Goal: Transaction & Acquisition: Purchase product/service

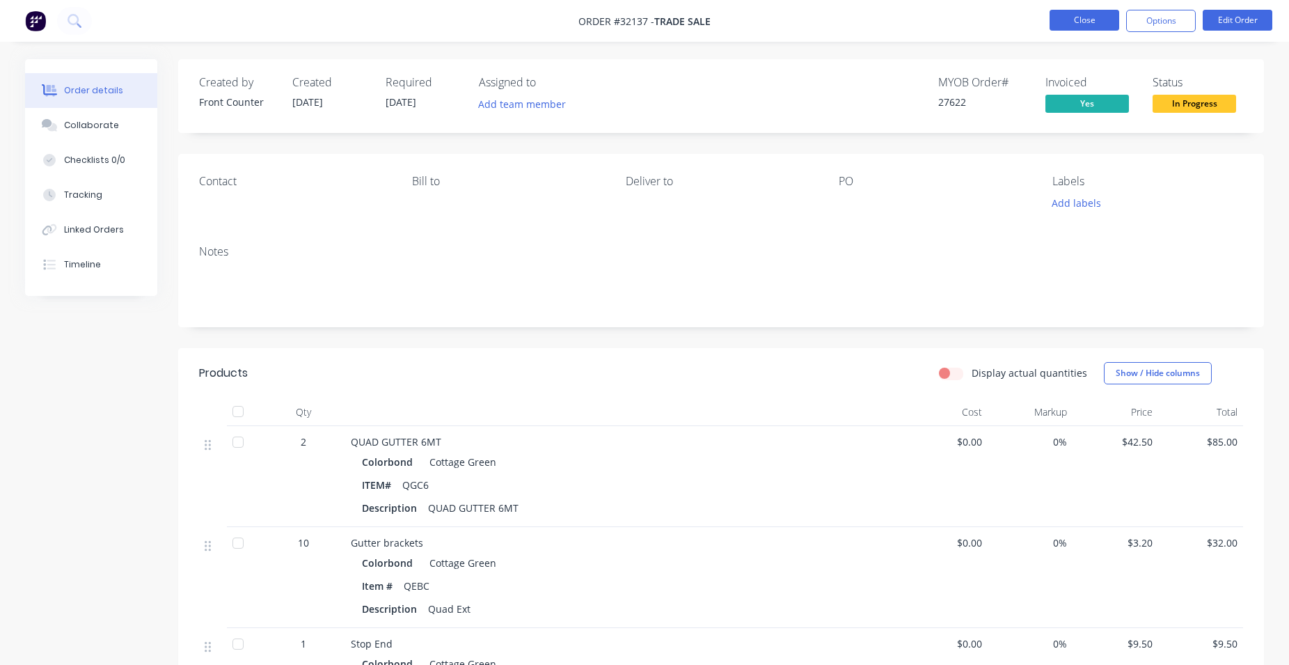
click at [1100, 20] on button "Close" at bounding box center [1085, 20] width 70 height 21
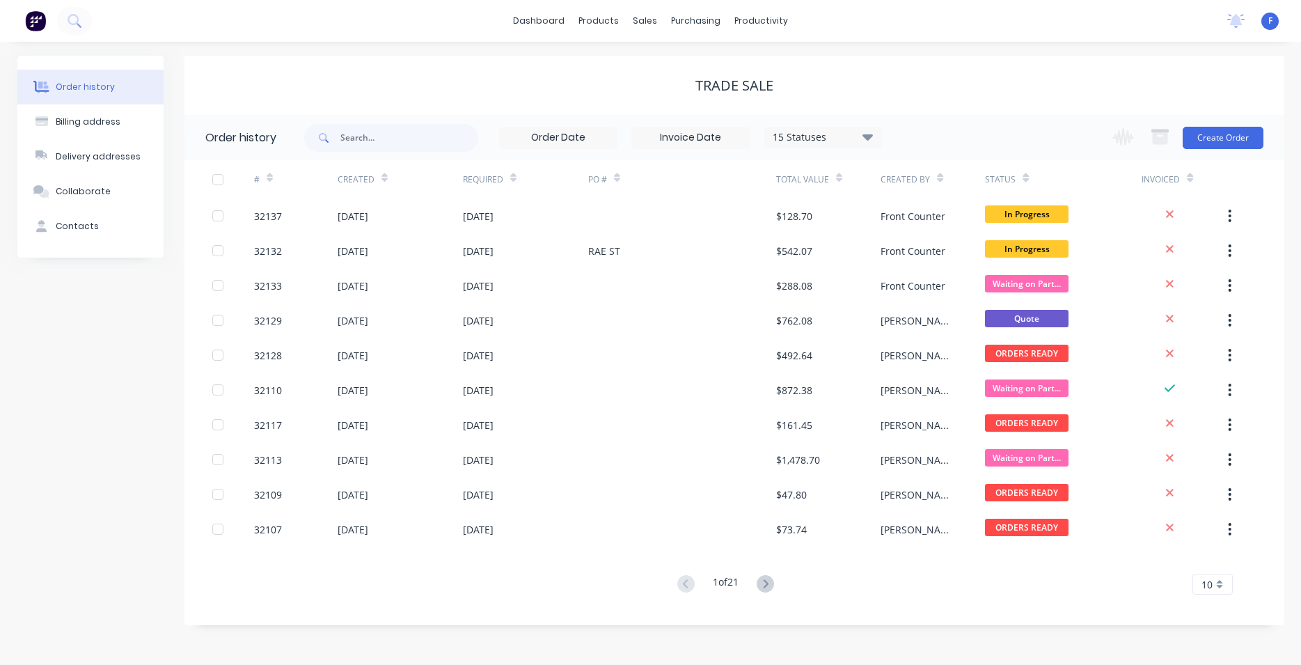
click at [28, 20] on img at bounding box center [35, 20] width 21 height 21
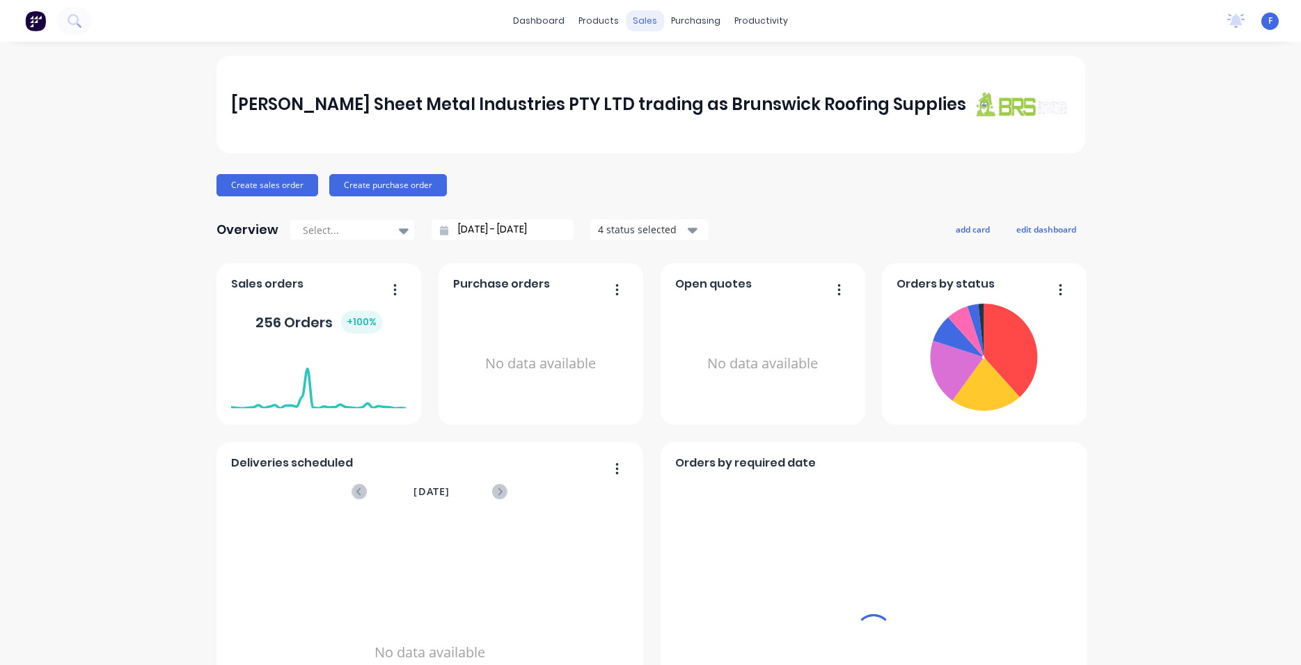
click at [640, 17] on div "sales" at bounding box center [645, 20] width 38 height 21
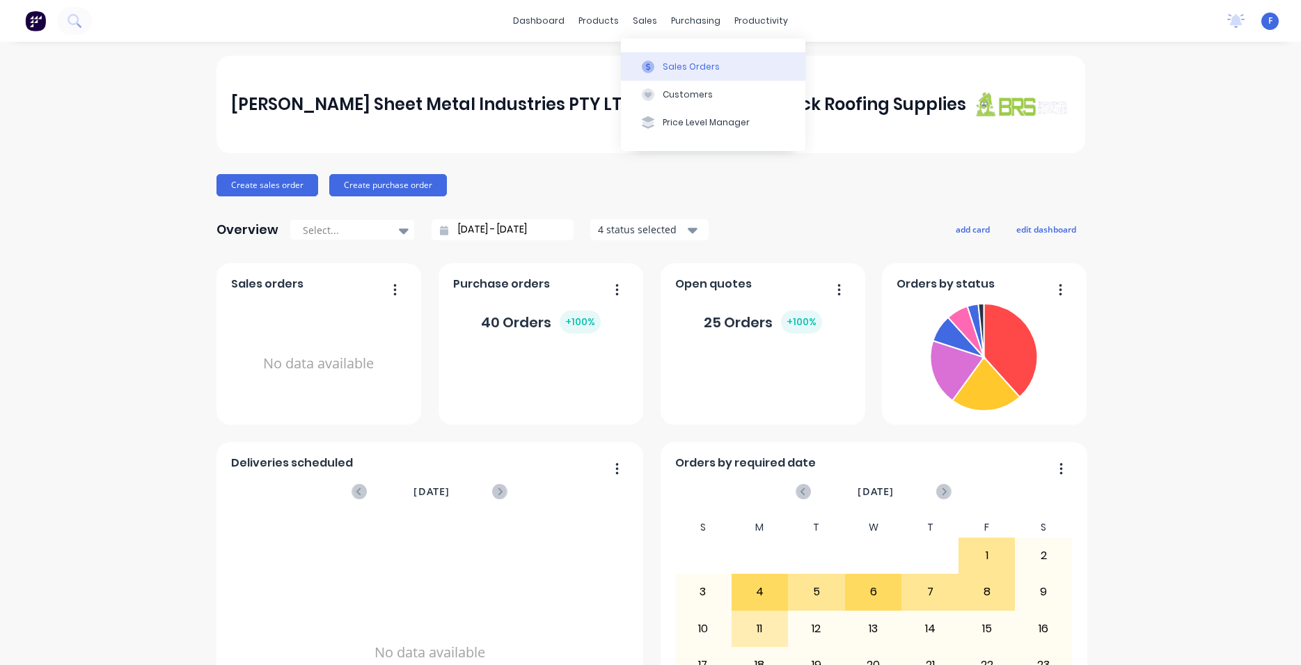
click at [697, 68] on div "Sales Orders" at bounding box center [691, 67] width 57 height 13
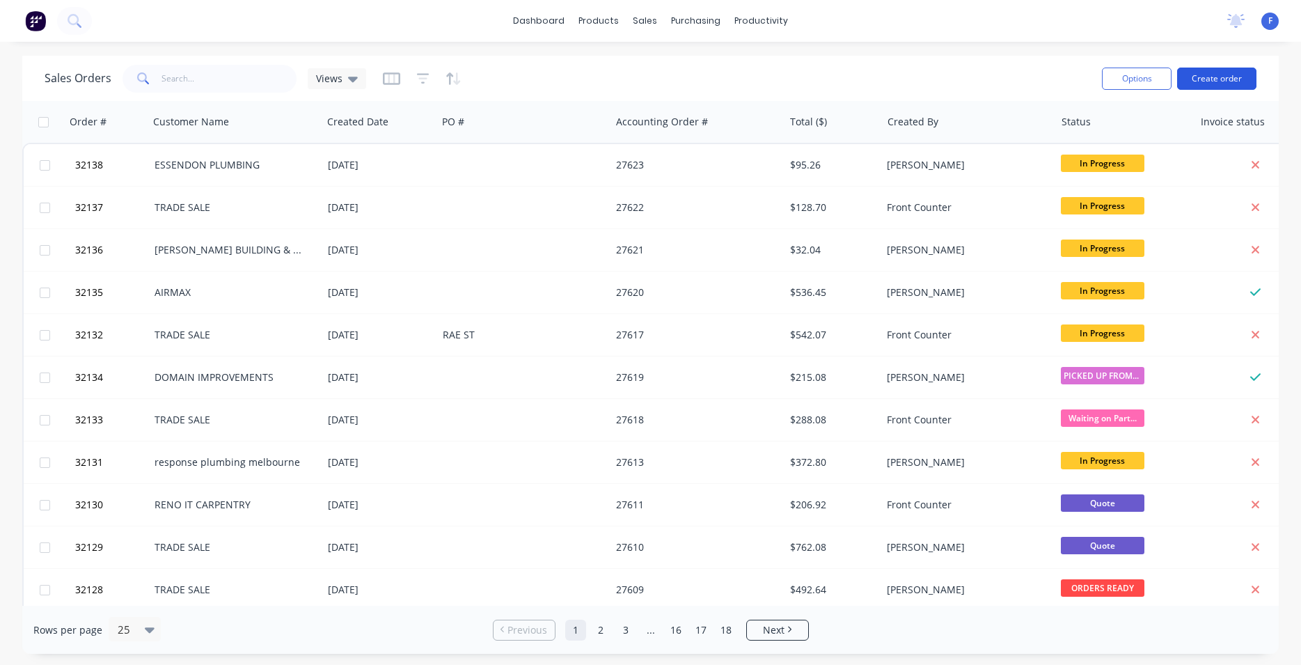
click at [1222, 76] on button "Create order" at bounding box center [1216, 79] width 79 height 22
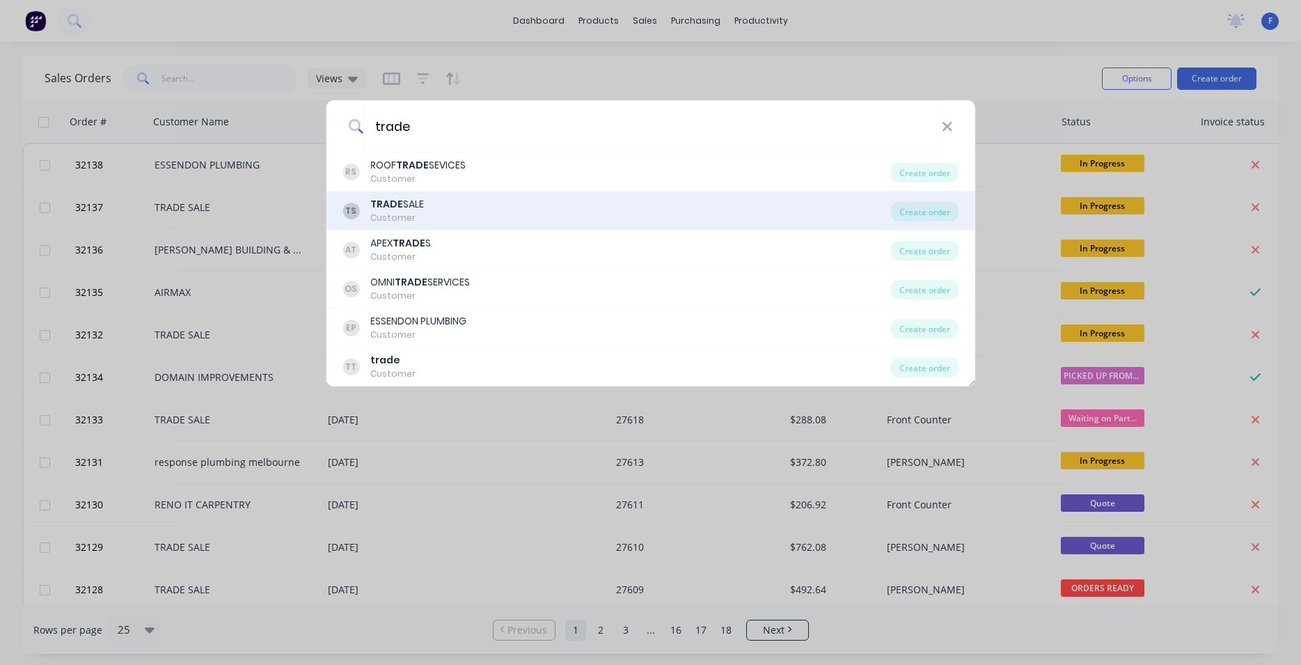
type input "trade"
click at [477, 214] on div "TS TRADE SALE Customer" at bounding box center [616, 210] width 548 height 27
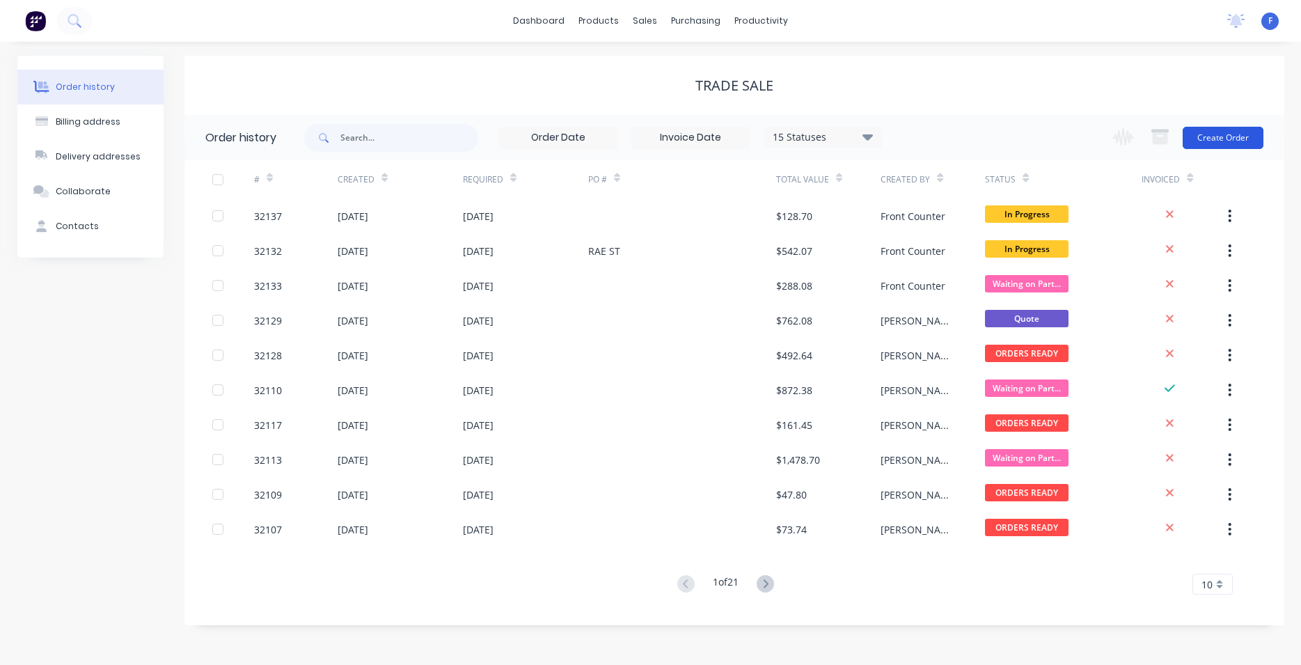
click at [1231, 139] on button "Create Order" at bounding box center [1222, 138] width 81 height 22
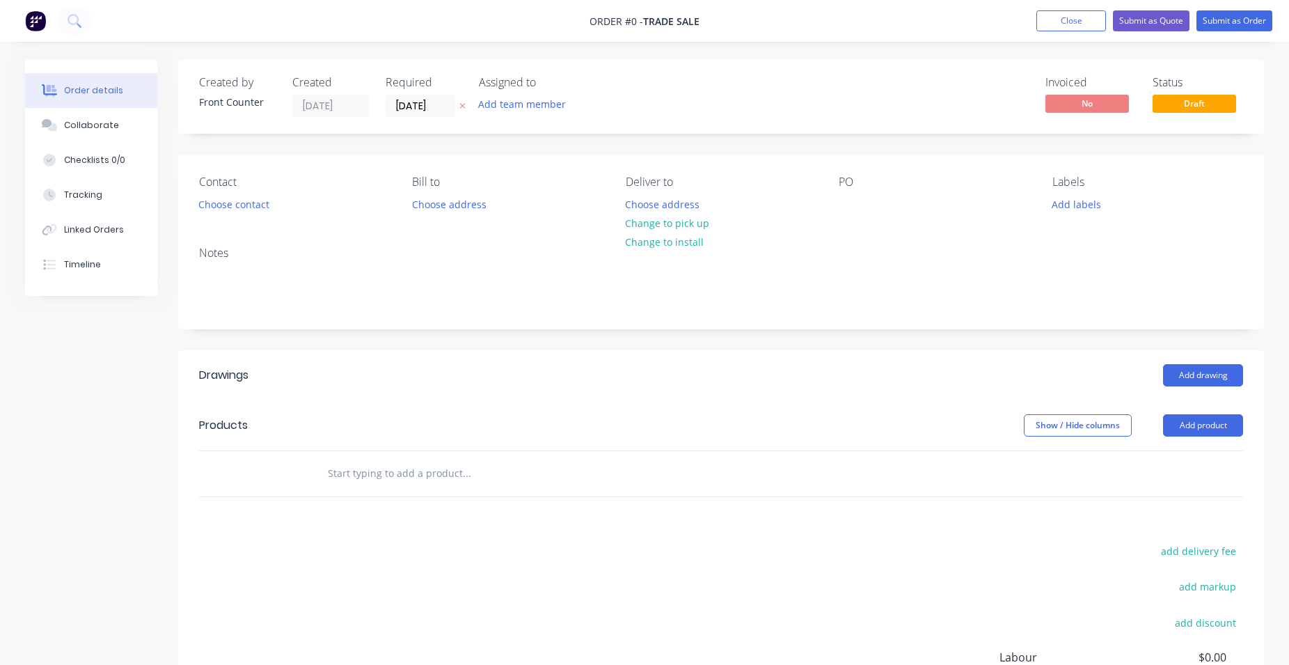
drag, startPoint x: 372, startPoint y: 463, endPoint x: 381, endPoint y: 454, distance: 13.3
click at [372, 463] on input "text" at bounding box center [466, 473] width 278 height 28
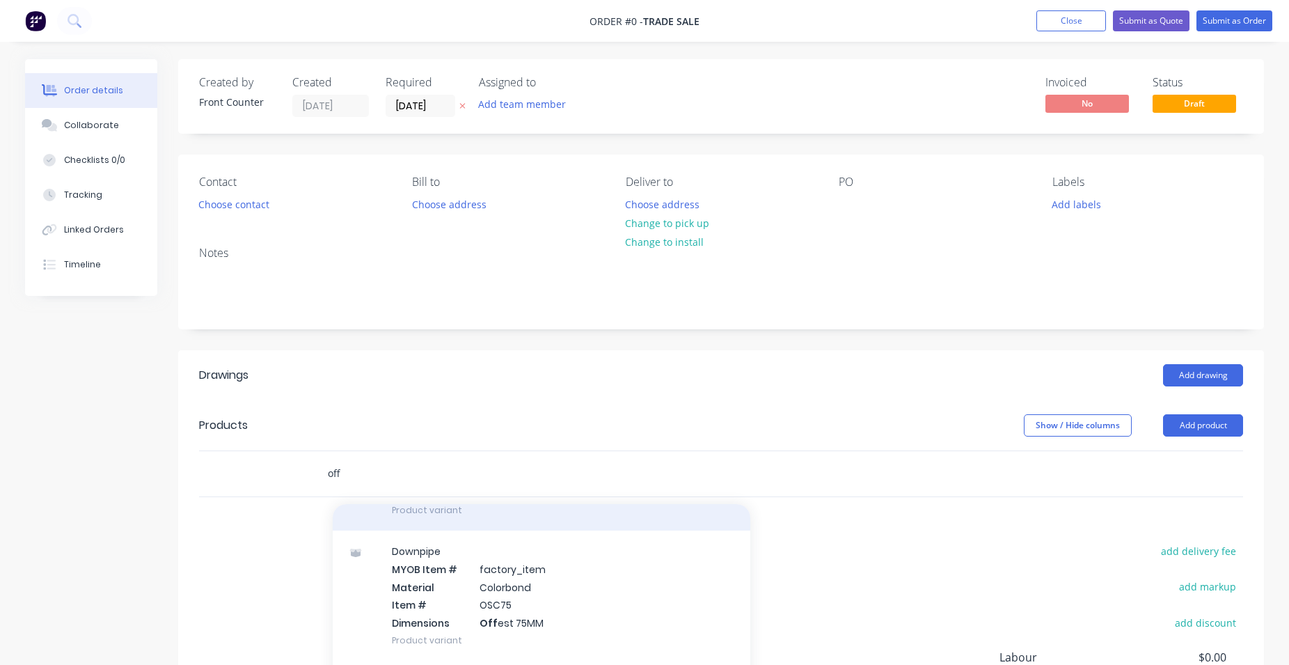
scroll to position [555, 0]
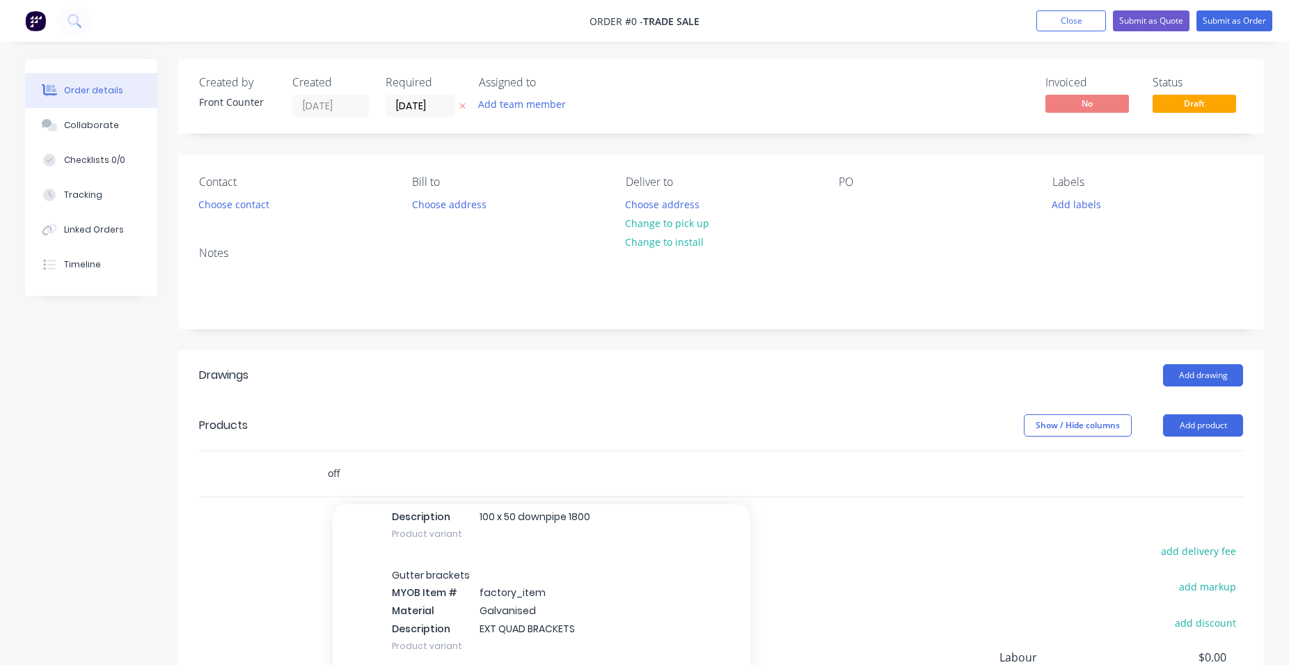
type input "off"
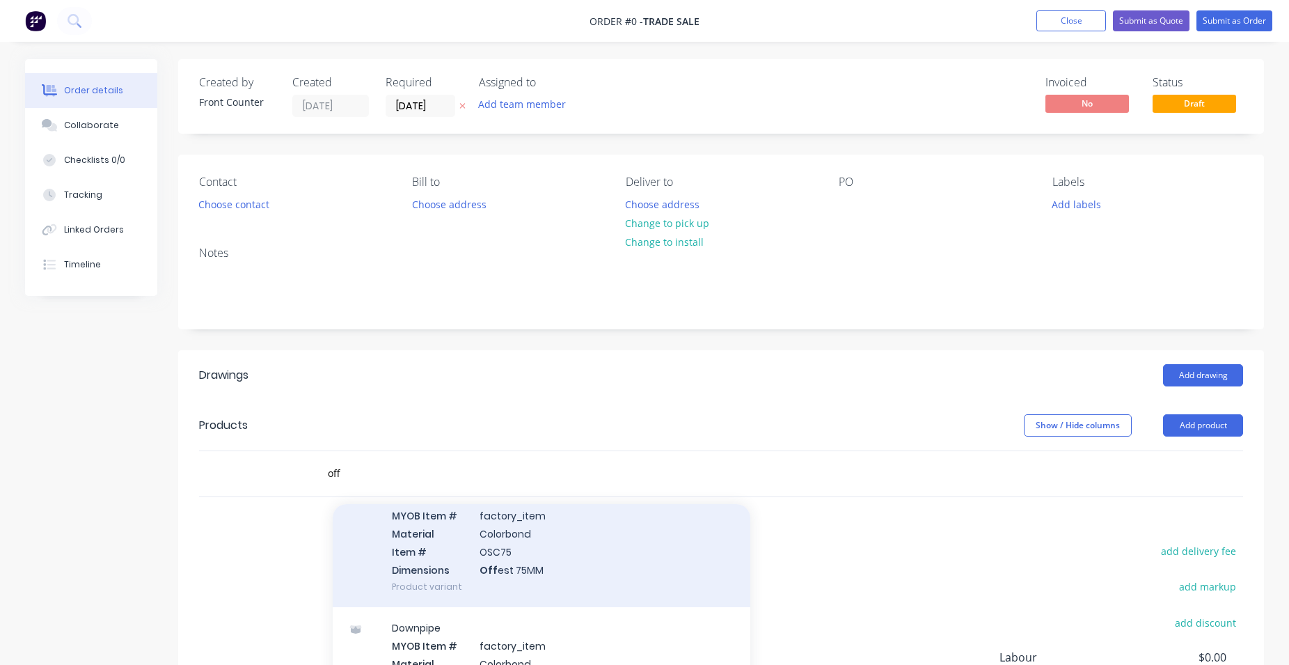
click at [568, 567] on div "Downpipe MYOB Item # factory_item Material Colorbond Item # OSC75 Dimensions Of…" at bounding box center [542, 542] width 418 height 130
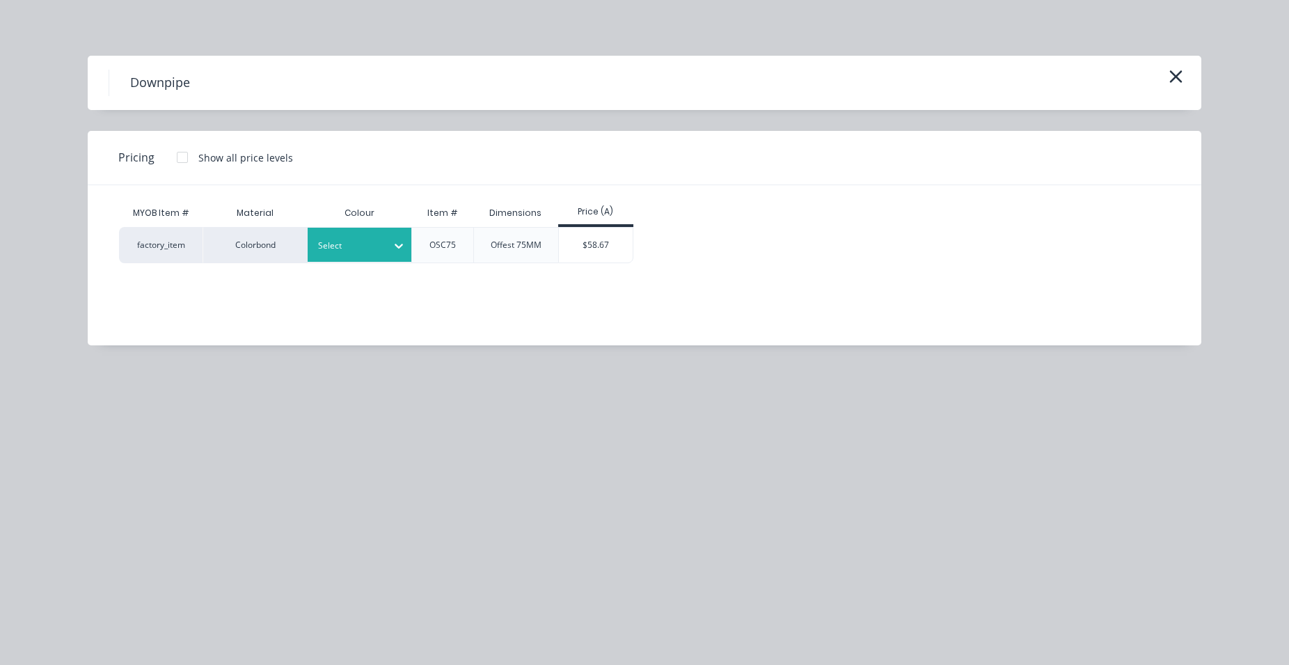
click at [399, 250] on icon at bounding box center [399, 246] width 14 height 14
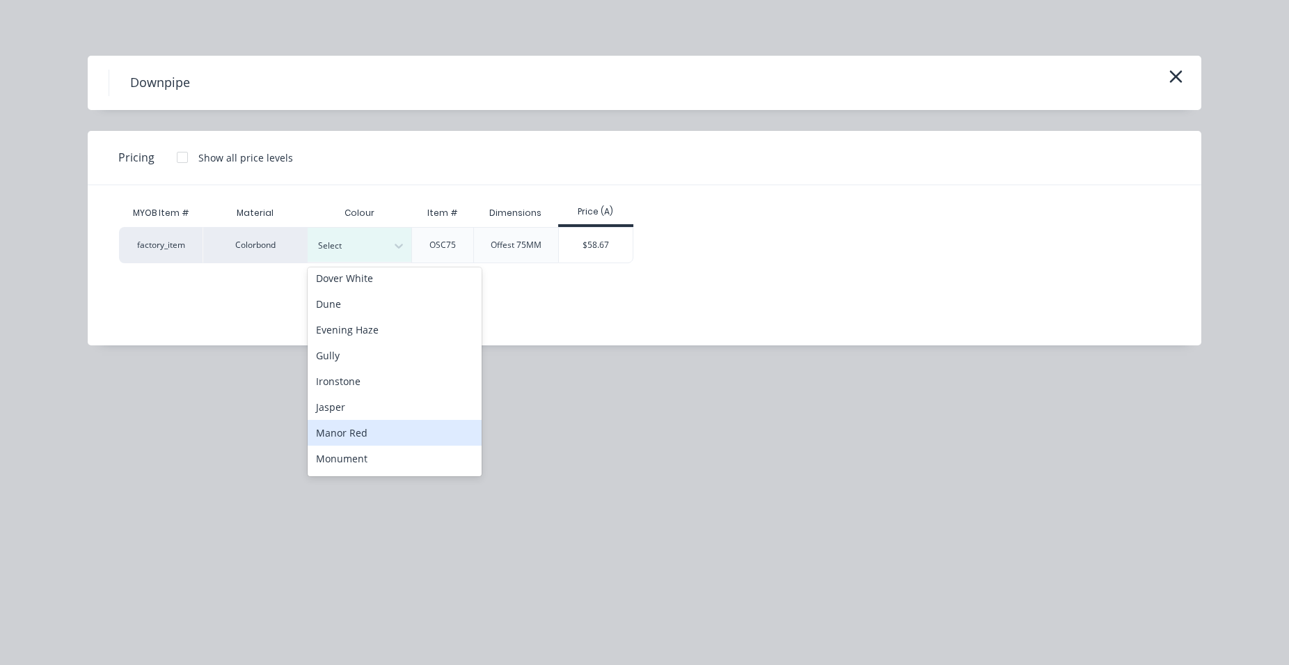
scroll to position [238, 0]
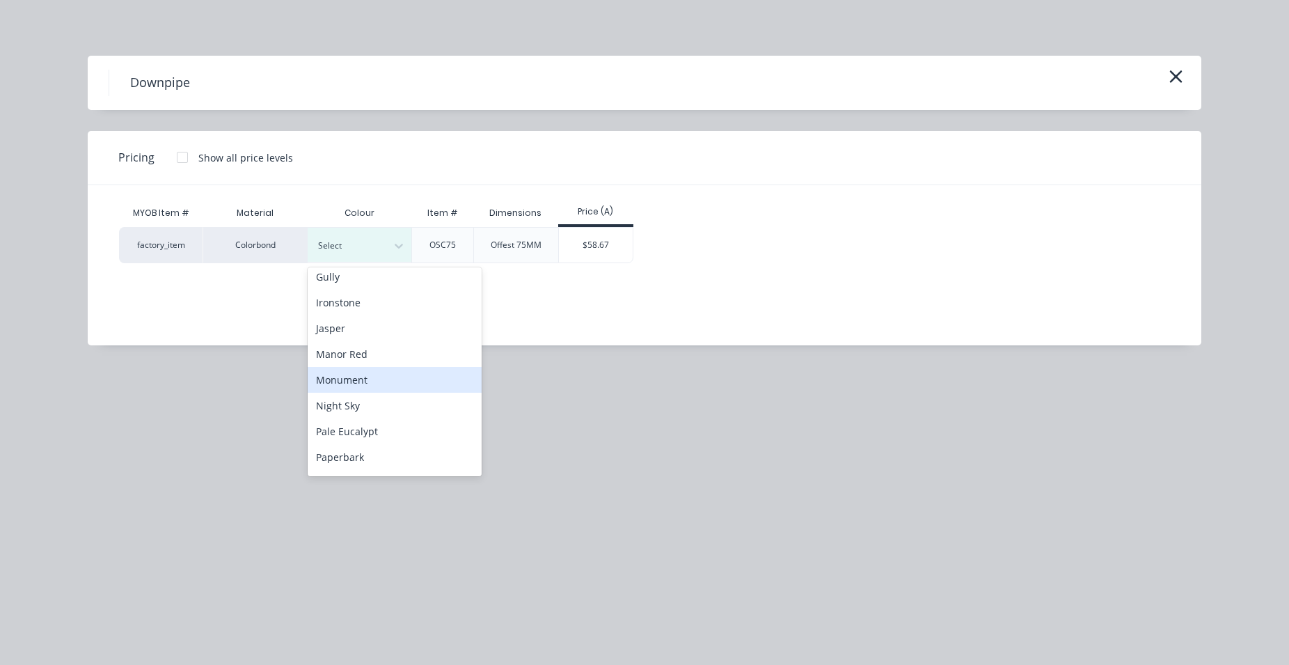
click at [396, 381] on div "Monument" at bounding box center [395, 380] width 174 height 26
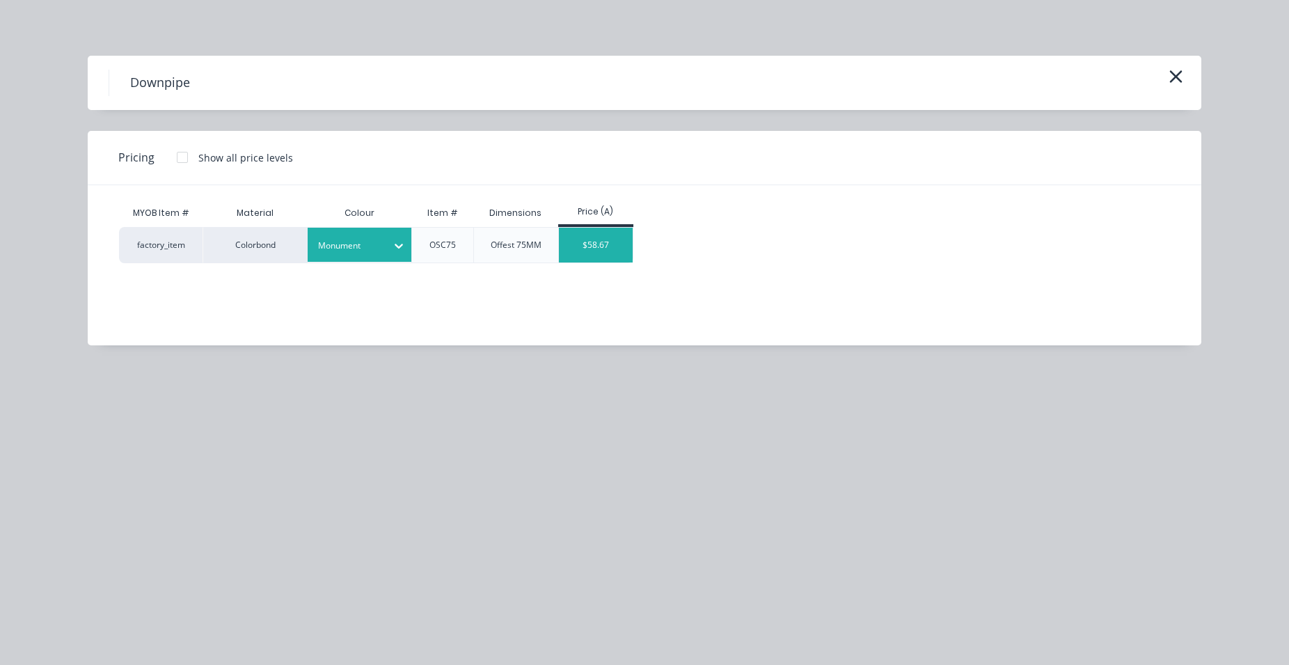
click at [608, 240] on div "$58.67" at bounding box center [596, 245] width 74 height 35
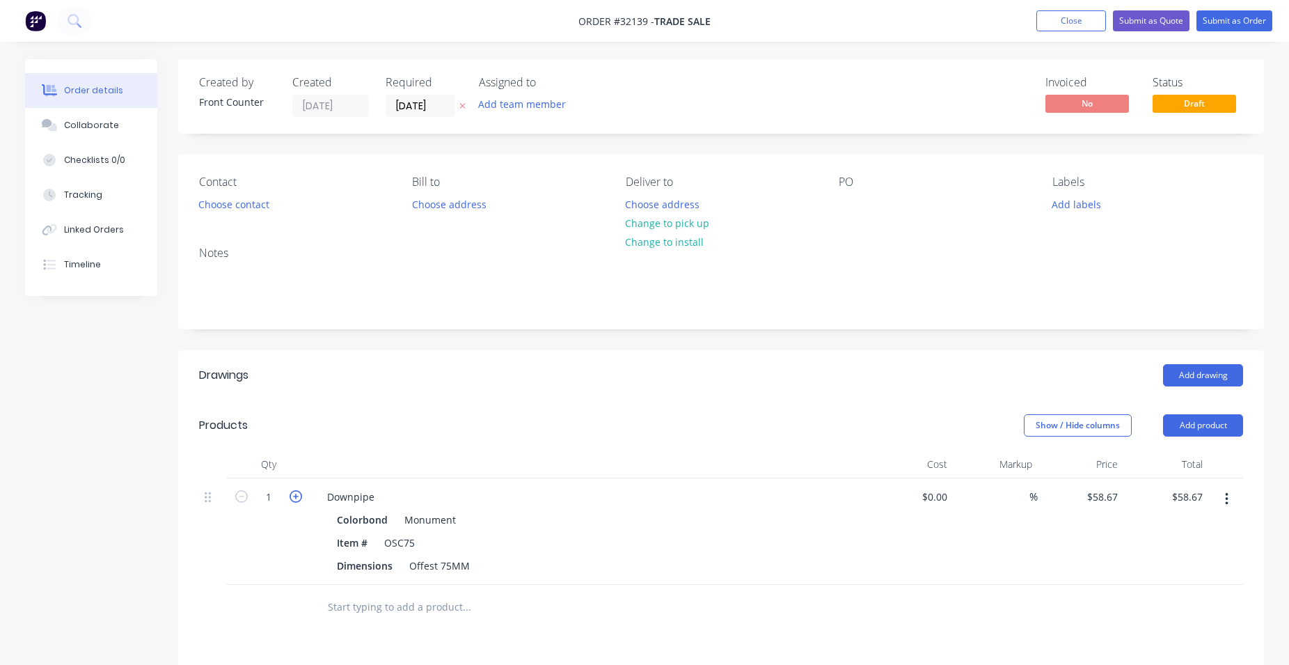
click at [297, 493] on icon "button" at bounding box center [296, 496] width 13 height 13
type input "2"
type input "$117.34"
click at [297, 493] on icon "button" at bounding box center [296, 496] width 13 height 13
type input "3"
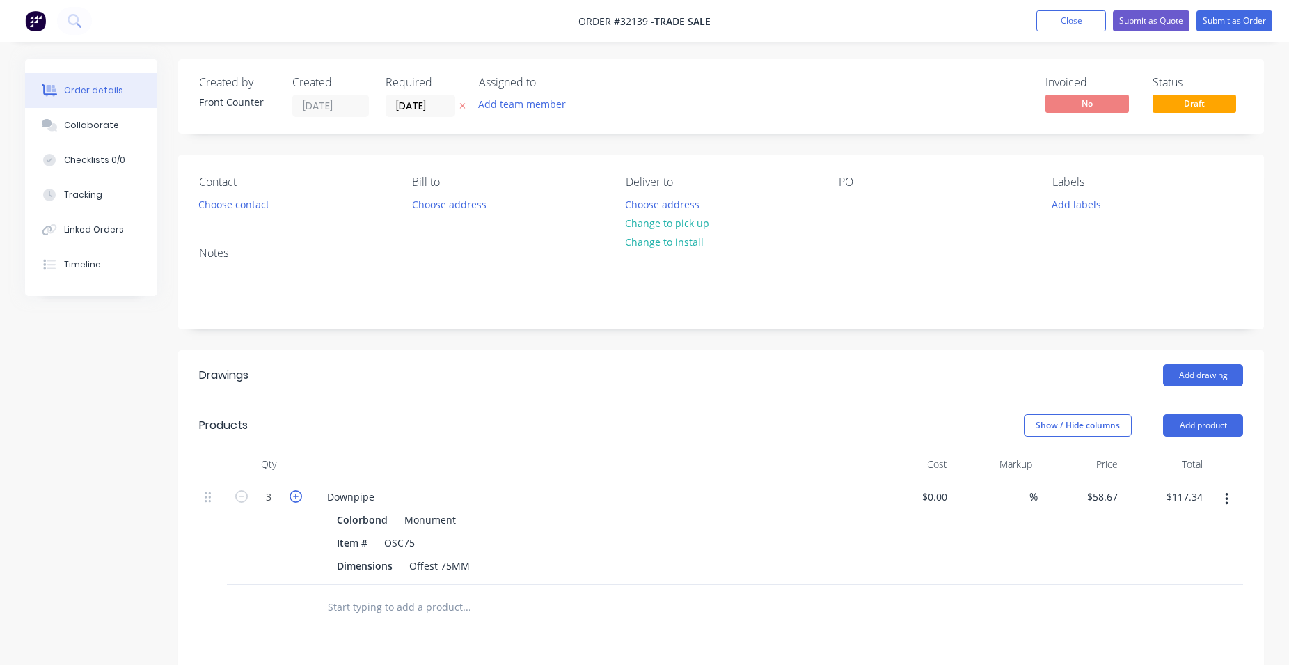
type input "$176.01"
click at [451, 611] on input "text" at bounding box center [466, 607] width 278 height 28
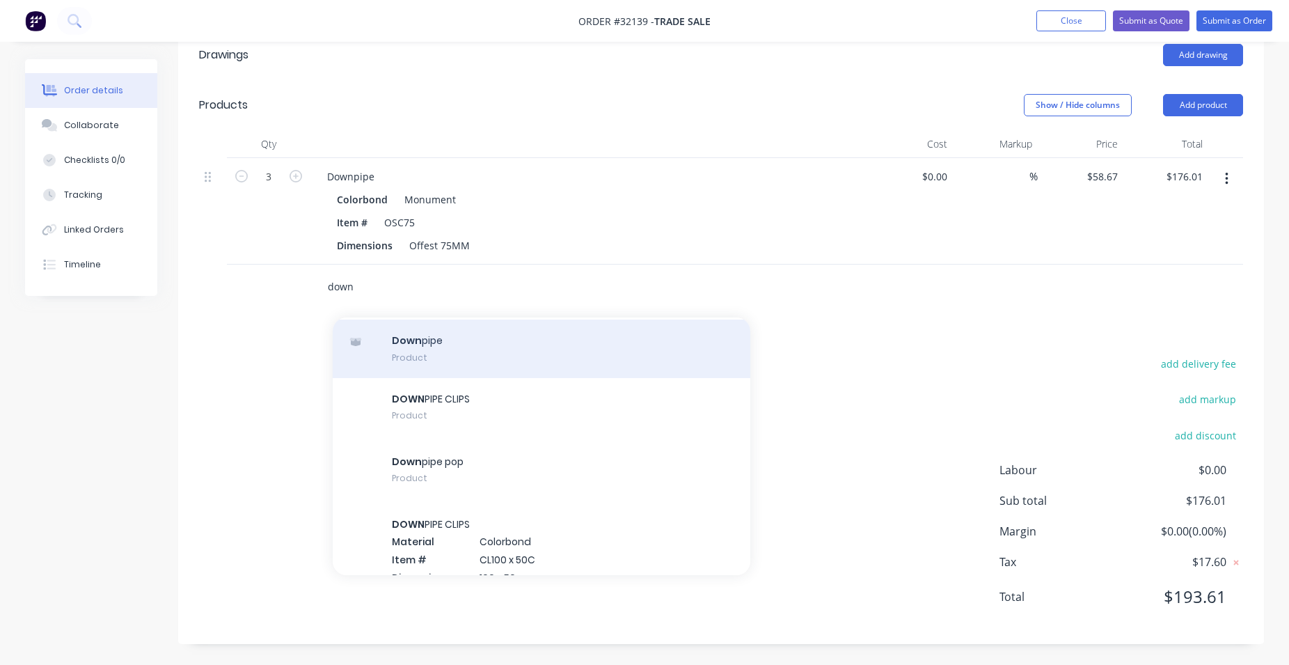
scroll to position [7458, 0]
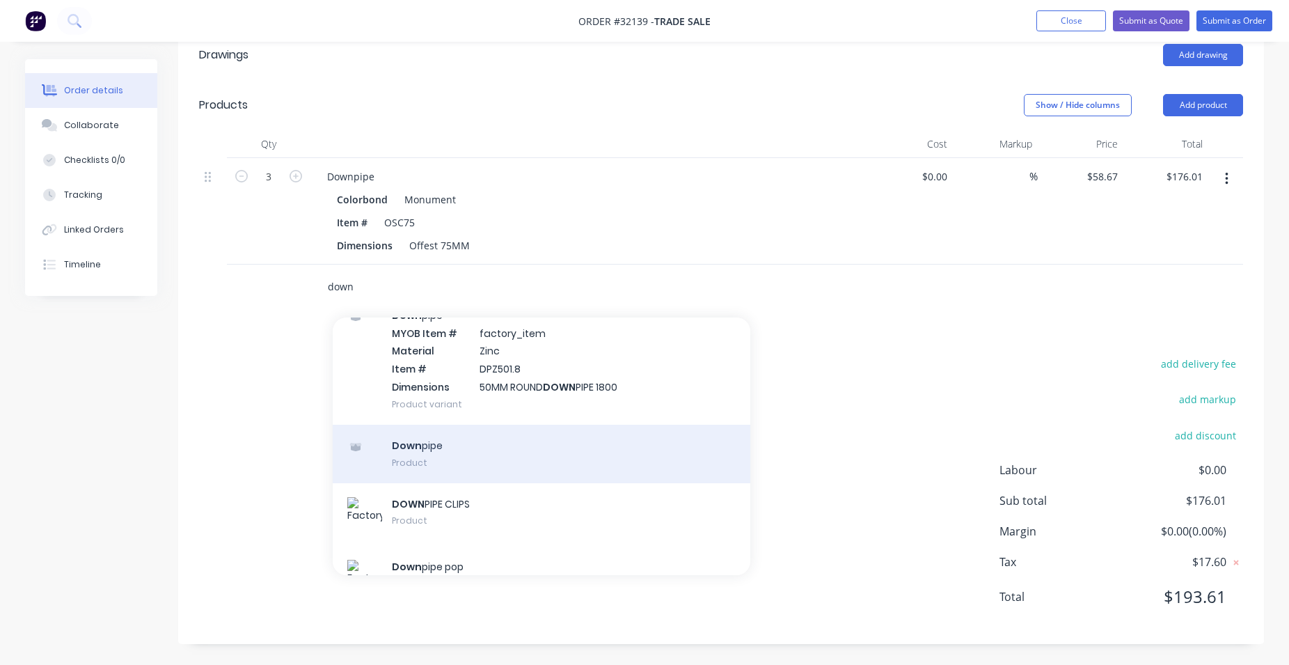
type input "down"
click at [497, 450] on div "Down pipe Product" at bounding box center [542, 454] width 418 height 58
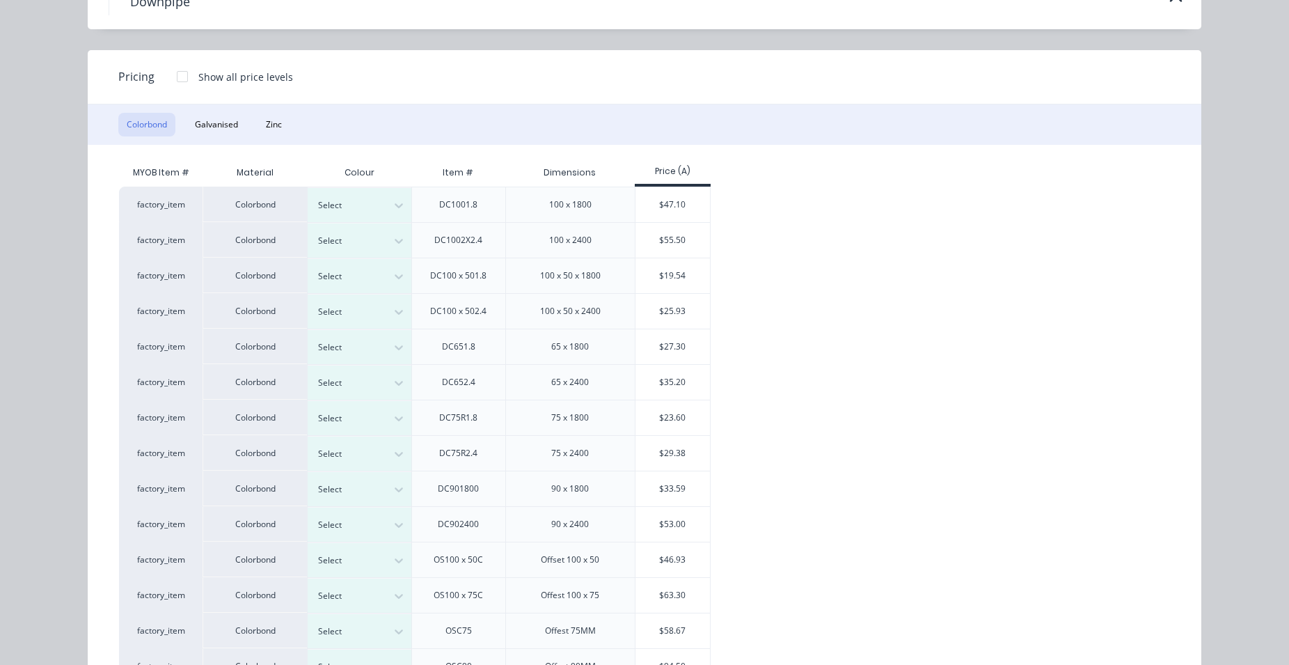
scroll to position [238, 0]
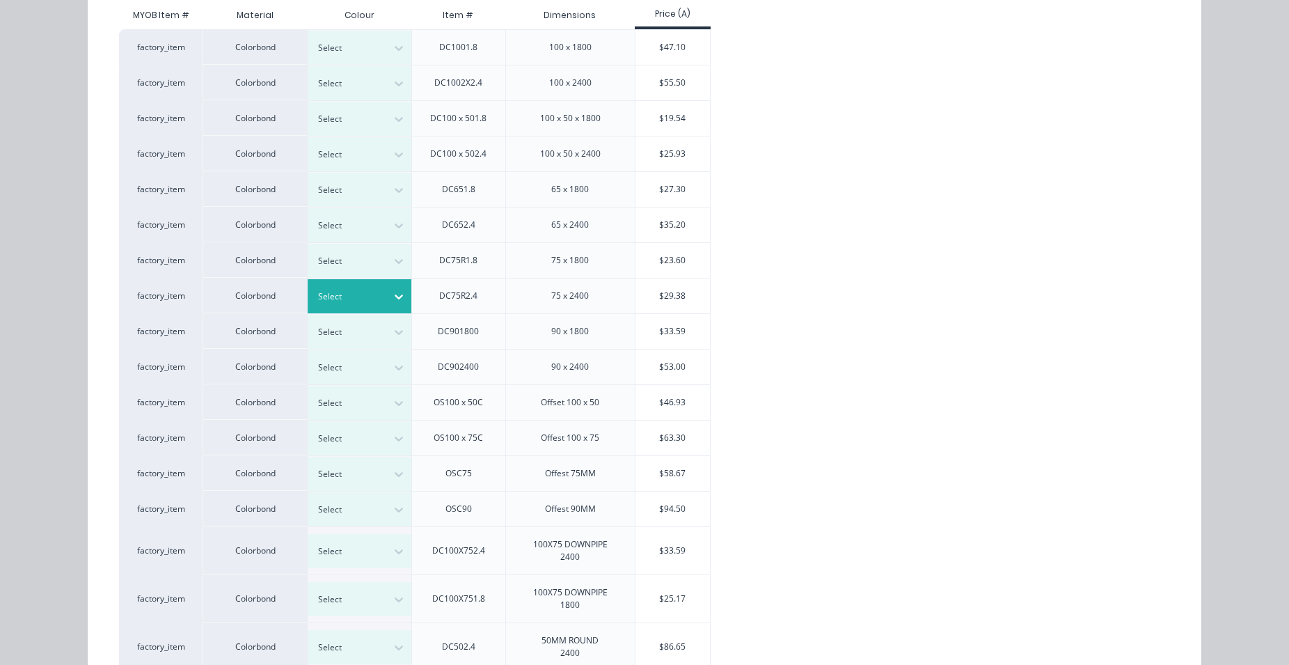
click at [386, 299] on div at bounding box center [398, 296] width 25 height 22
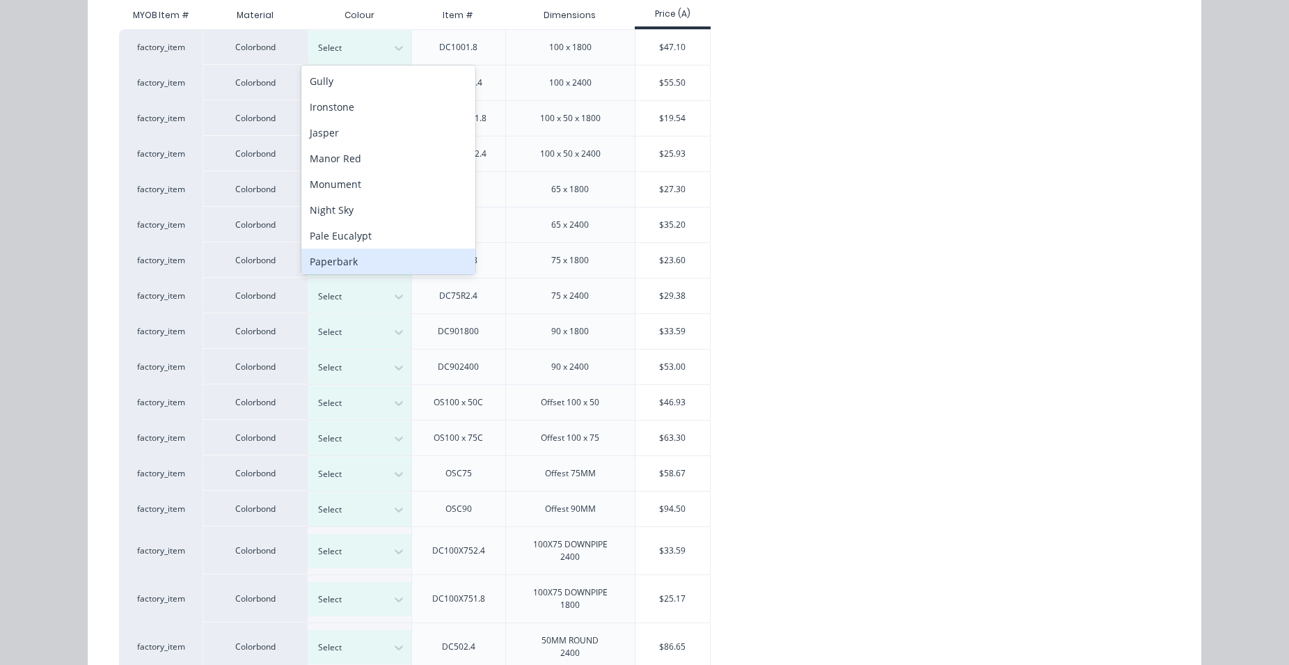
scroll to position [230, 0]
click at [373, 188] on div "Monument" at bounding box center [388, 186] width 174 height 26
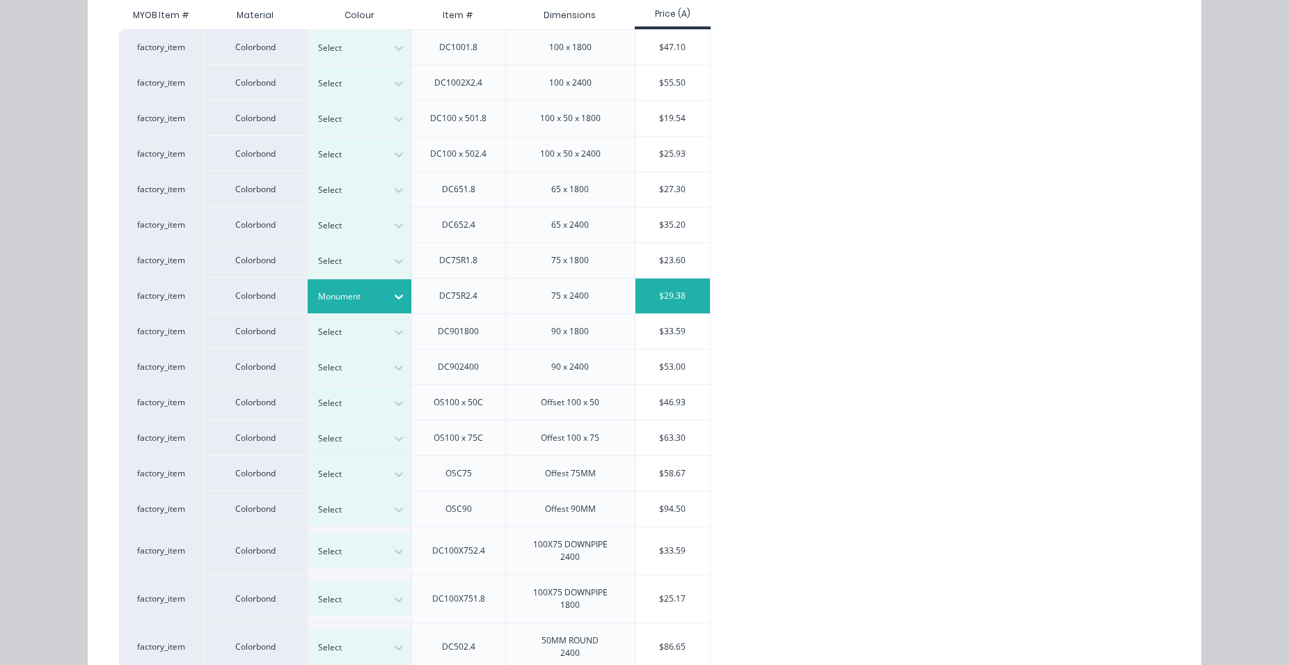
click at [654, 296] on div "$29.38" at bounding box center [672, 295] width 74 height 35
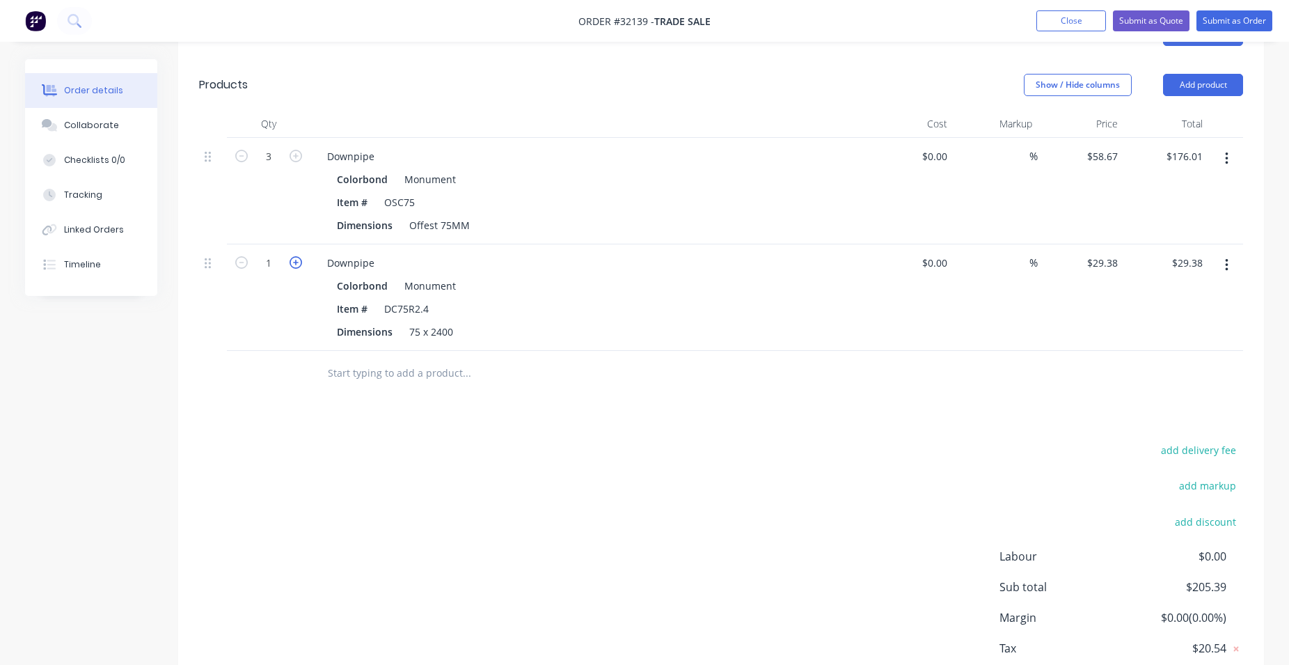
click at [297, 264] on icon "button" at bounding box center [296, 262] width 13 height 13
type input "2"
type input "$58.76"
click at [297, 264] on icon "button" at bounding box center [296, 262] width 13 height 13
type input "3"
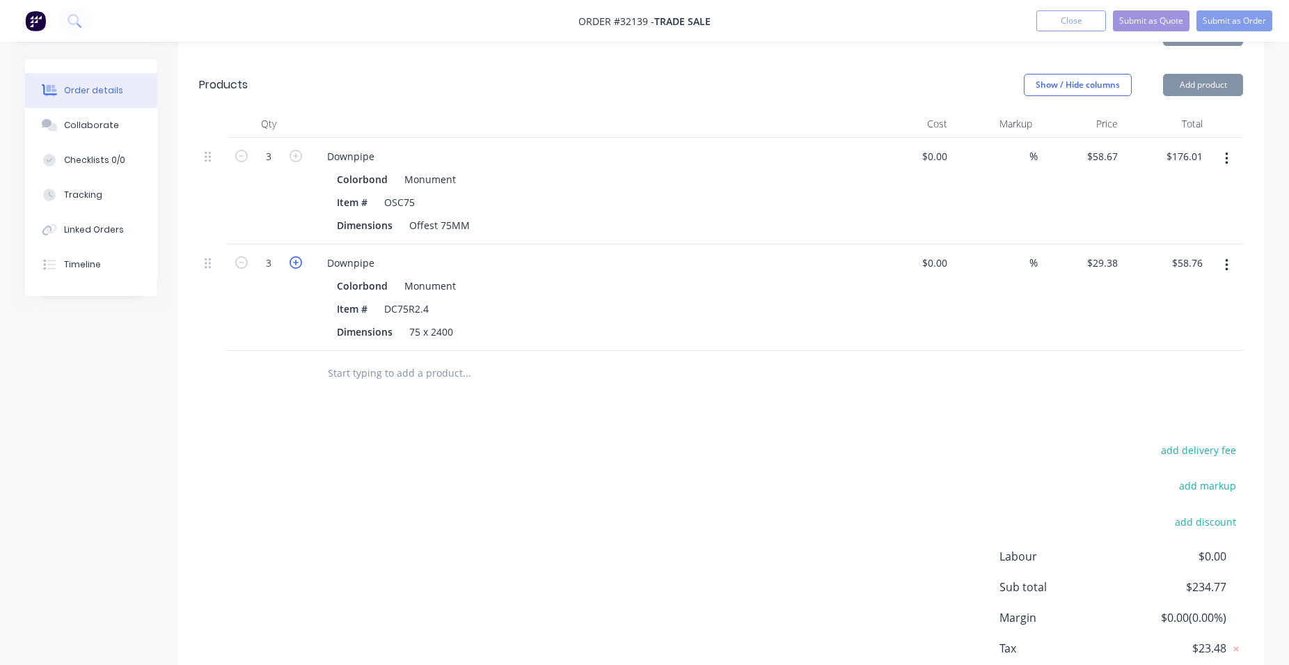
type input "$88.14"
click at [370, 380] on input "text" at bounding box center [466, 373] width 278 height 28
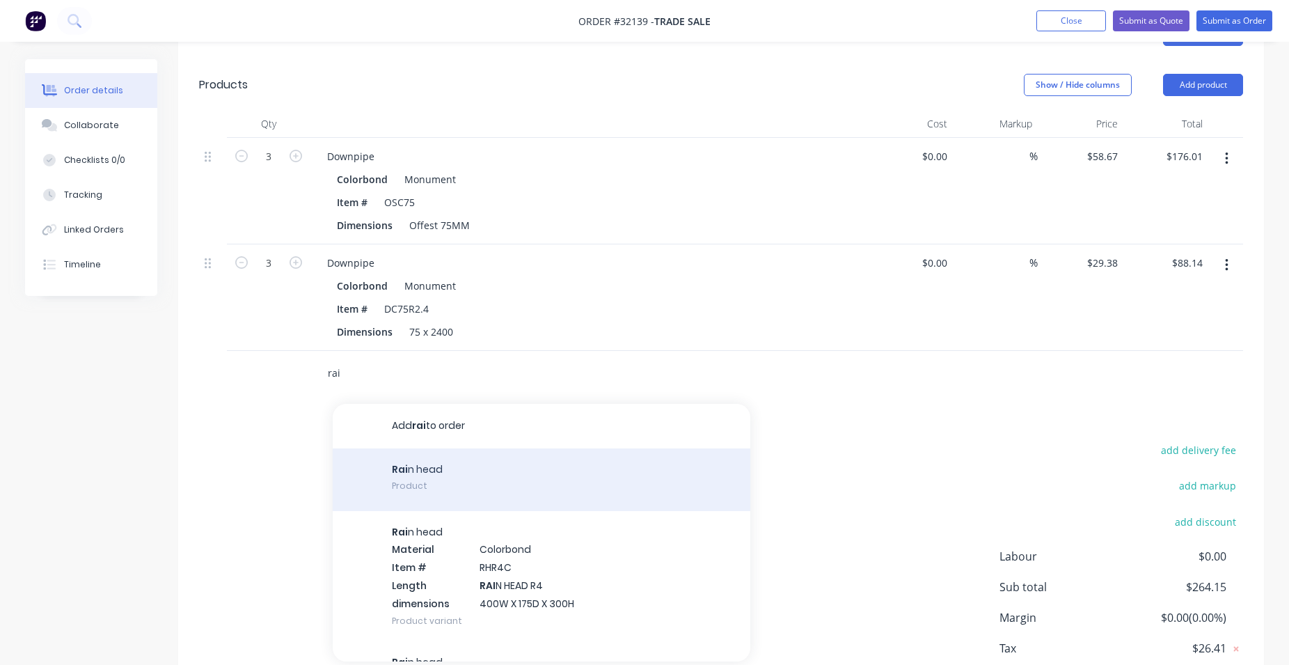
type input "rai"
click at [518, 469] on div "Rai n head Product" at bounding box center [542, 479] width 418 height 63
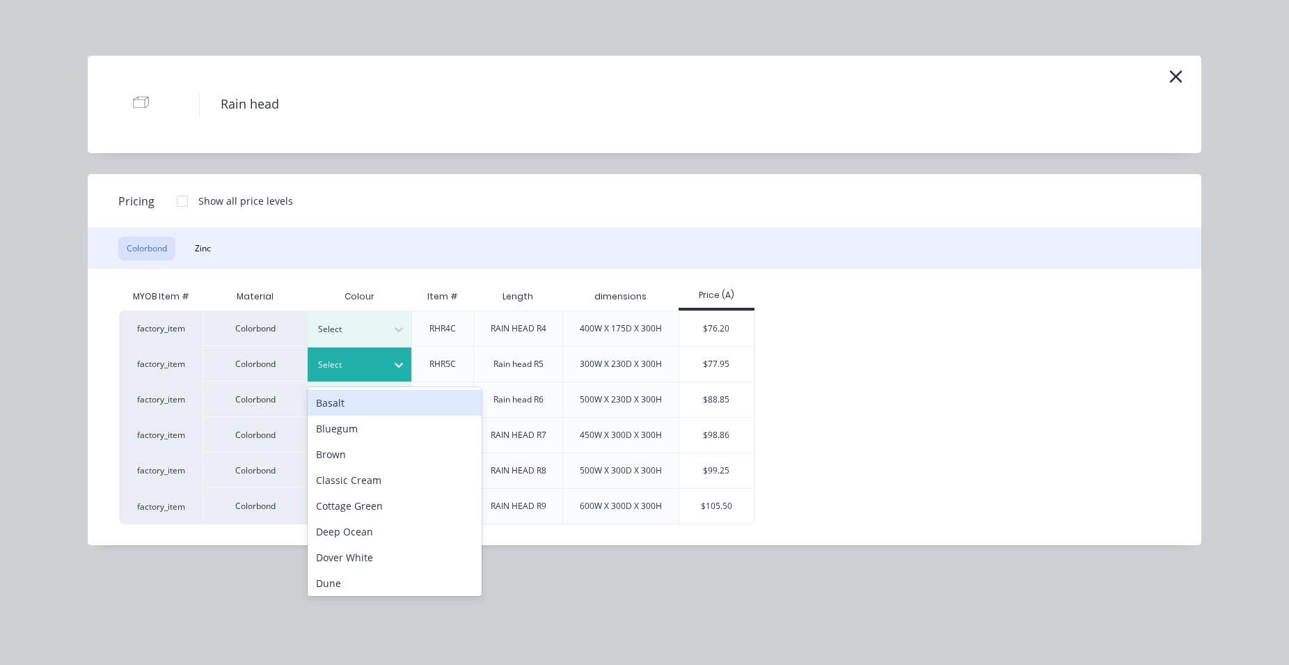
click at [395, 365] on icon at bounding box center [399, 365] width 14 height 14
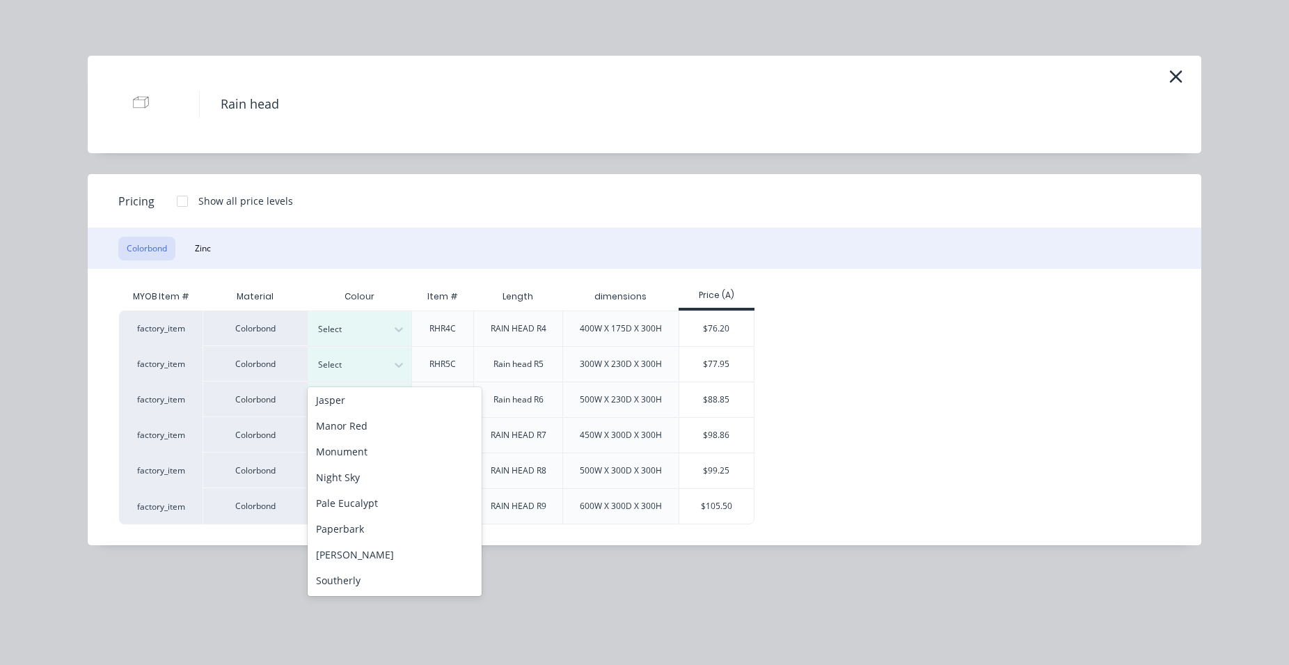
scroll to position [317, 0]
click at [408, 419] on div "Monument" at bounding box center [395, 420] width 174 height 26
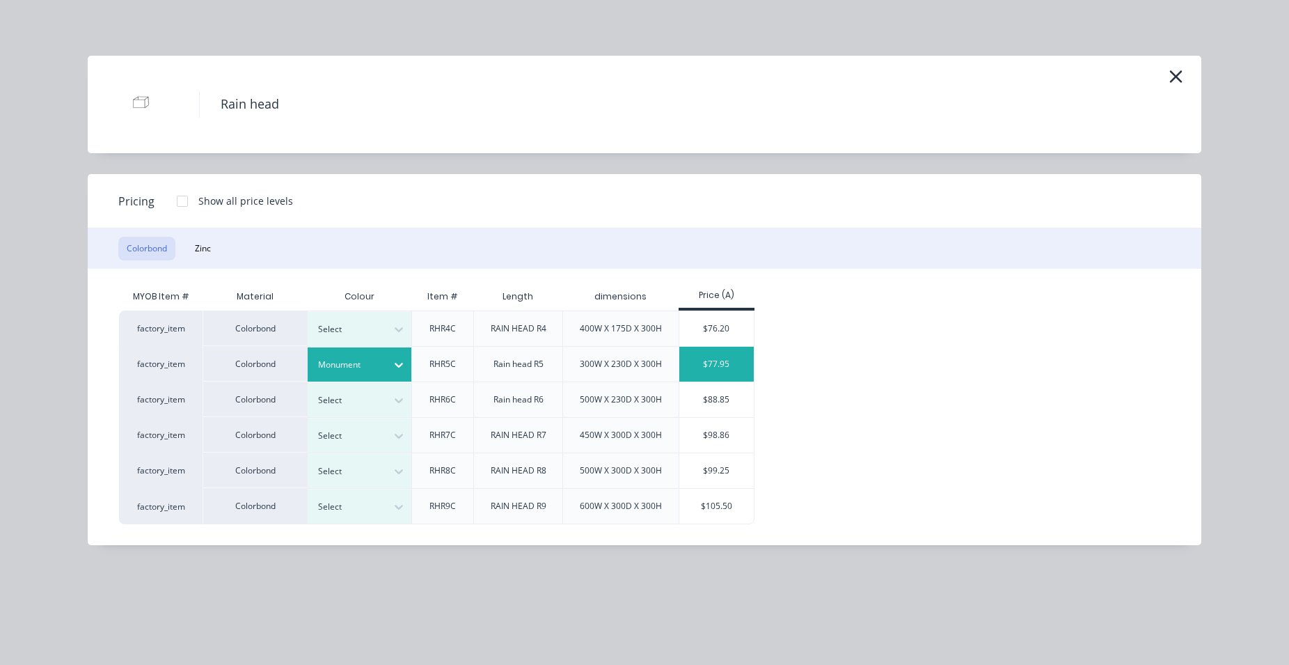
click at [753, 356] on div "$77.95" at bounding box center [716, 364] width 74 height 35
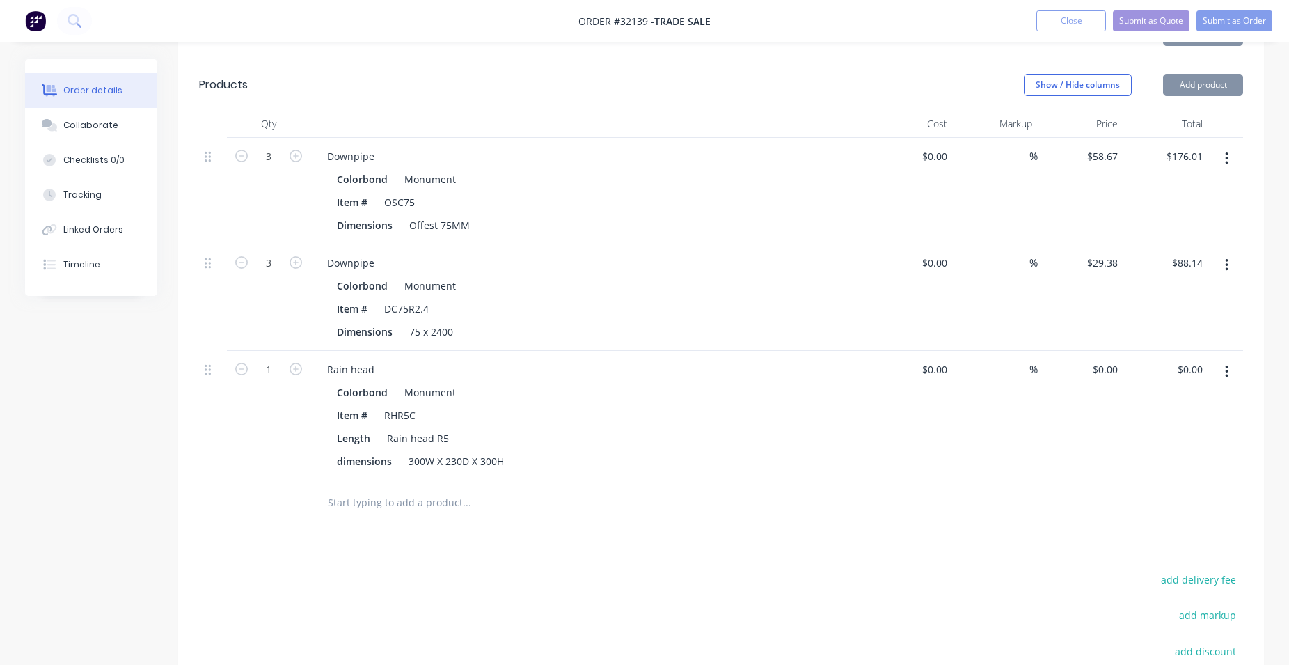
type input "$77.95"
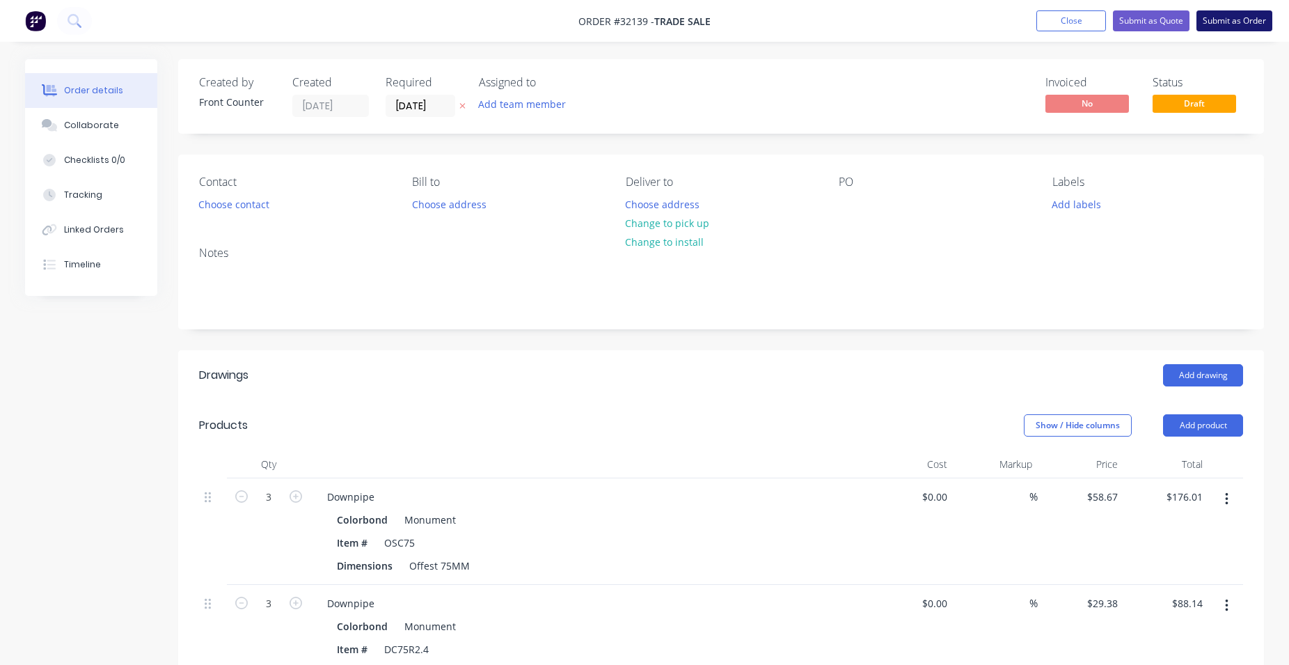
click at [1249, 17] on button "Submit as Order" at bounding box center [1234, 20] width 76 height 21
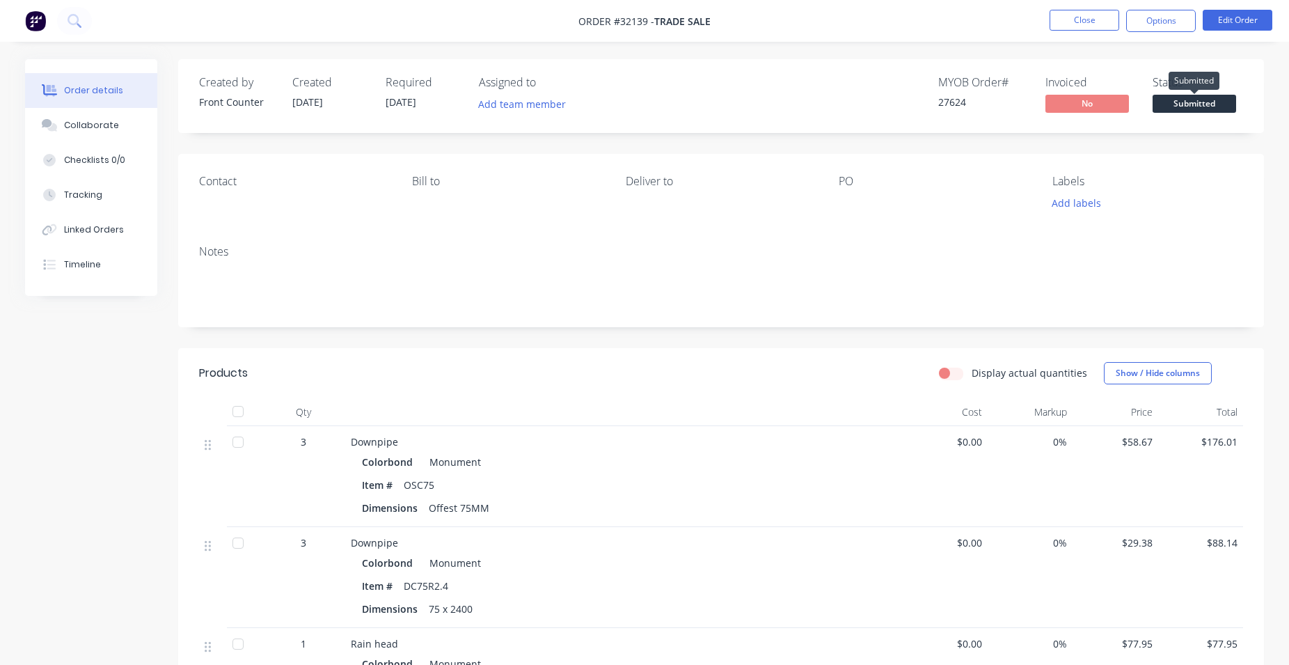
click at [1198, 101] on span "Submitted" at bounding box center [1195, 103] width 84 height 17
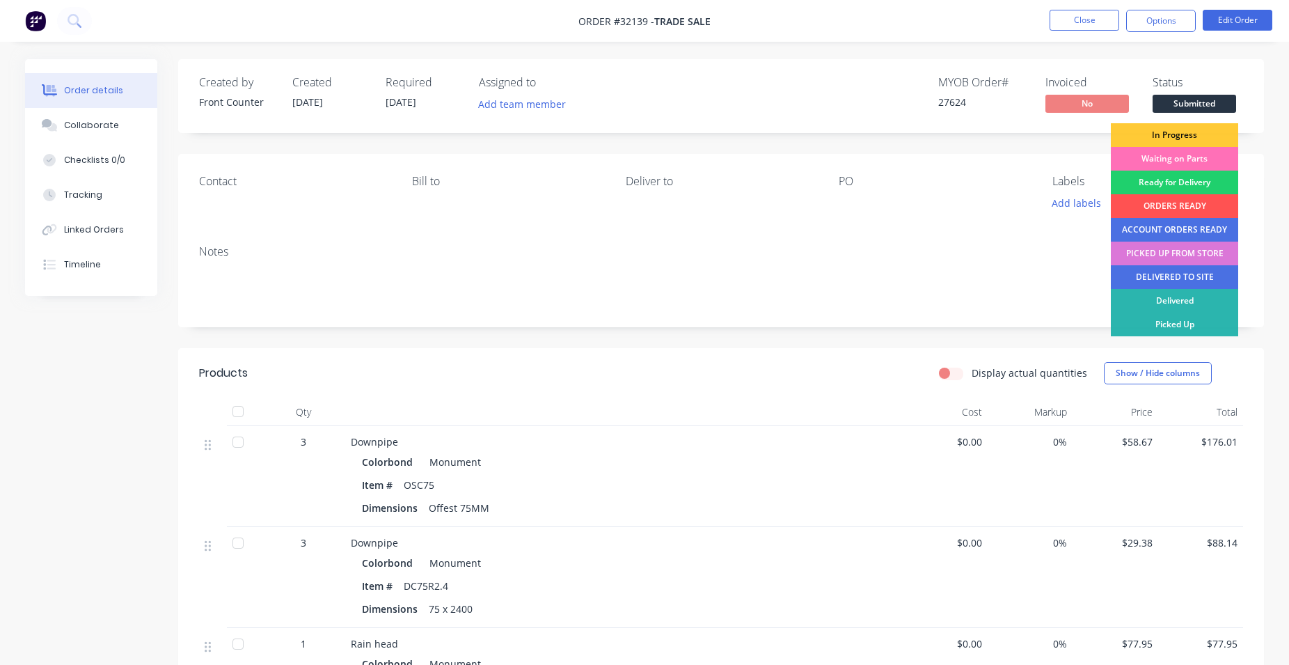
click at [1185, 132] on div "In Progress" at bounding box center [1174, 135] width 127 height 24
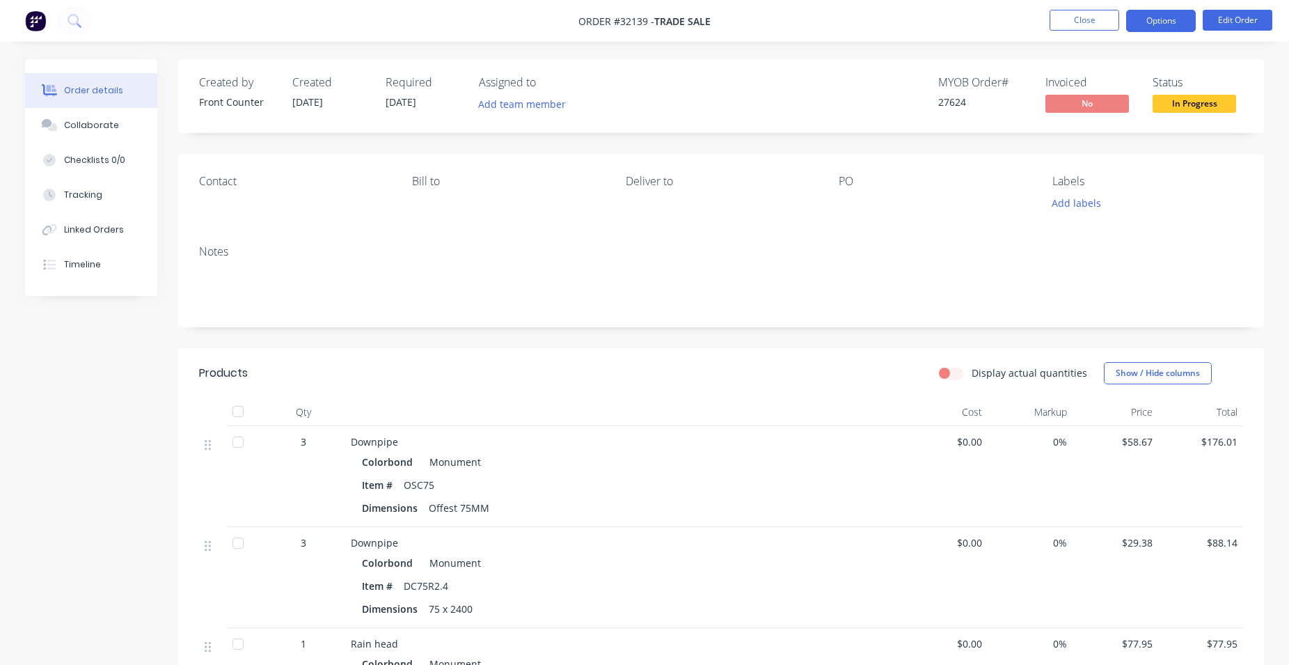
click at [1176, 29] on button "Options" at bounding box center [1161, 21] width 70 height 22
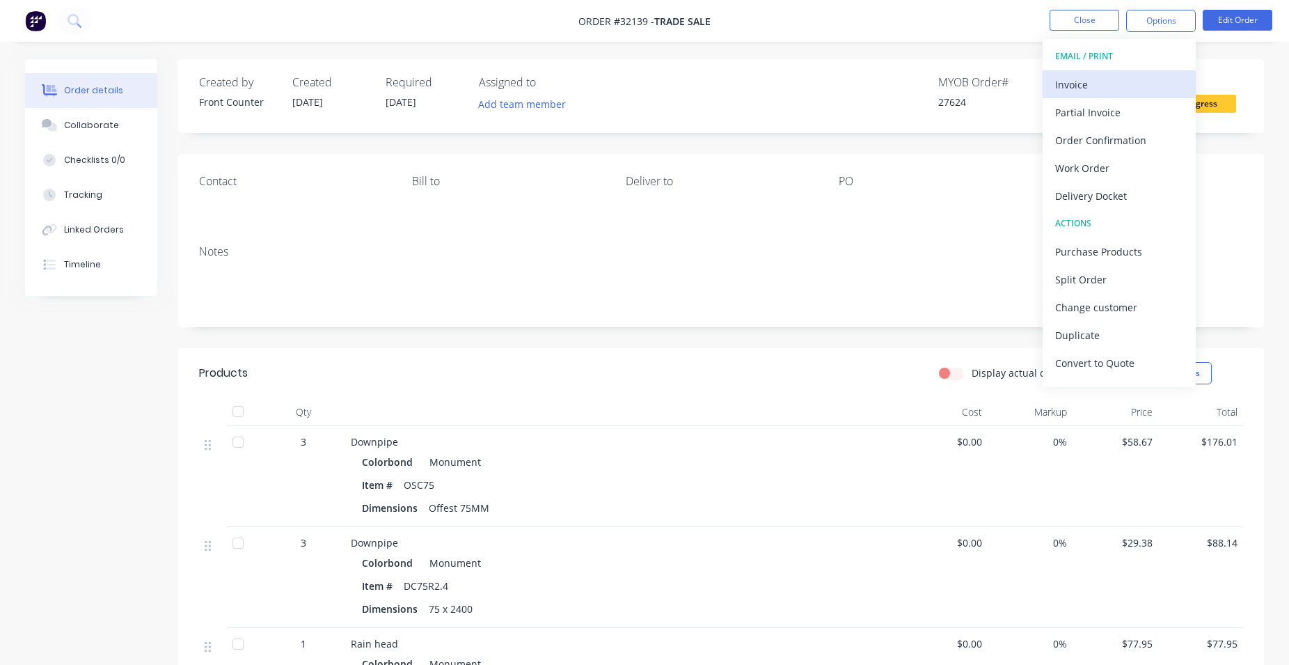
click at [1124, 79] on div "Invoice" at bounding box center [1119, 84] width 128 height 20
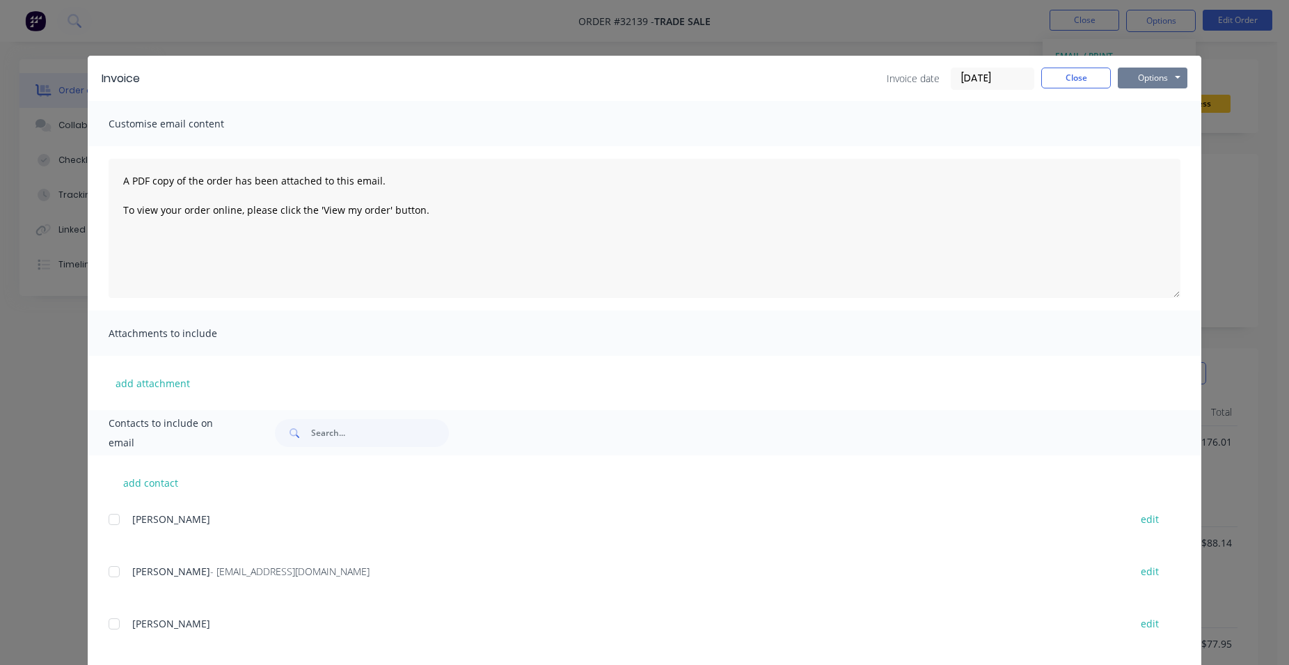
click at [1142, 77] on button "Options" at bounding box center [1153, 78] width 70 height 21
click at [1164, 122] on button "Print" at bounding box center [1162, 125] width 89 height 23
click at [1048, 86] on button "Close" at bounding box center [1076, 78] width 70 height 21
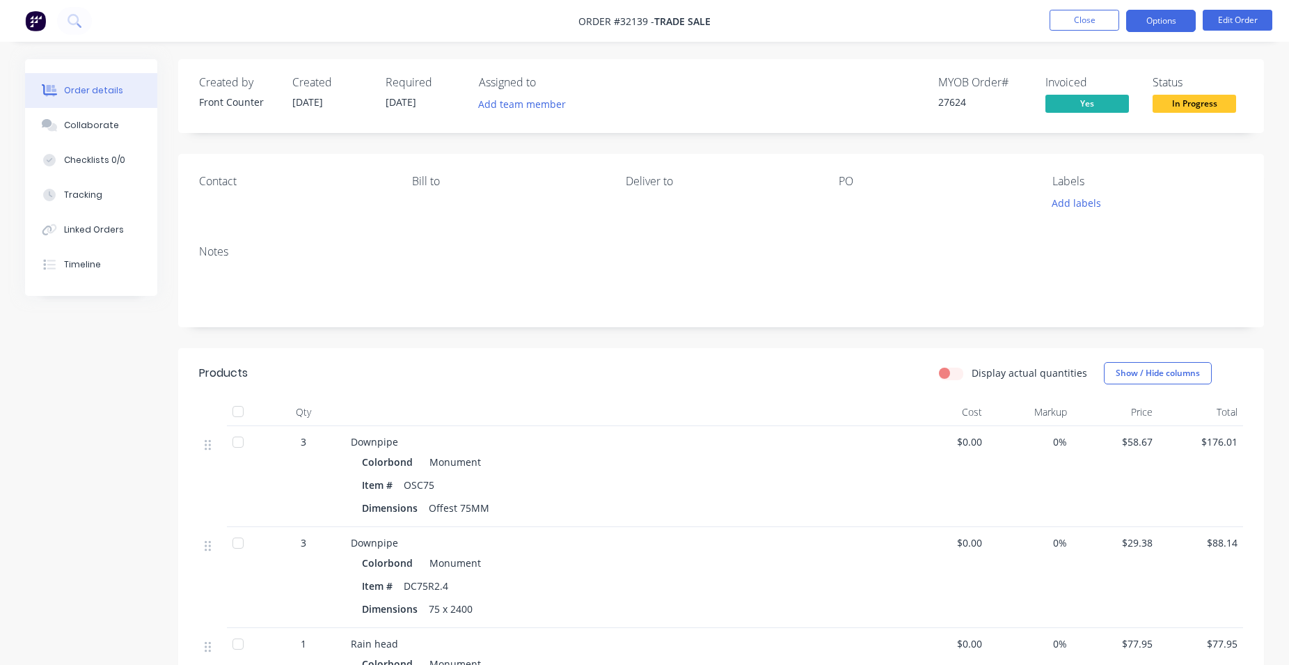
click at [1145, 22] on button "Options" at bounding box center [1161, 21] width 70 height 22
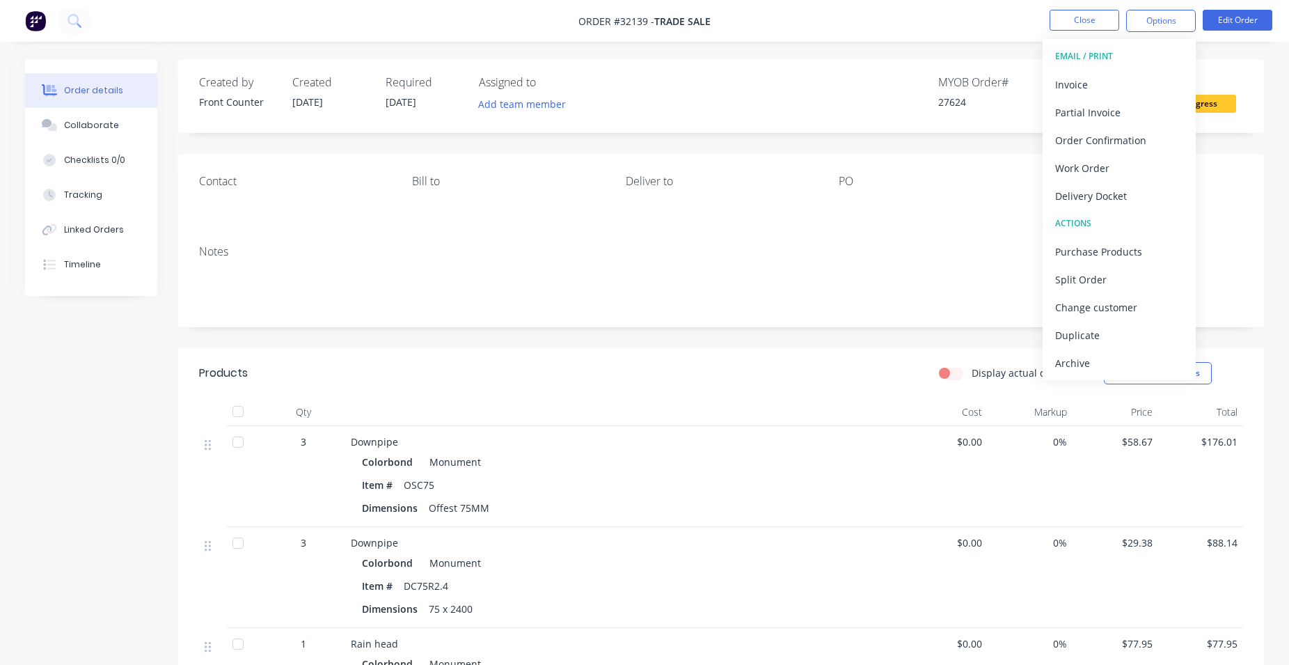
click at [1105, 365] on div "Archive" at bounding box center [1119, 363] width 128 height 20
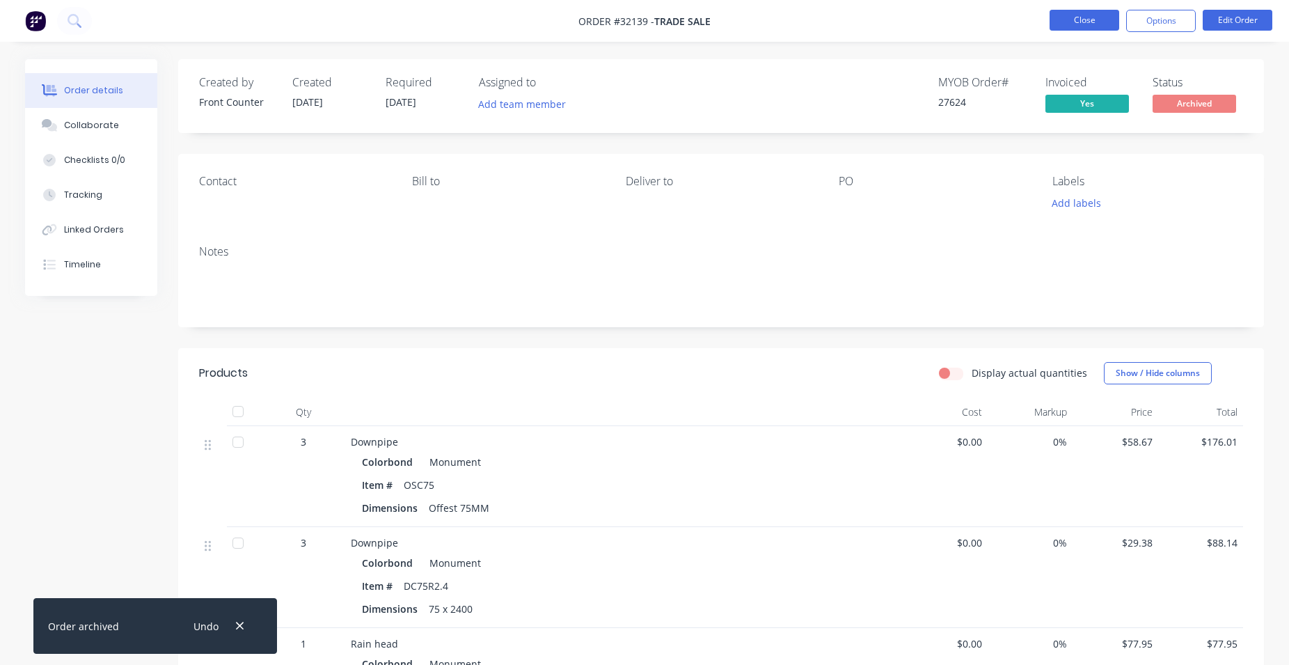
click at [1069, 17] on button "Close" at bounding box center [1085, 20] width 70 height 21
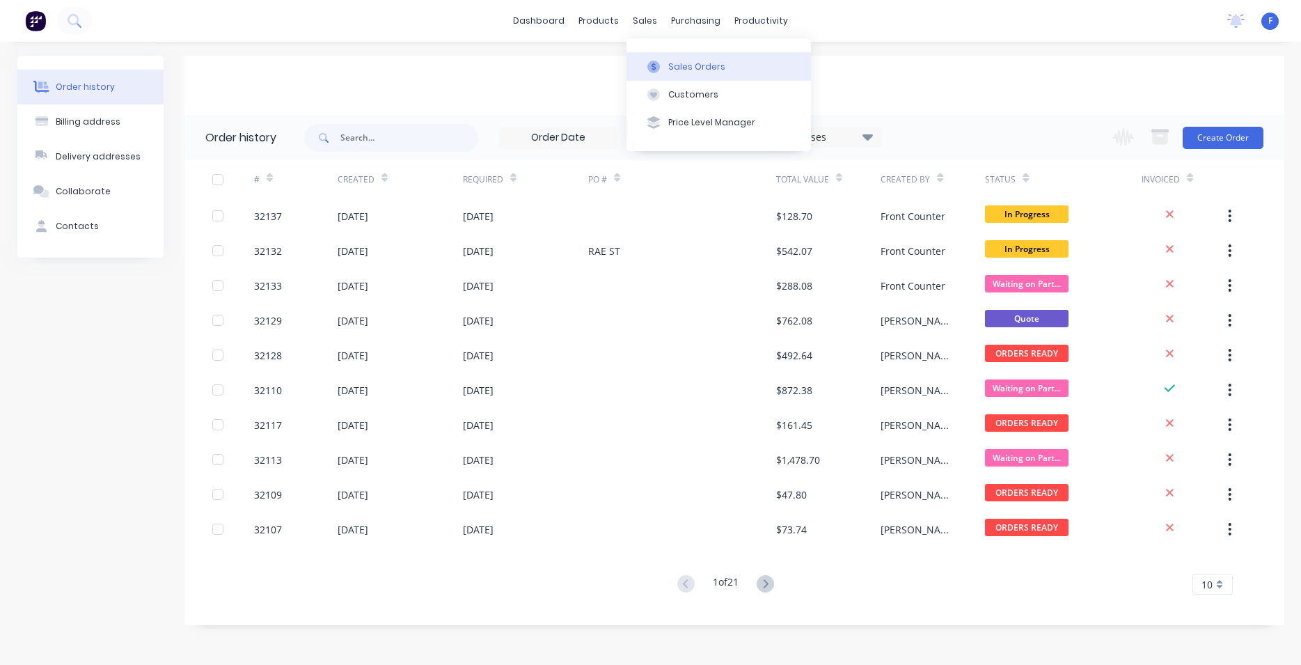
click at [682, 61] on div "Sales Orders" at bounding box center [696, 67] width 57 height 13
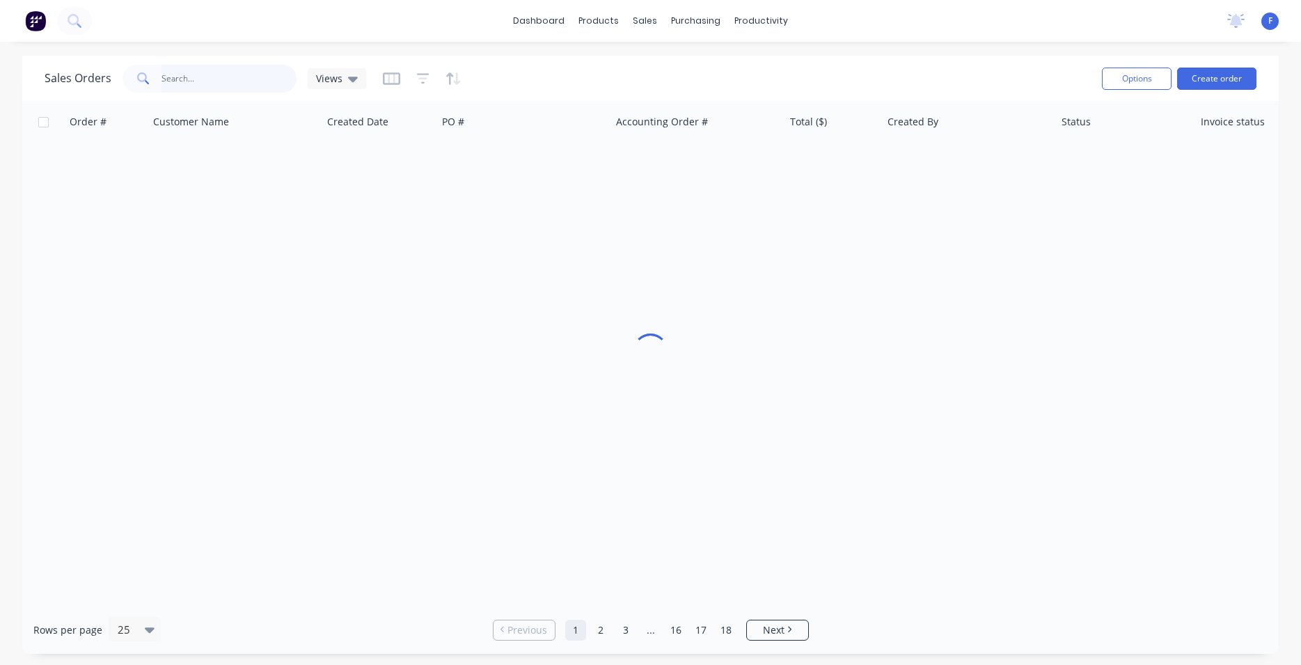
click at [179, 80] on input "text" at bounding box center [229, 79] width 136 height 28
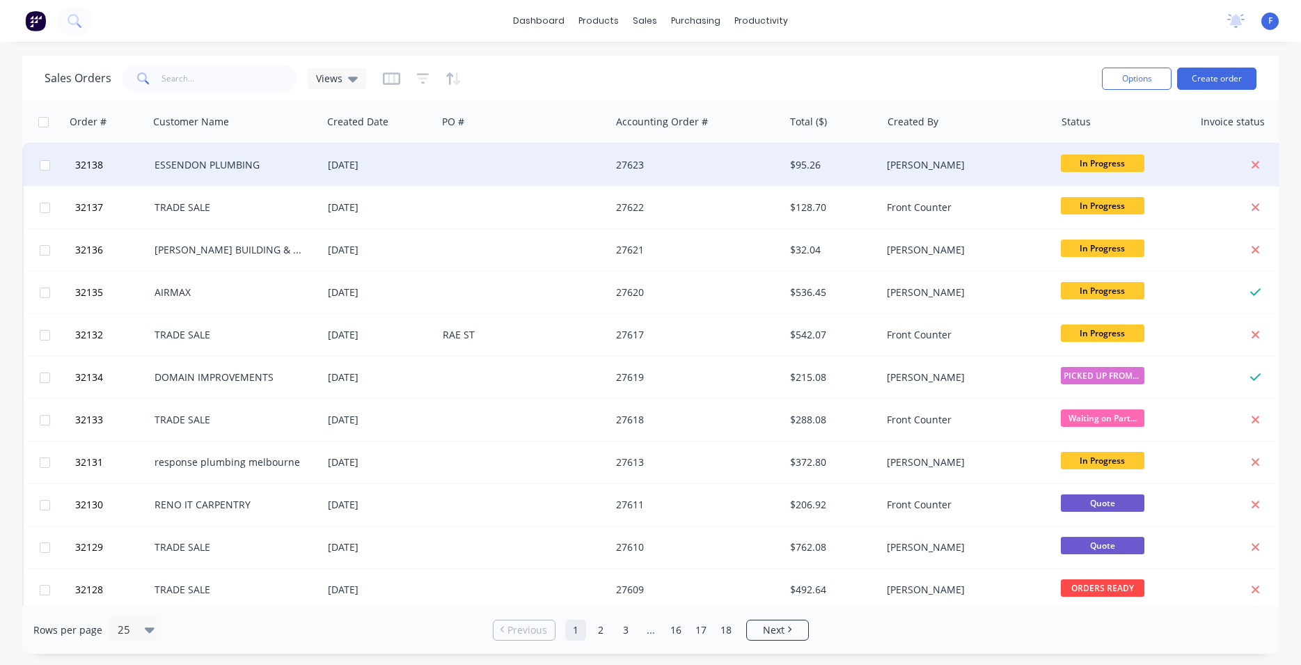
click at [283, 166] on div "ESSENDON PLUMBING" at bounding box center [232, 165] width 155 height 14
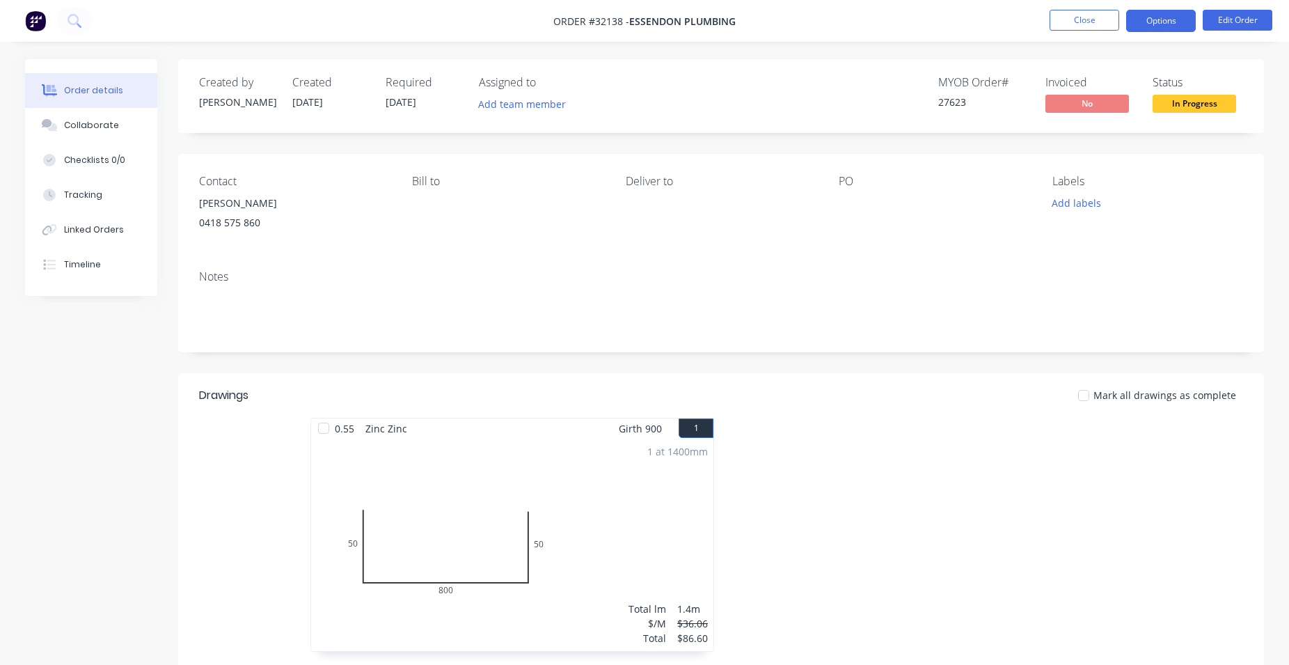
click at [1172, 28] on button "Options" at bounding box center [1161, 21] width 70 height 22
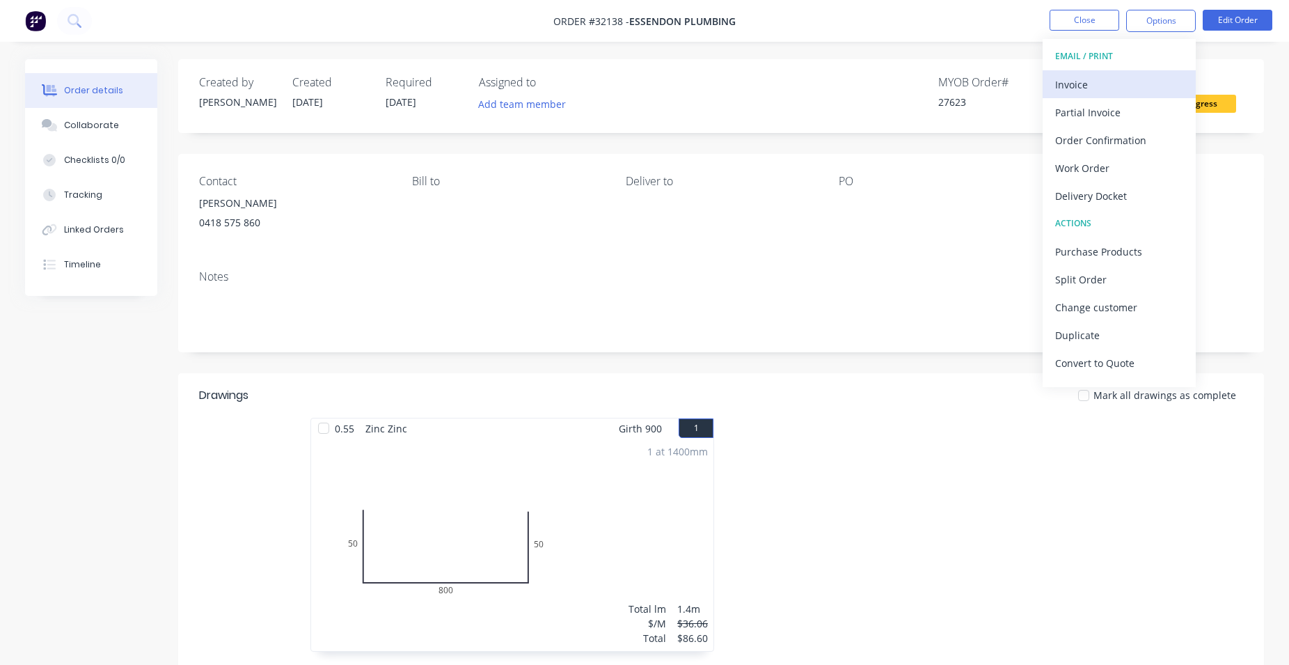
click at [1118, 88] on div "Invoice" at bounding box center [1119, 84] width 128 height 20
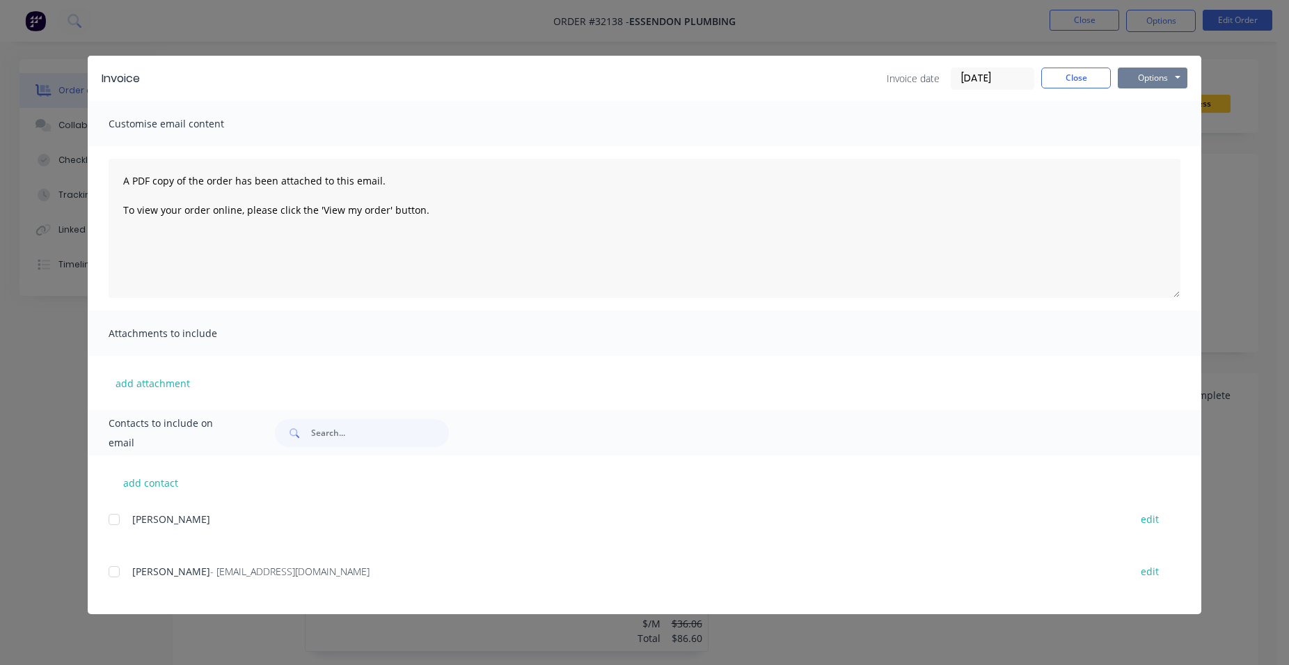
click at [1152, 75] on button "Options" at bounding box center [1153, 78] width 70 height 21
click at [1165, 128] on button "Print" at bounding box center [1162, 125] width 89 height 23
click at [1100, 80] on button "Close" at bounding box center [1076, 78] width 70 height 21
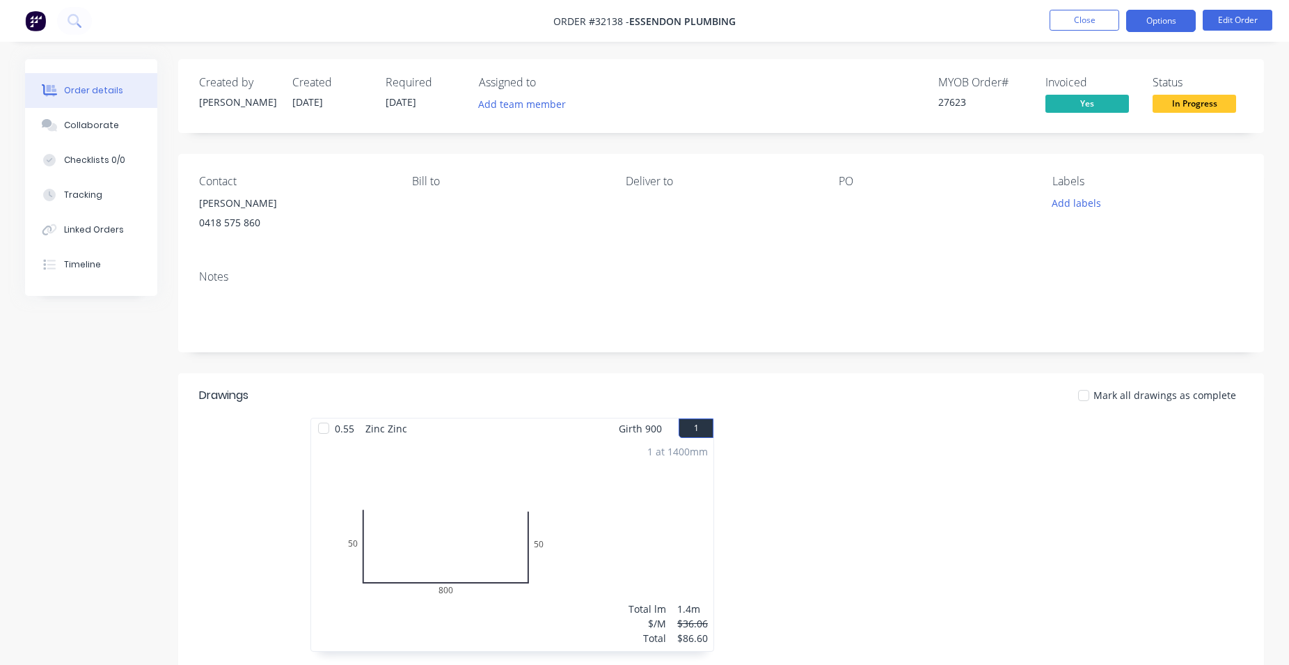
click at [1159, 19] on button "Options" at bounding box center [1161, 21] width 70 height 22
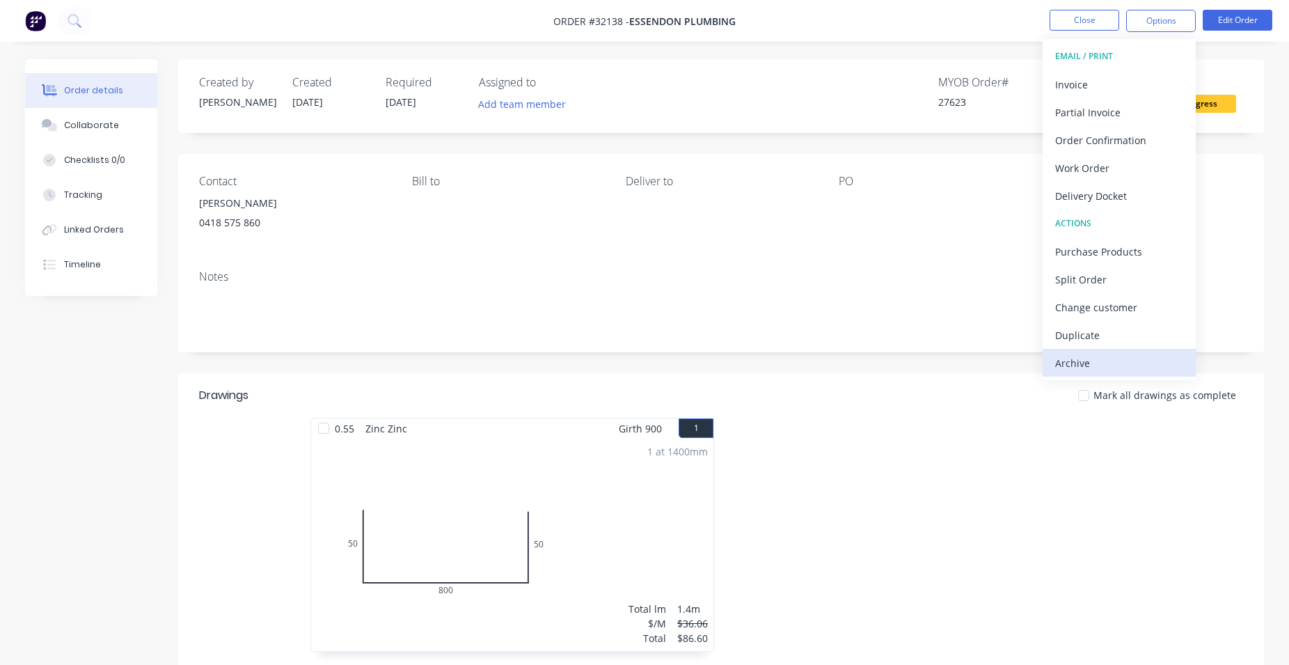
click at [1116, 358] on div "Archive" at bounding box center [1119, 363] width 128 height 20
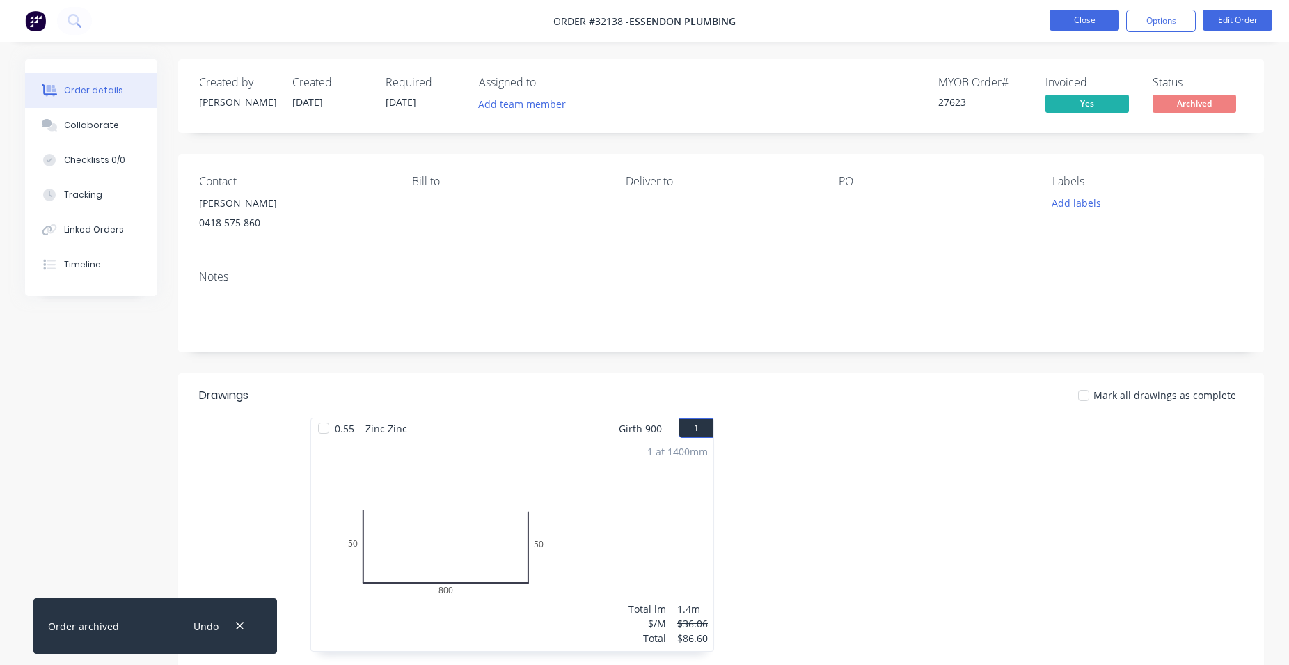
click at [1092, 25] on button "Close" at bounding box center [1085, 20] width 70 height 21
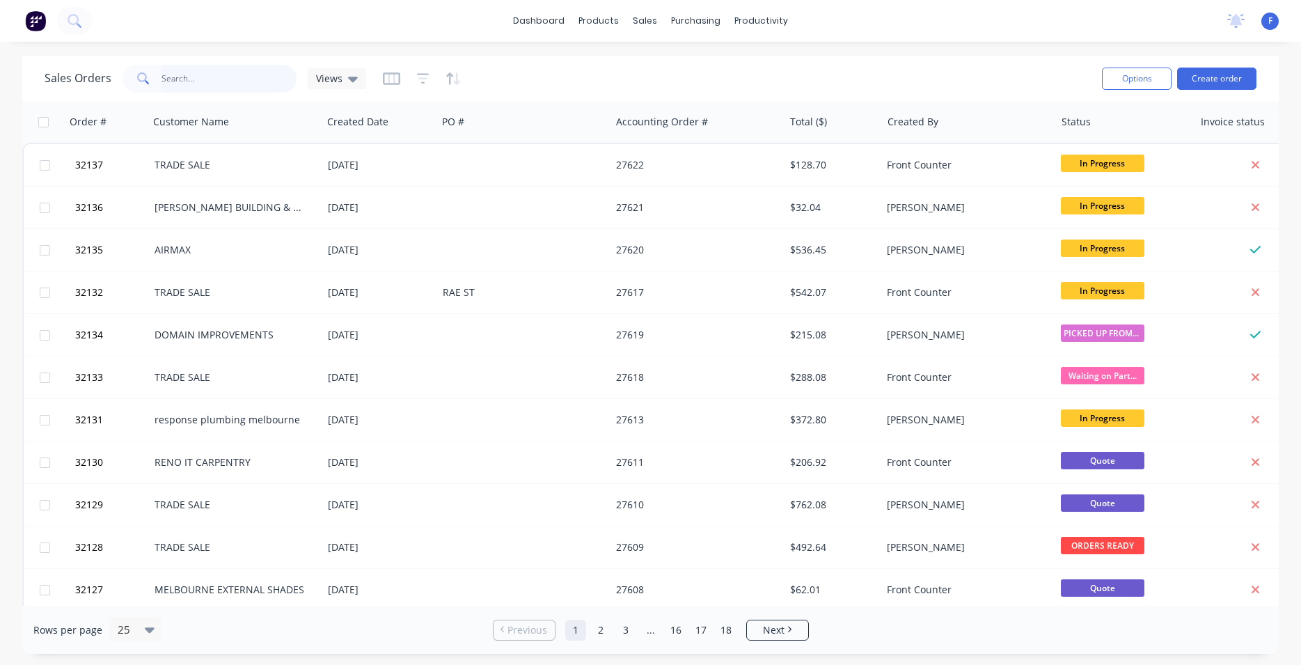
click at [197, 79] on input "text" at bounding box center [229, 79] width 136 height 28
click at [1227, 81] on button "Create order" at bounding box center [1216, 79] width 79 height 22
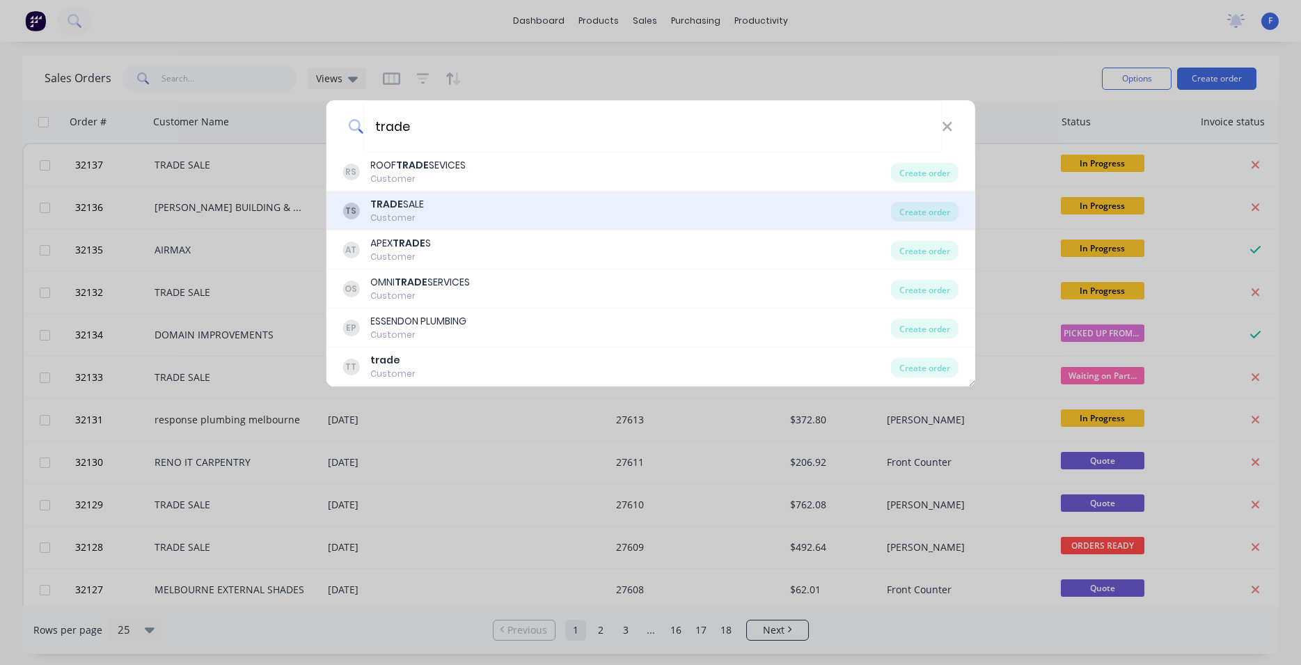
type input "trade"
click at [494, 214] on div "TS TRADE SALE Customer" at bounding box center [616, 210] width 548 height 27
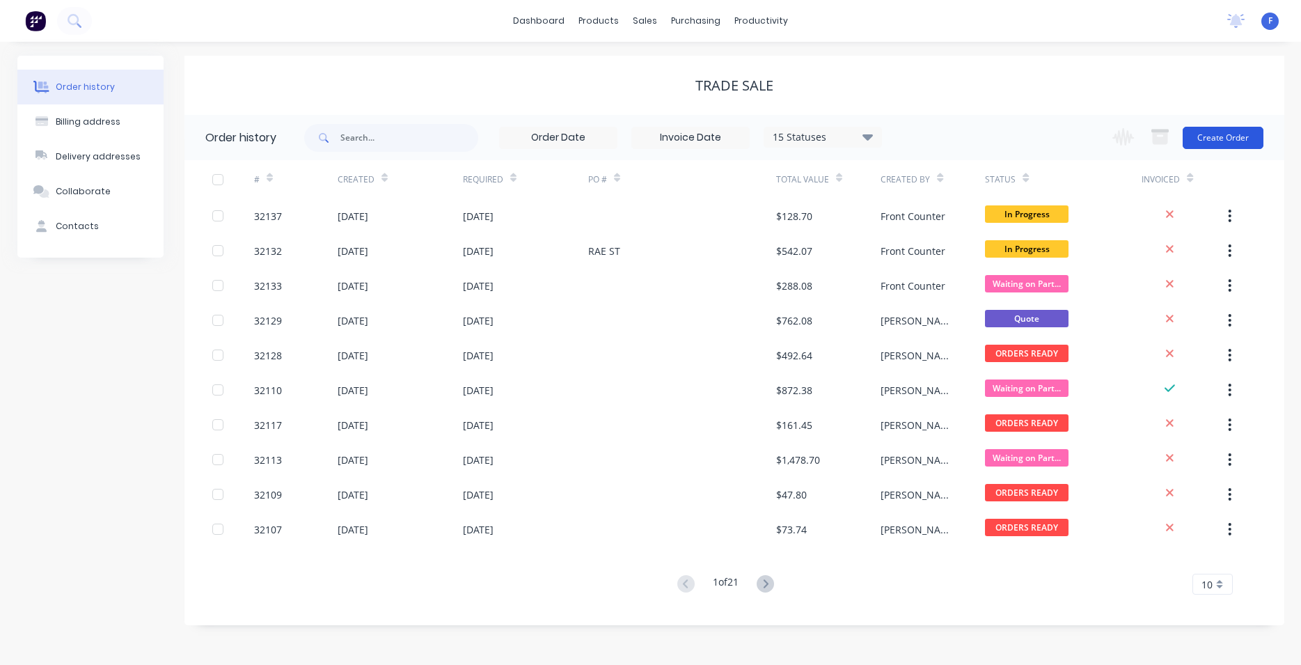
click at [1243, 141] on button "Create Order" at bounding box center [1222, 138] width 81 height 22
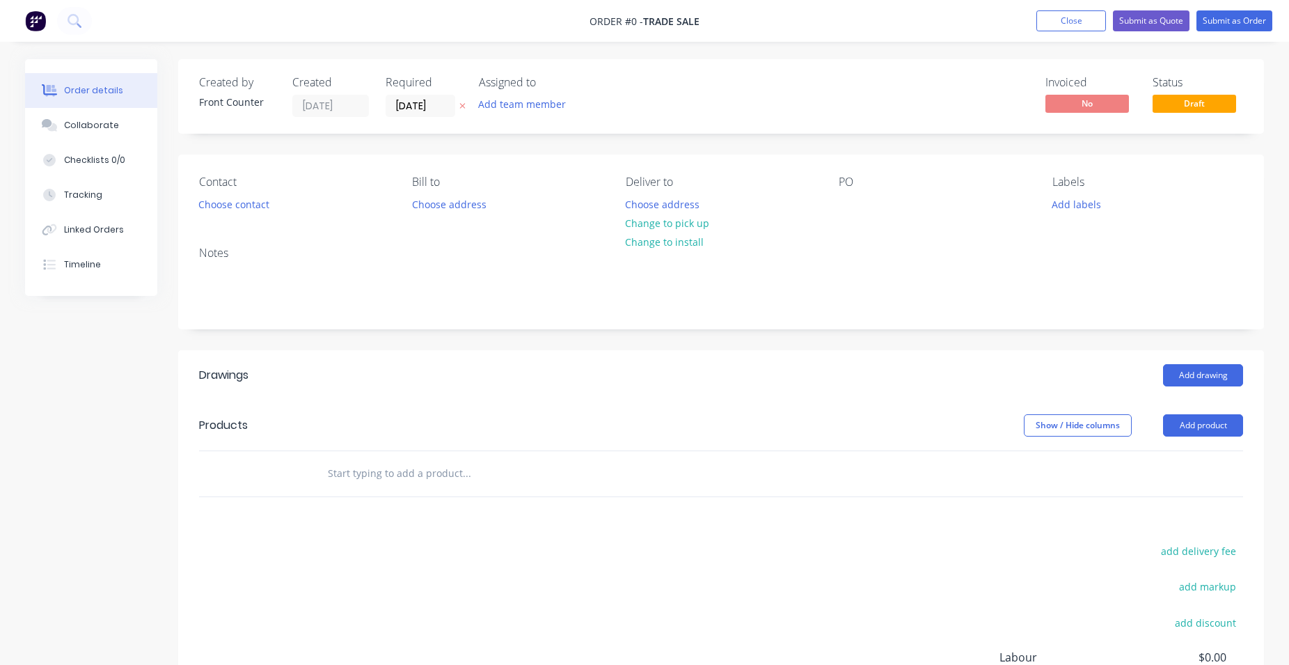
click at [393, 473] on input "text" at bounding box center [466, 473] width 278 height 28
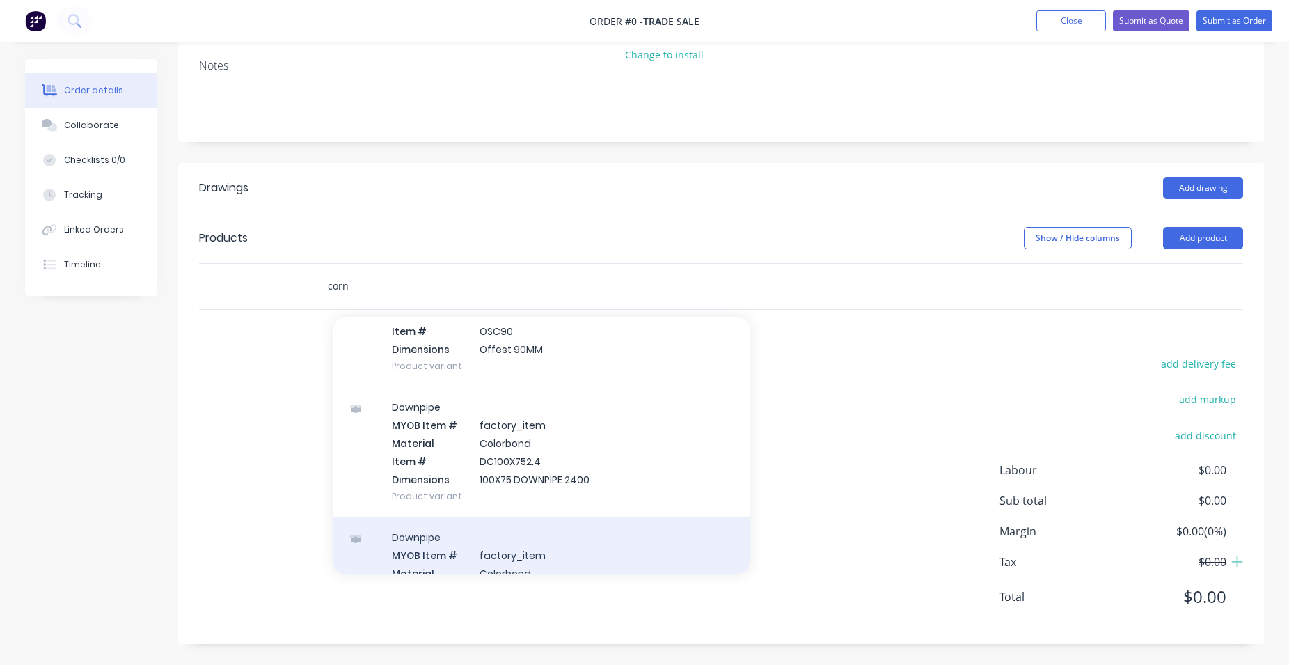
scroll to position [5871, 0]
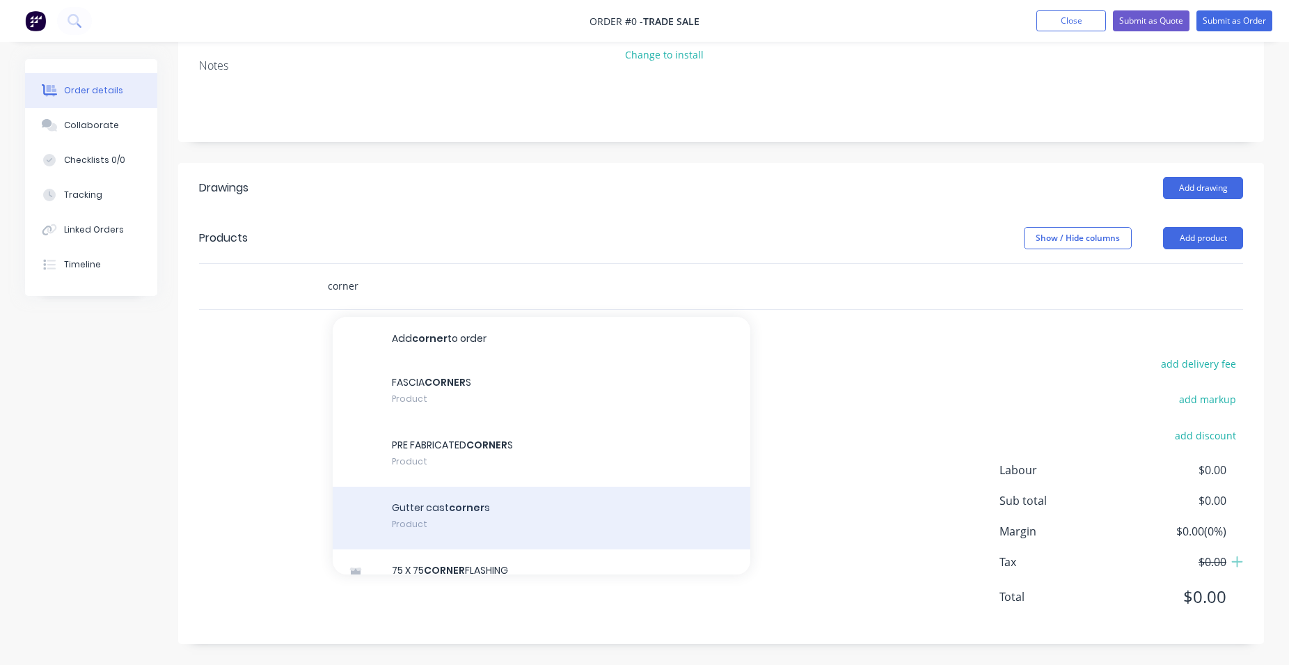
type input "corner"
click at [471, 525] on div "Gutter cast corner s Product" at bounding box center [542, 517] width 418 height 63
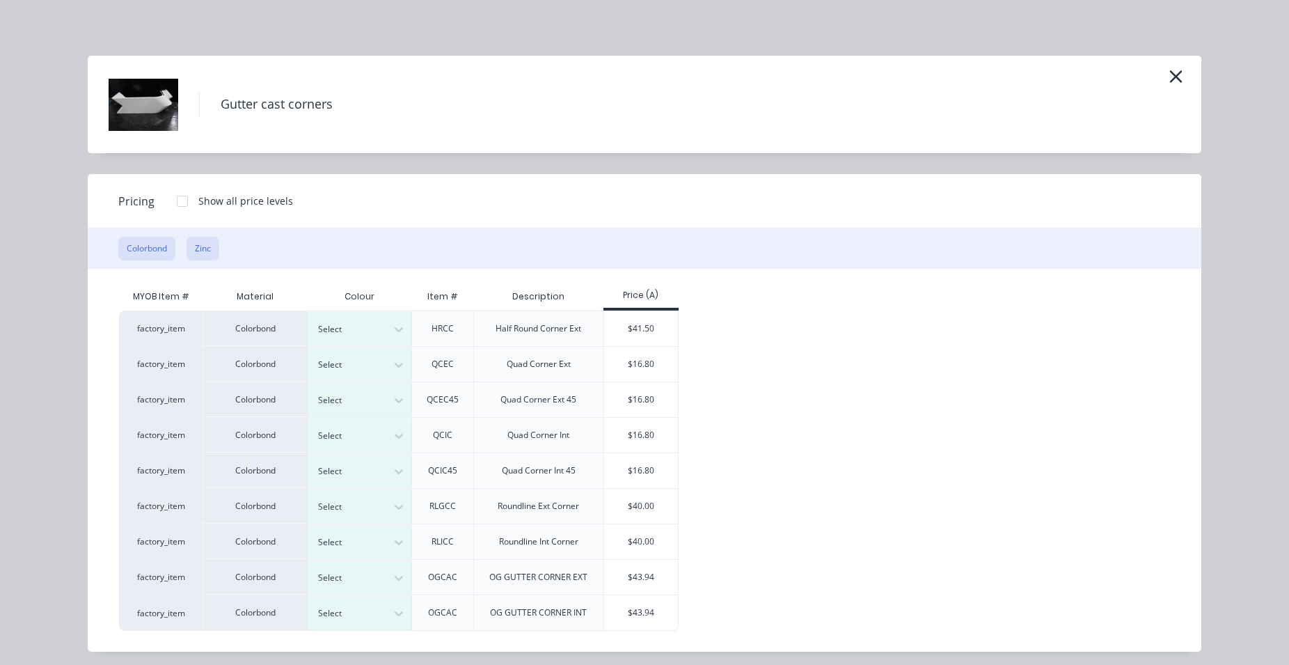
click at [201, 248] on button "Zinc" at bounding box center [203, 249] width 33 height 24
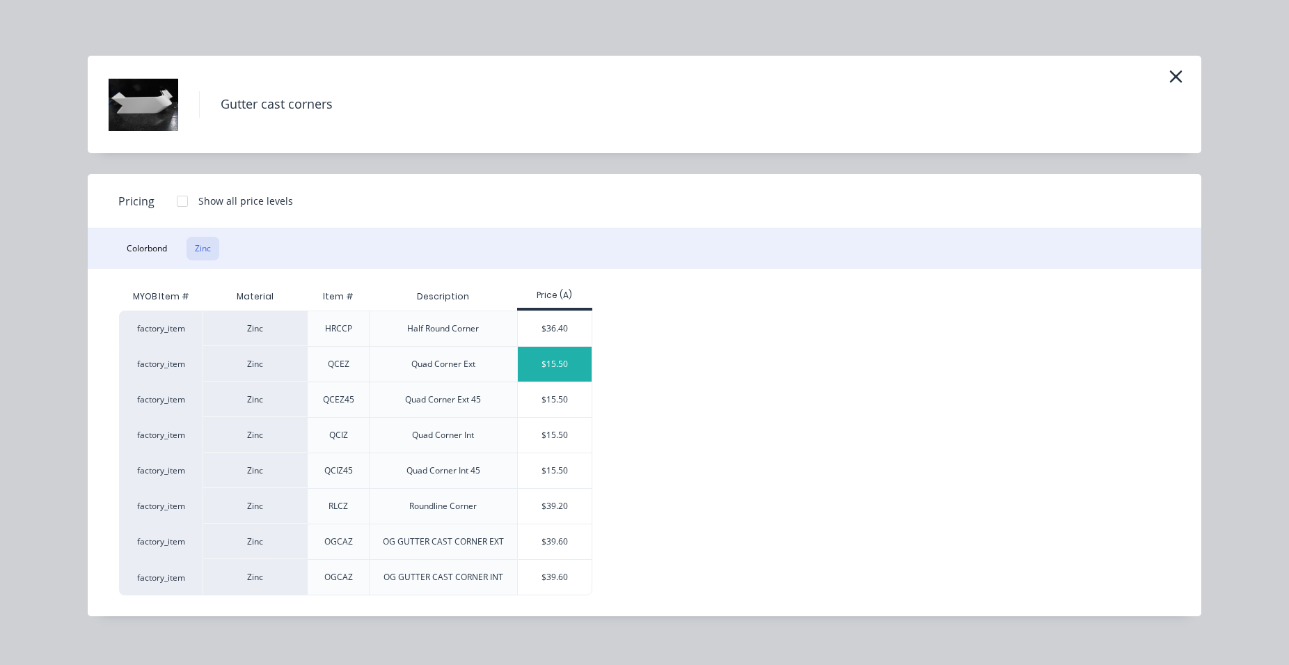
click at [544, 367] on div "$15.50" at bounding box center [555, 364] width 74 height 35
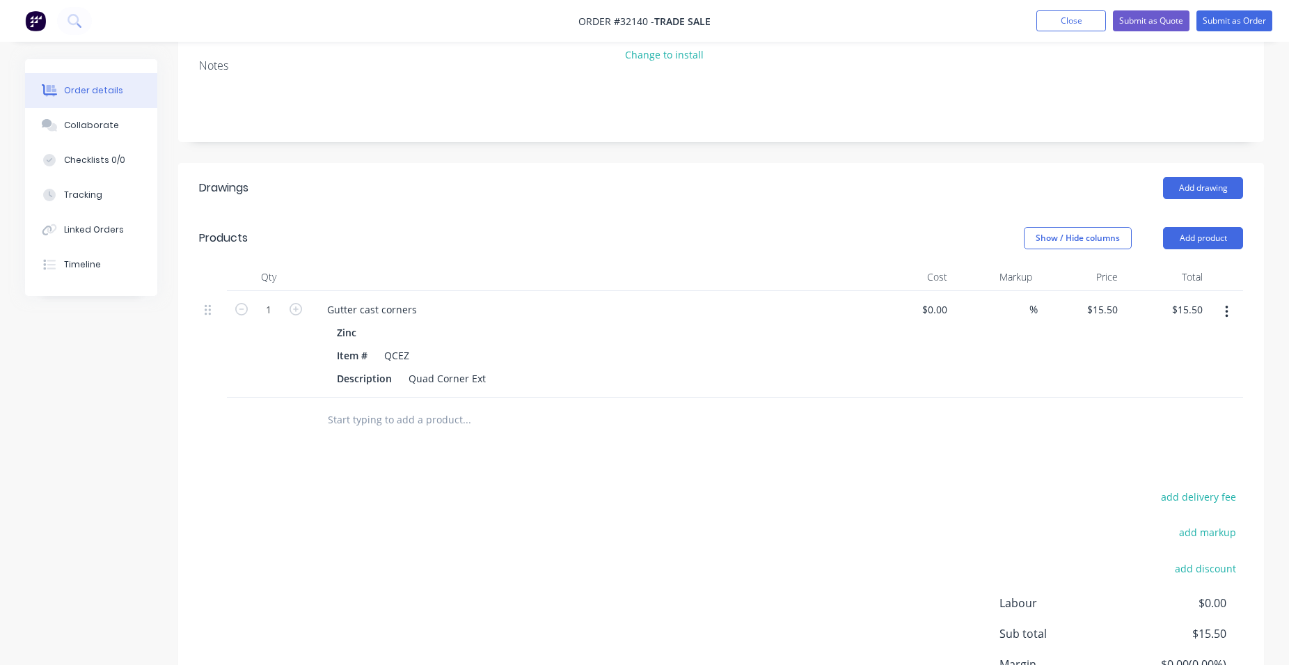
click at [373, 413] on input "text" at bounding box center [466, 420] width 278 height 28
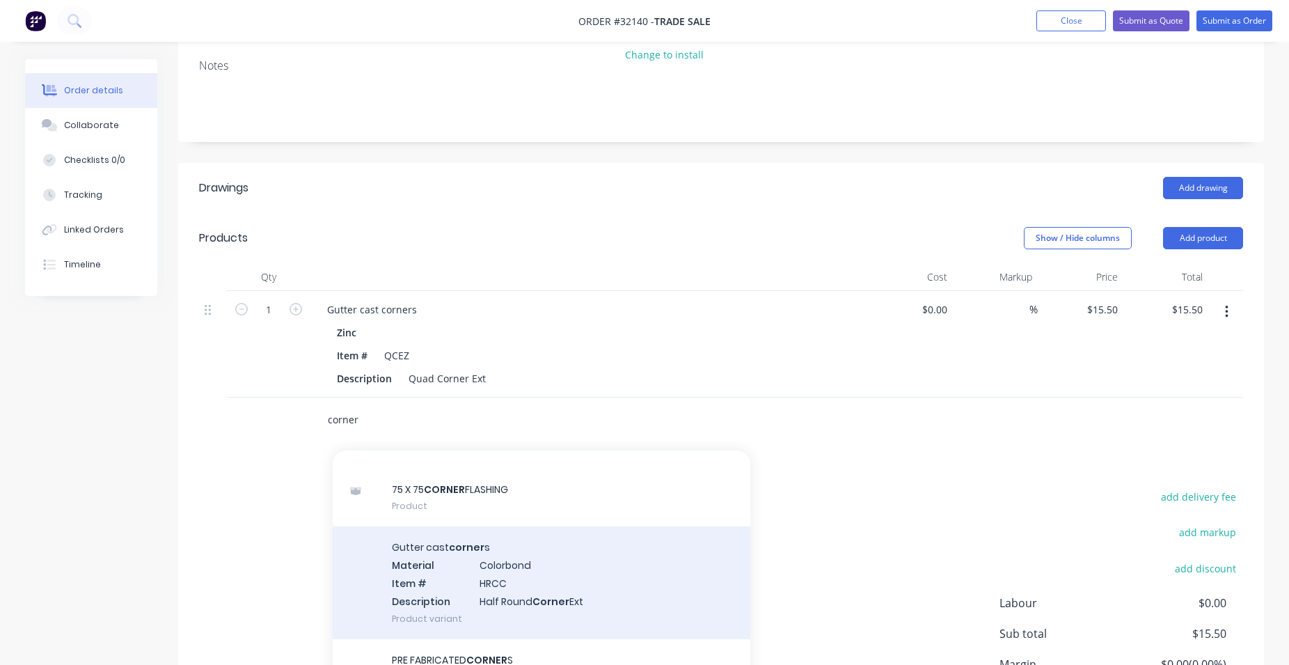
scroll to position [159, 0]
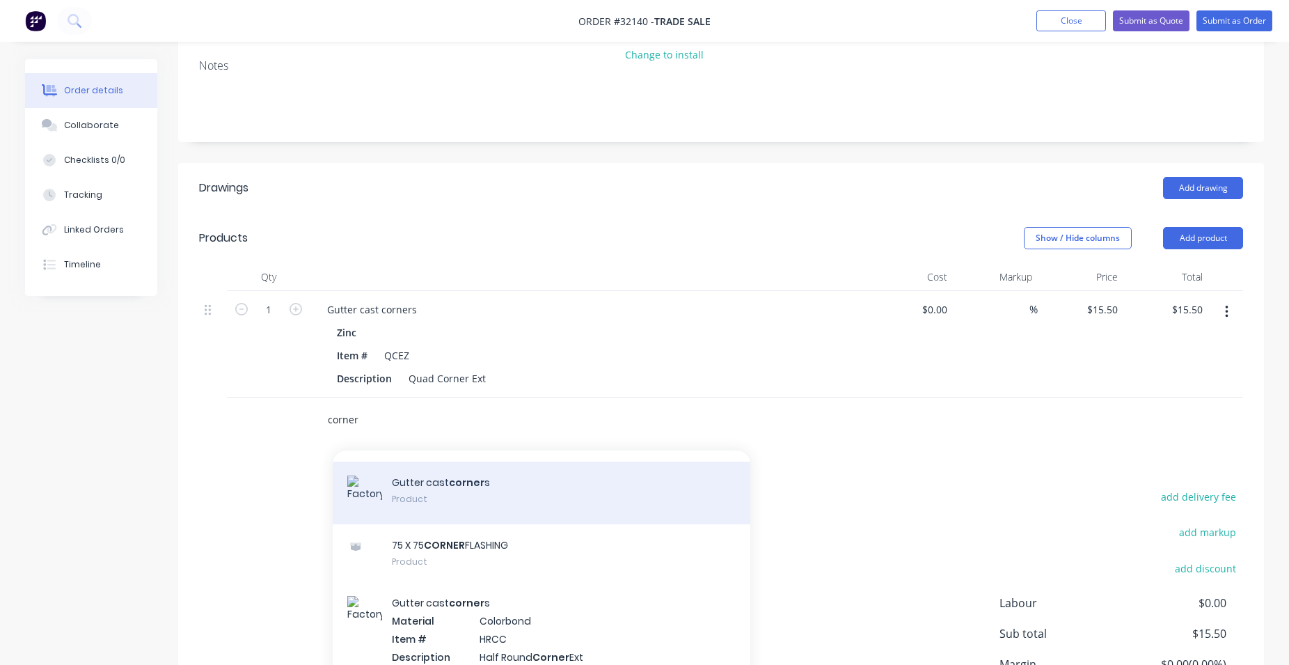
type input "corner"
click at [509, 489] on div "Gutter cast corner s Product" at bounding box center [542, 492] width 418 height 63
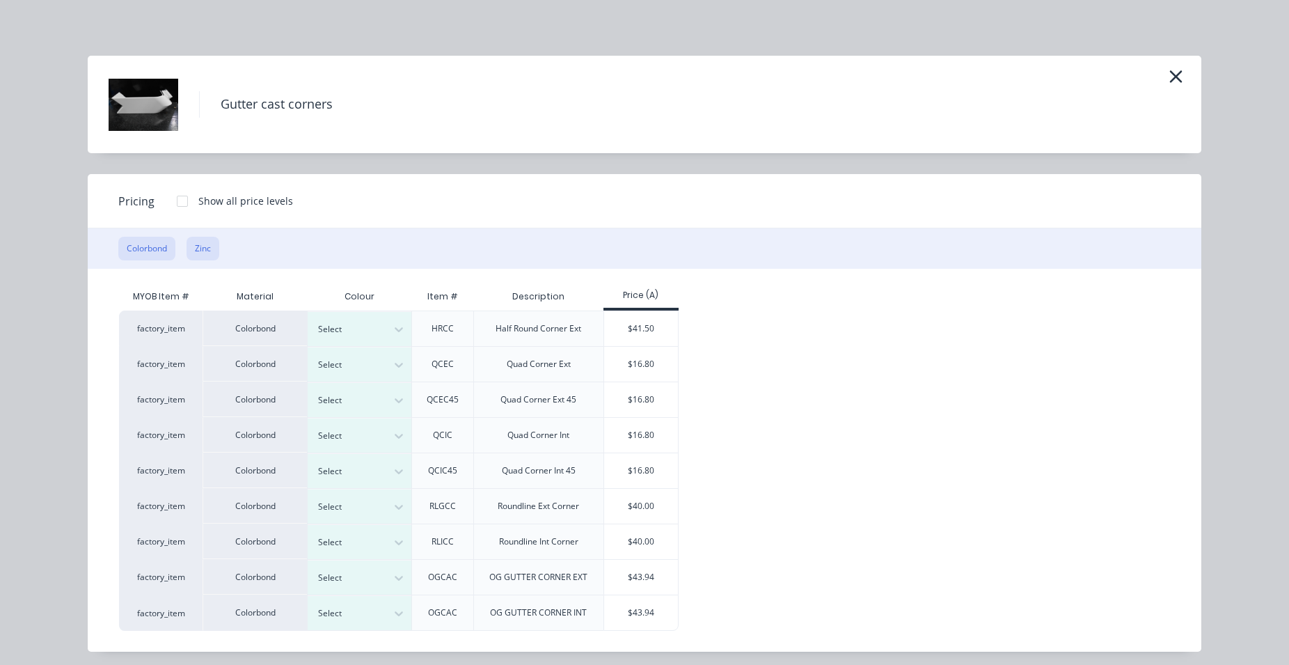
click at [199, 246] on button "Zinc" at bounding box center [203, 249] width 33 height 24
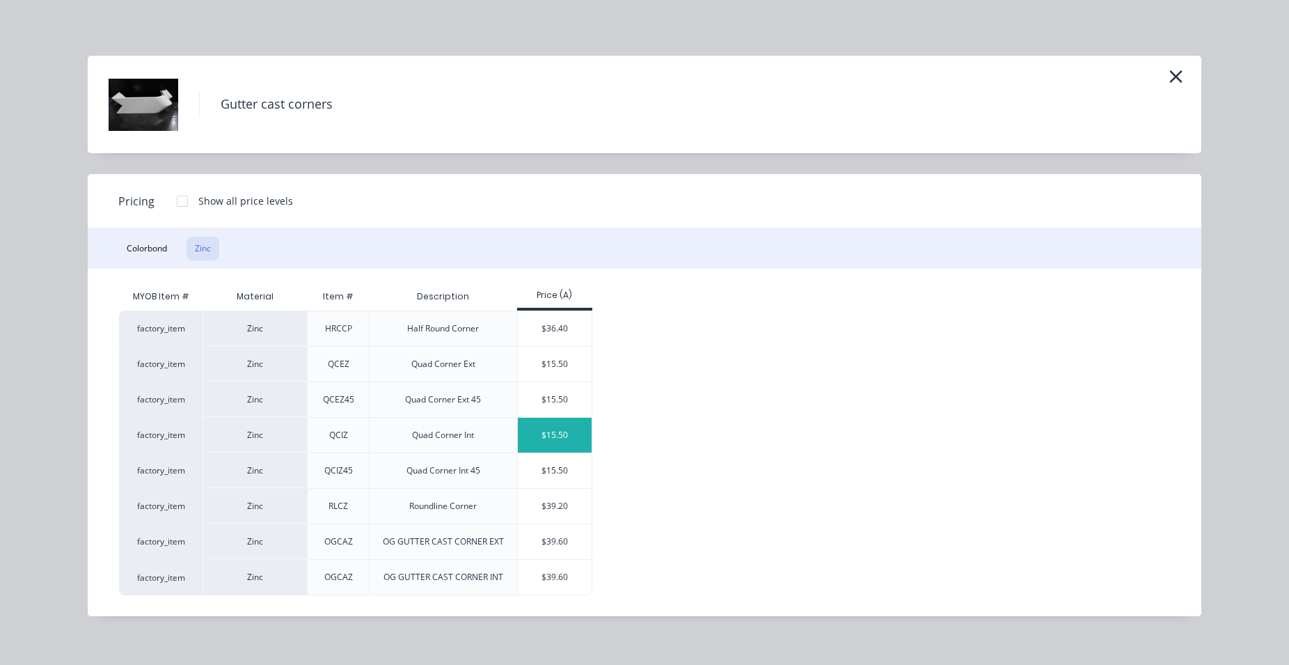
click at [557, 429] on div "$15.50" at bounding box center [555, 435] width 74 height 35
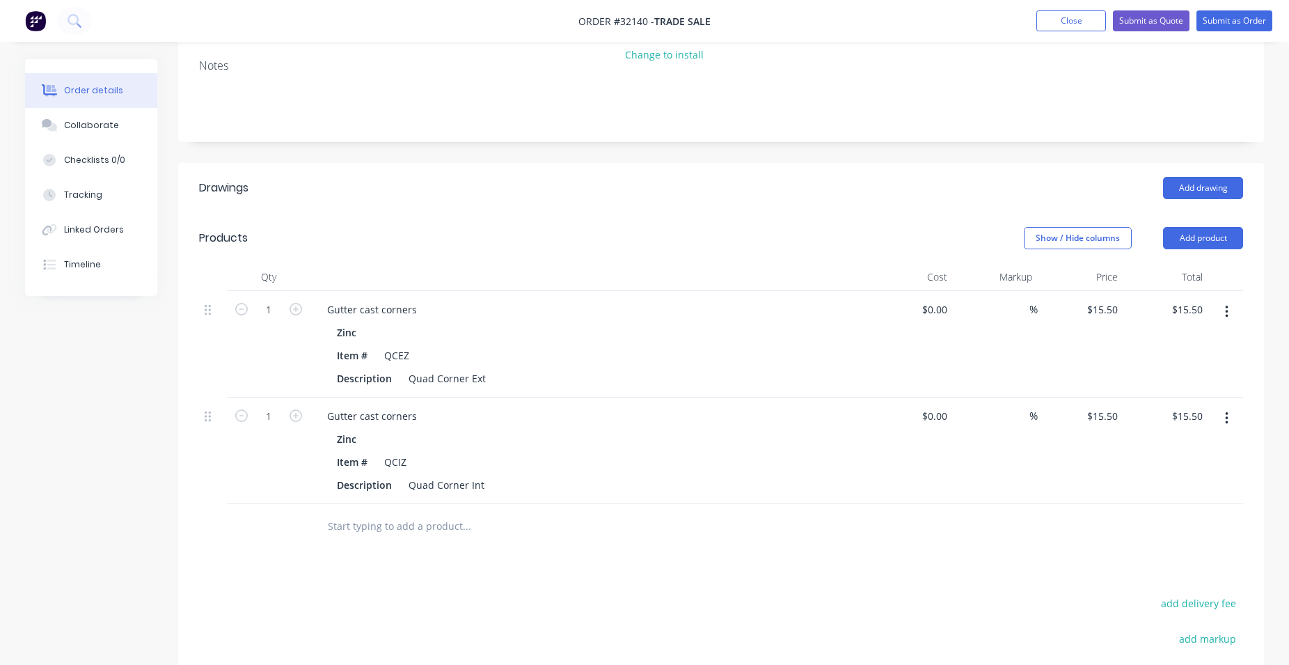
click at [457, 526] on input "text" at bounding box center [466, 526] width 278 height 28
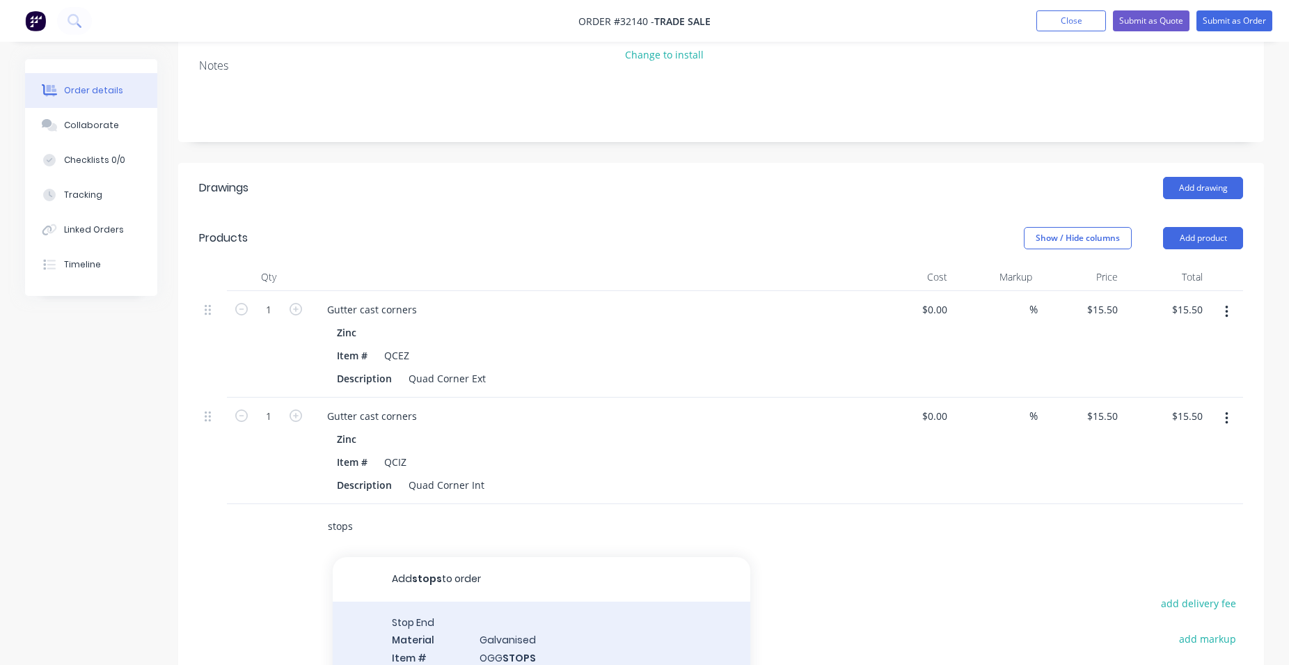
scroll to position [427, 0]
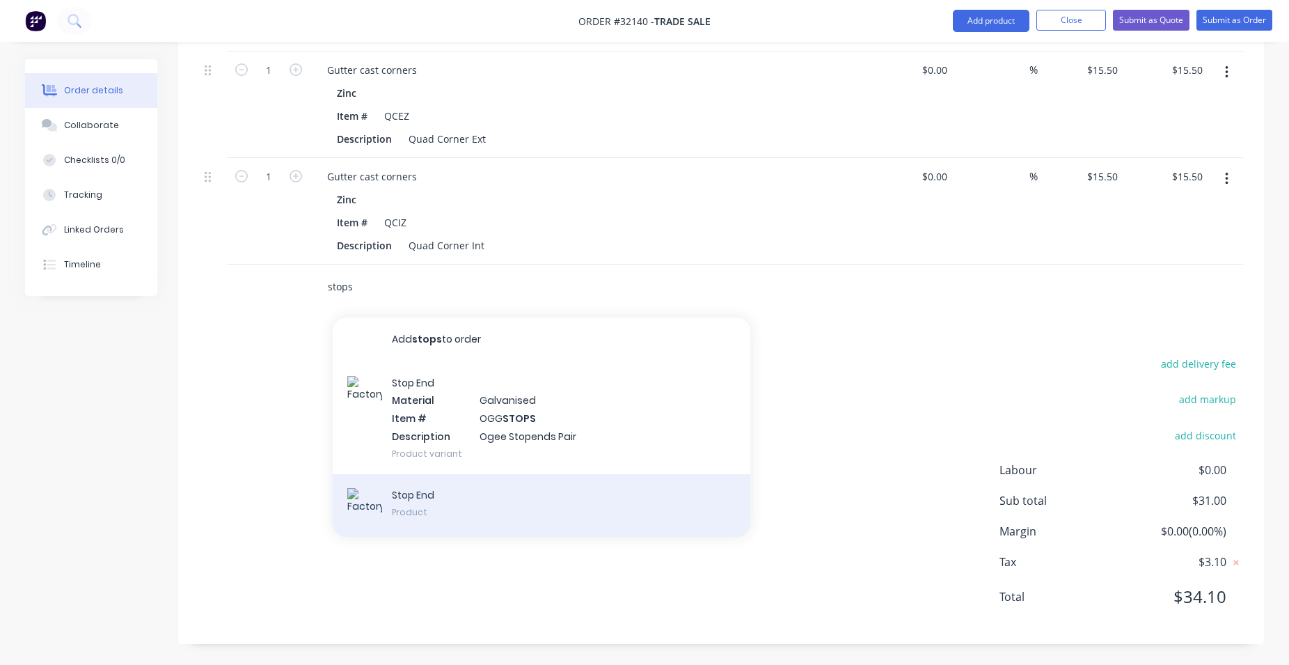
type input "stops"
click at [507, 509] on div "Stop End Product" at bounding box center [542, 505] width 418 height 63
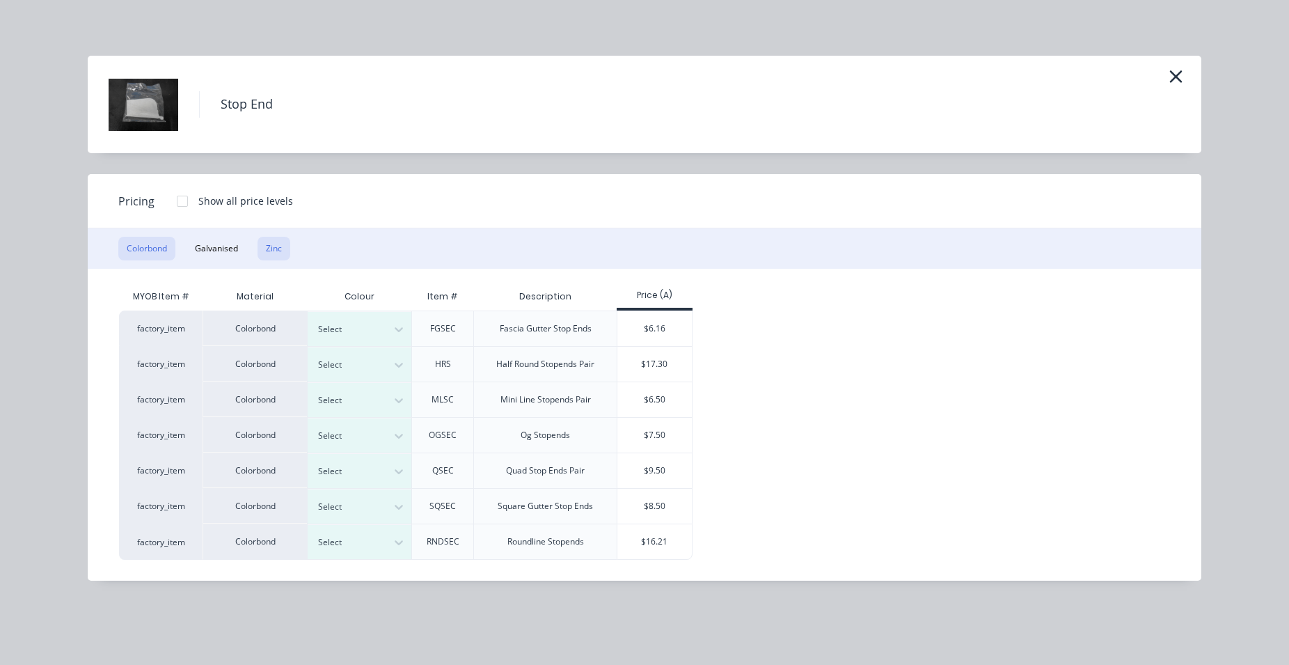
click at [272, 249] on button "Zinc" at bounding box center [274, 249] width 33 height 24
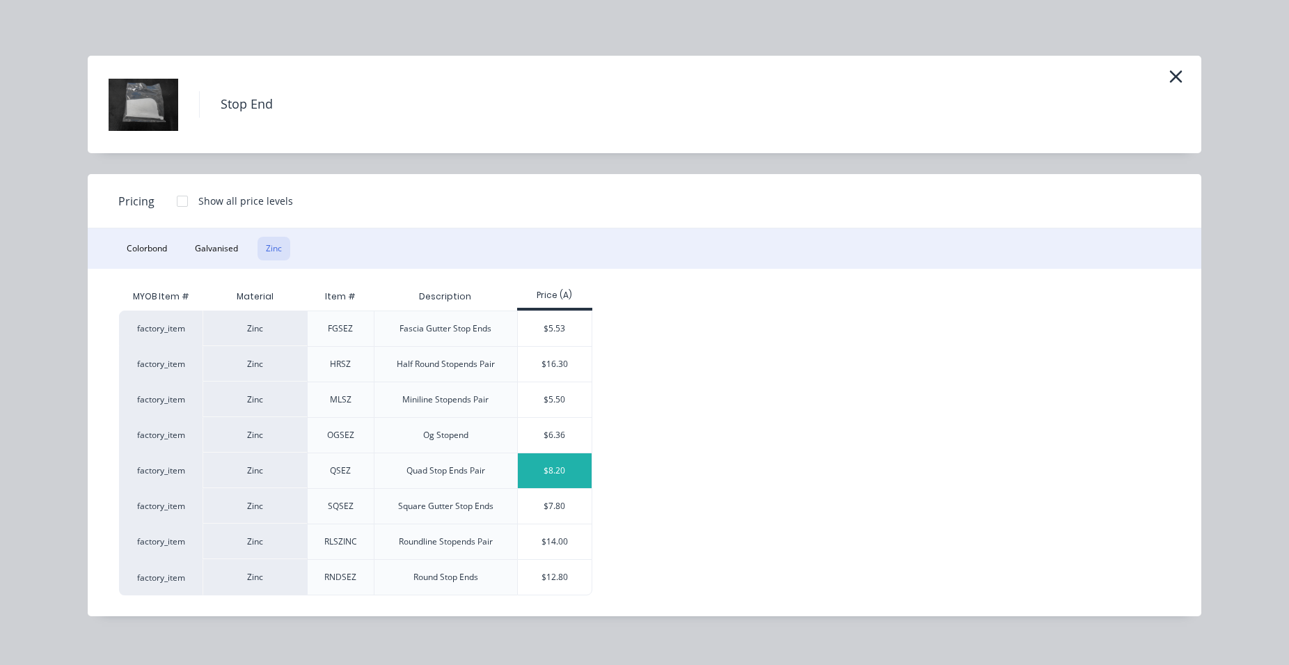
click at [549, 469] on div "$8.20" at bounding box center [555, 470] width 74 height 35
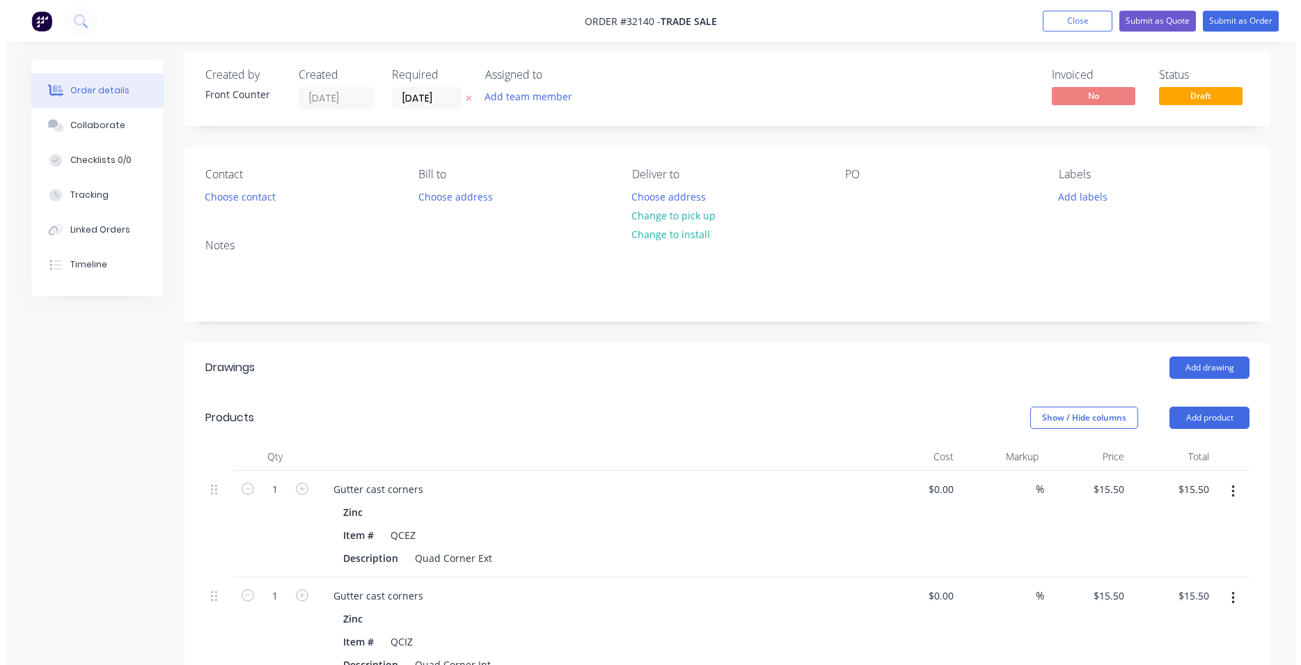
scroll to position [0, 0]
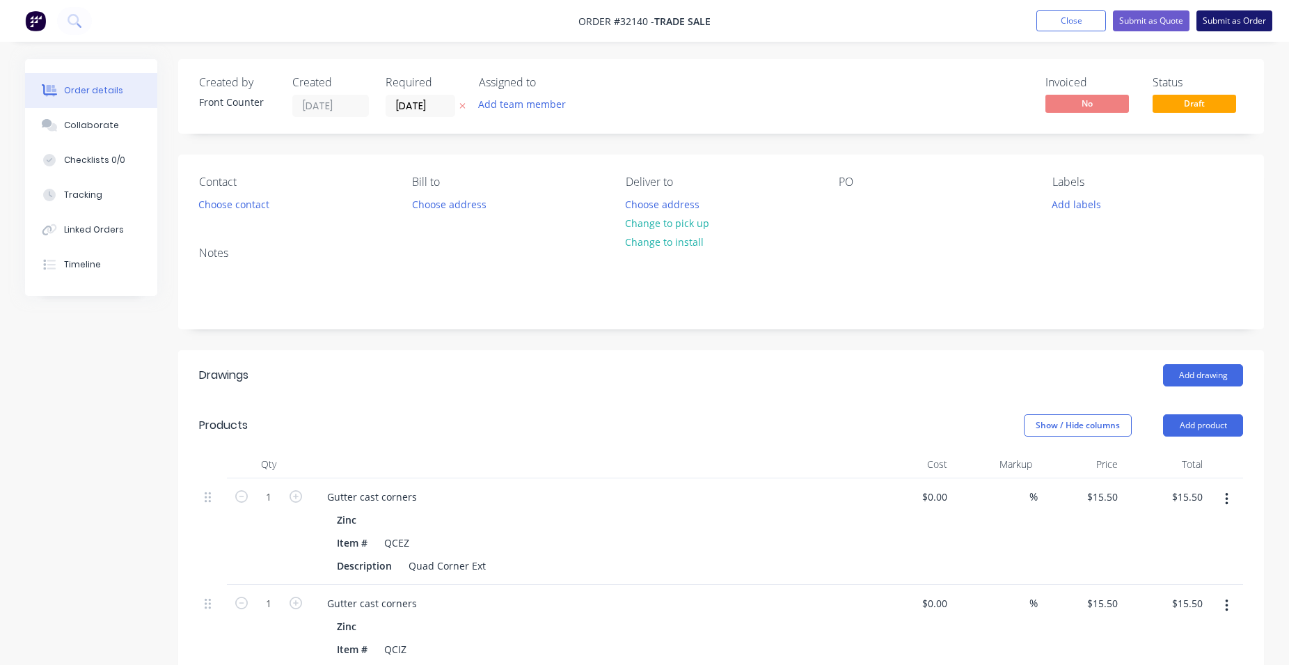
click at [1227, 24] on button "Submit as Order" at bounding box center [1234, 20] width 76 height 21
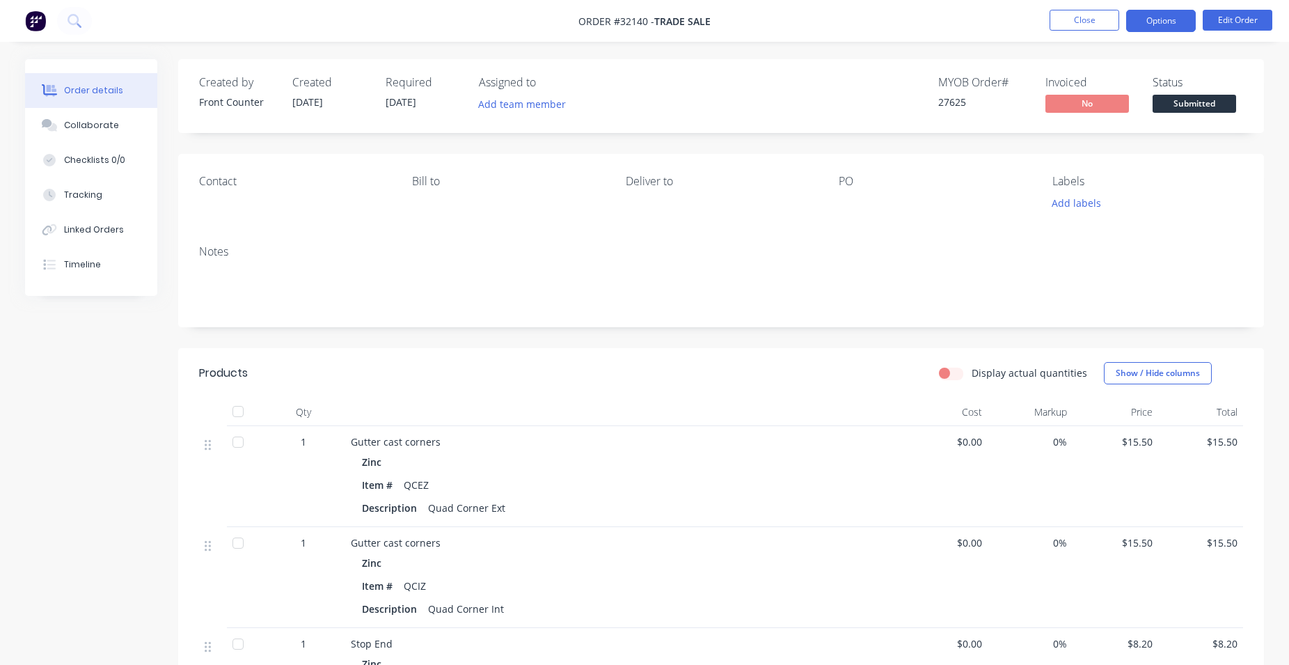
click at [1167, 23] on button "Options" at bounding box center [1161, 21] width 70 height 22
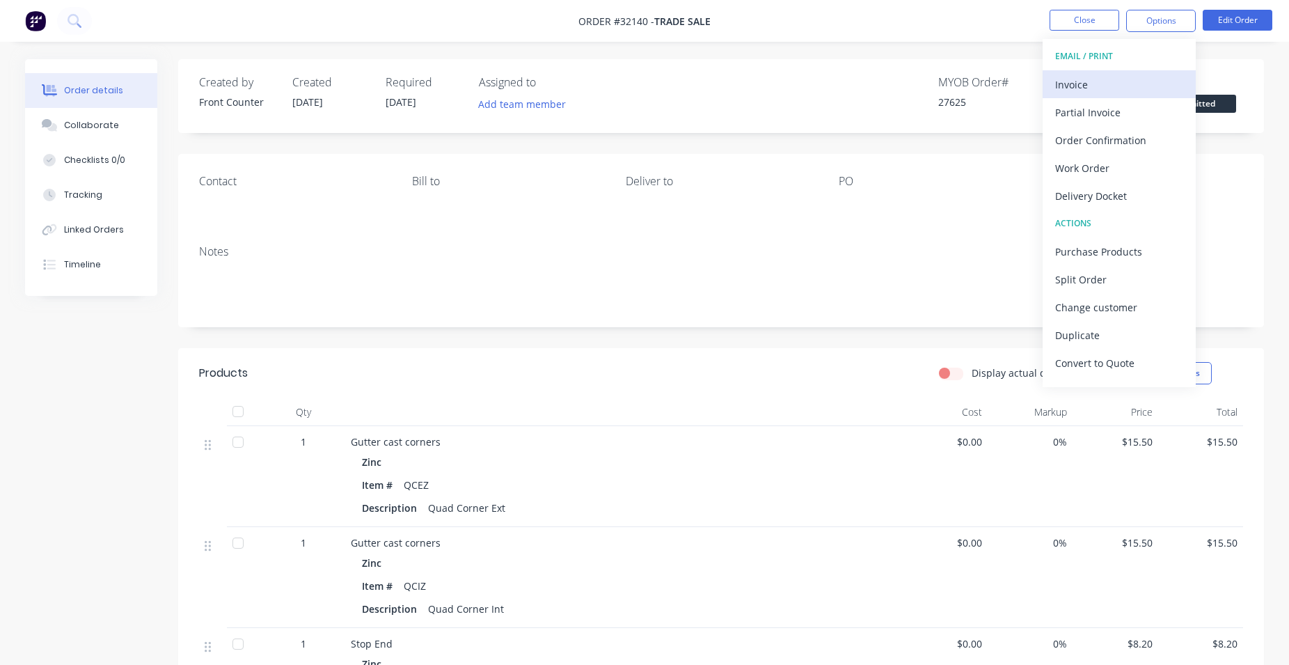
click at [1138, 85] on div "Invoice" at bounding box center [1119, 84] width 128 height 20
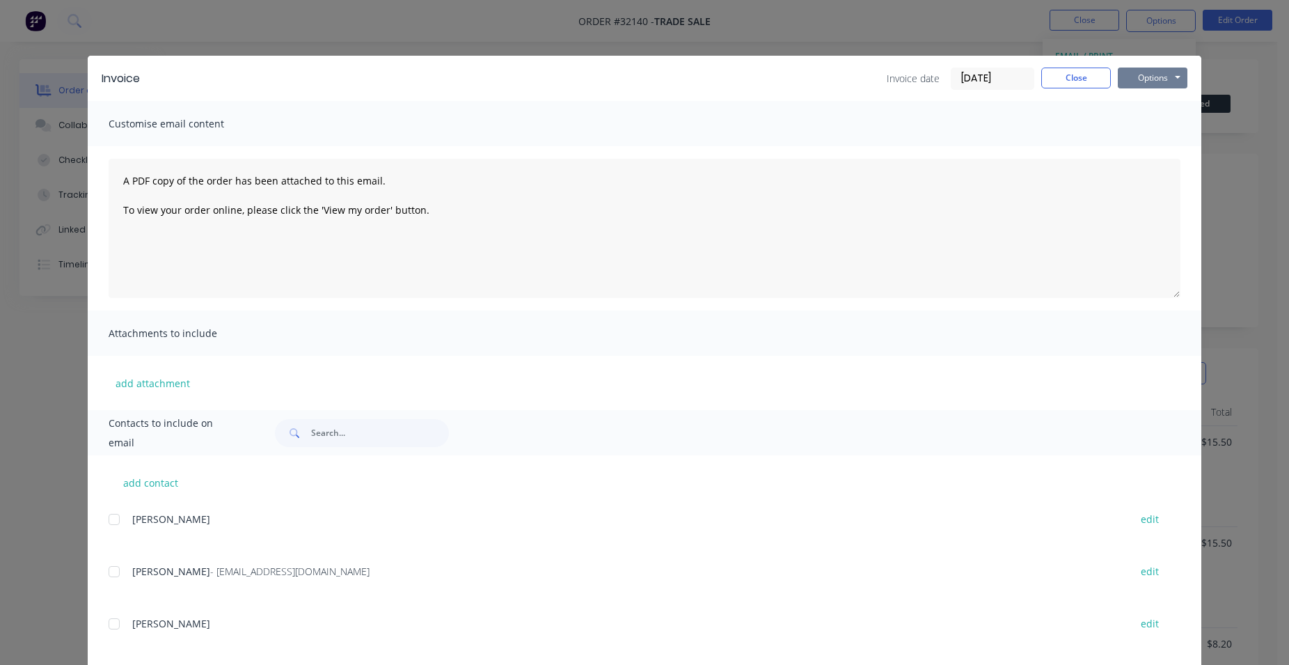
click at [1146, 74] on button "Options" at bounding box center [1153, 78] width 70 height 21
click at [1163, 125] on button "Print" at bounding box center [1162, 125] width 89 height 23
click at [1101, 80] on button "Close" at bounding box center [1076, 78] width 70 height 21
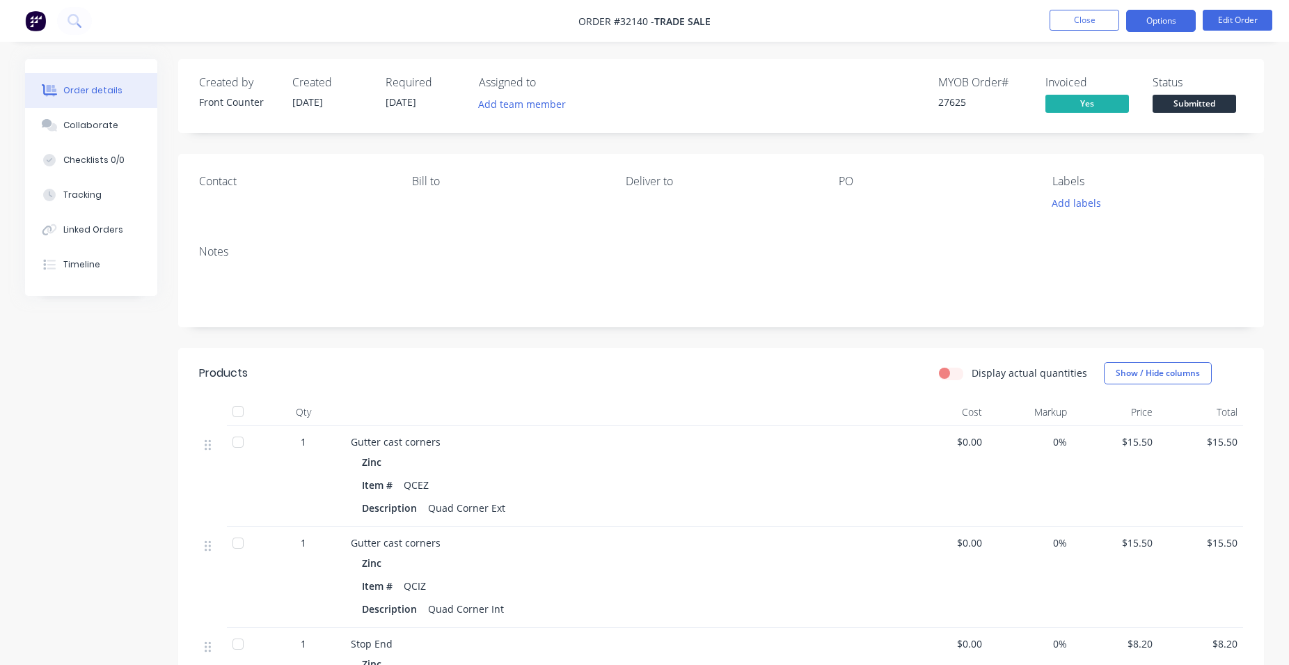
click at [1148, 25] on button "Options" at bounding box center [1161, 21] width 70 height 22
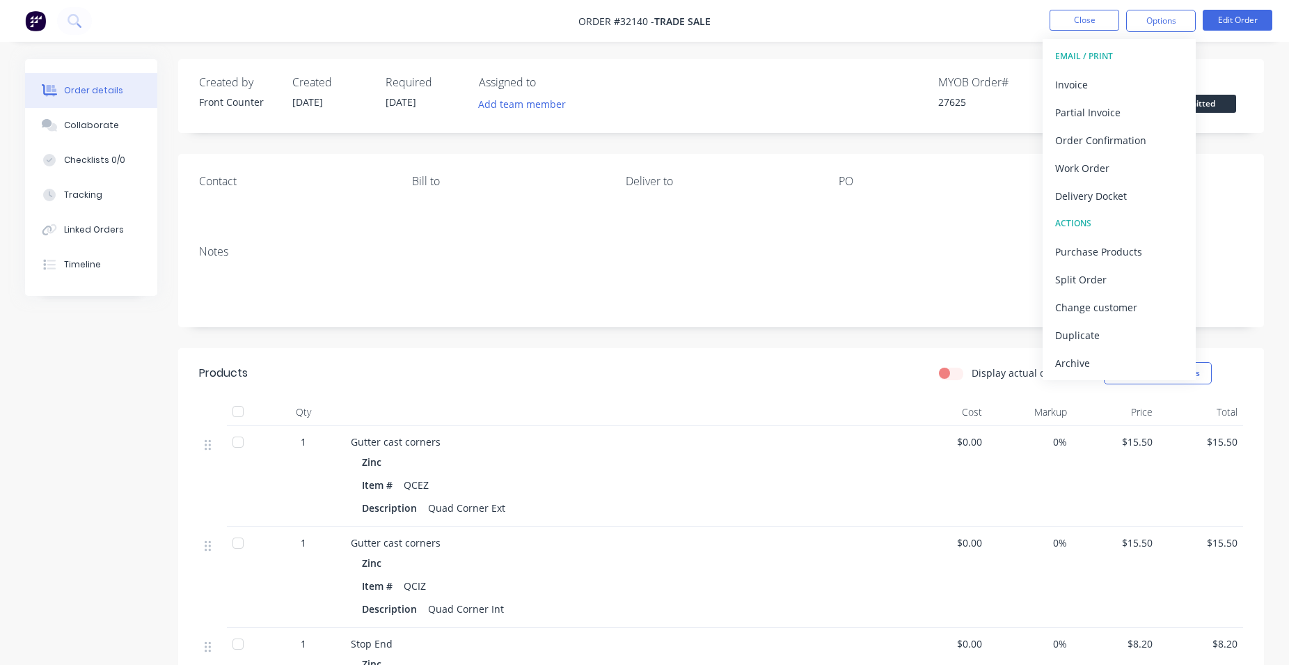
drag, startPoint x: 1123, startPoint y: 360, endPoint x: 1140, endPoint y: 142, distance: 218.5
click at [1123, 358] on div "Archive" at bounding box center [1119, 363] width 128 height 20
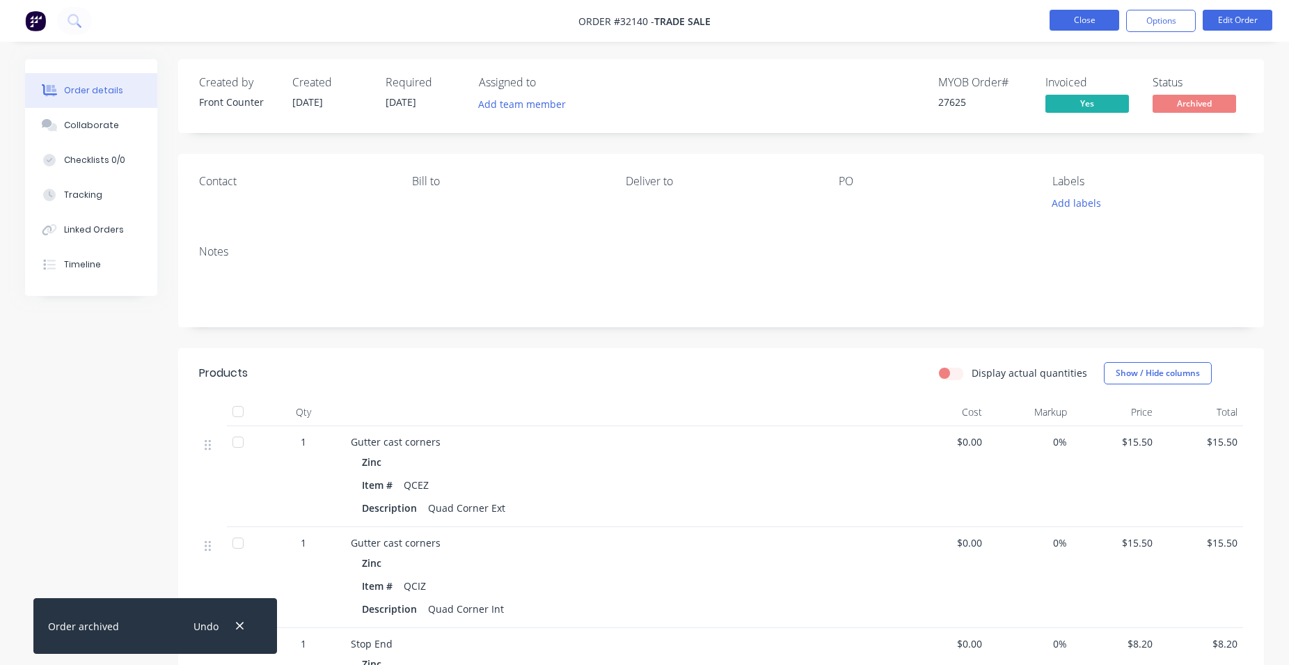
click at [1091, 26] on button "Close" at bounding box center [1085, 20] width 70 height 21
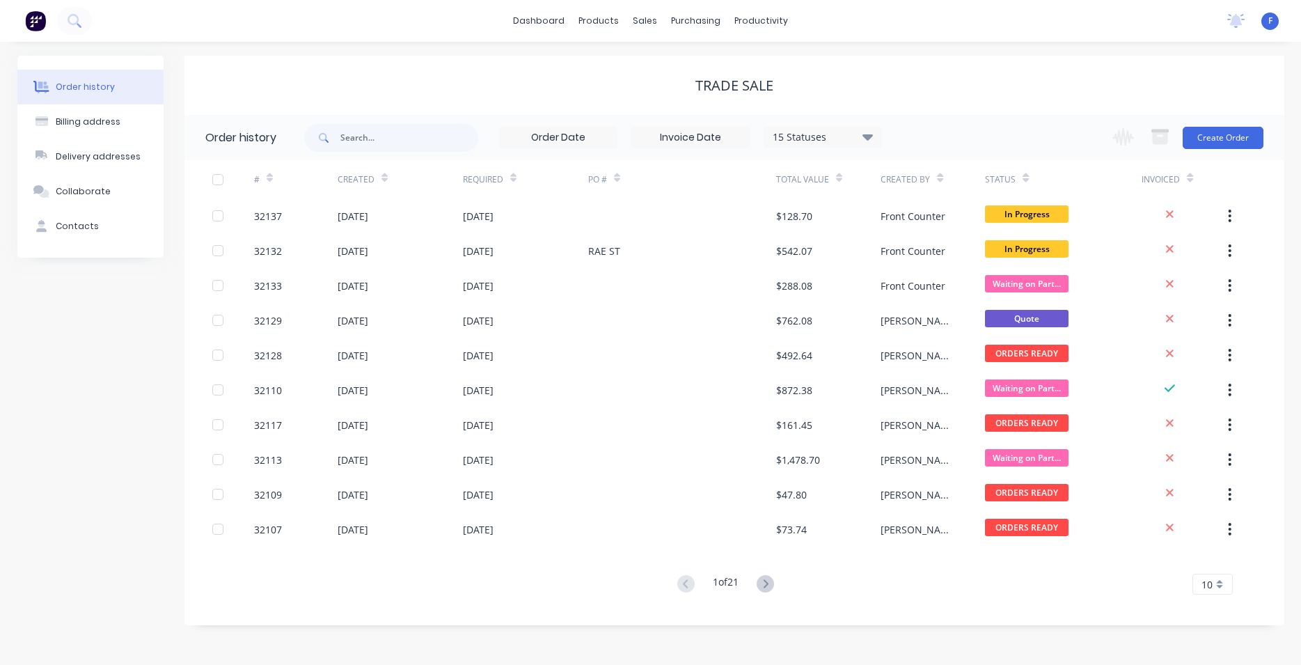
click at [41, 23] on img at bounding box center [35, 20] width 21 height 21
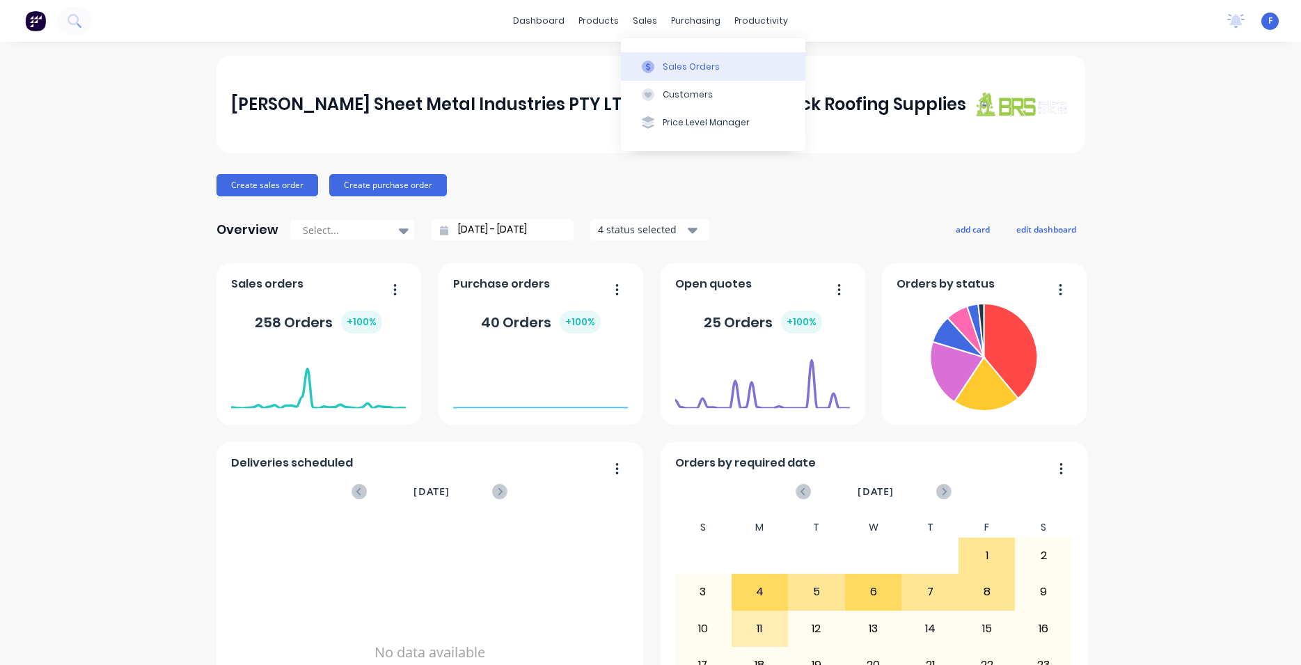
click at [683, 61] on div "Sales Orders" at bounding box center [691, 67] width 57 height 13
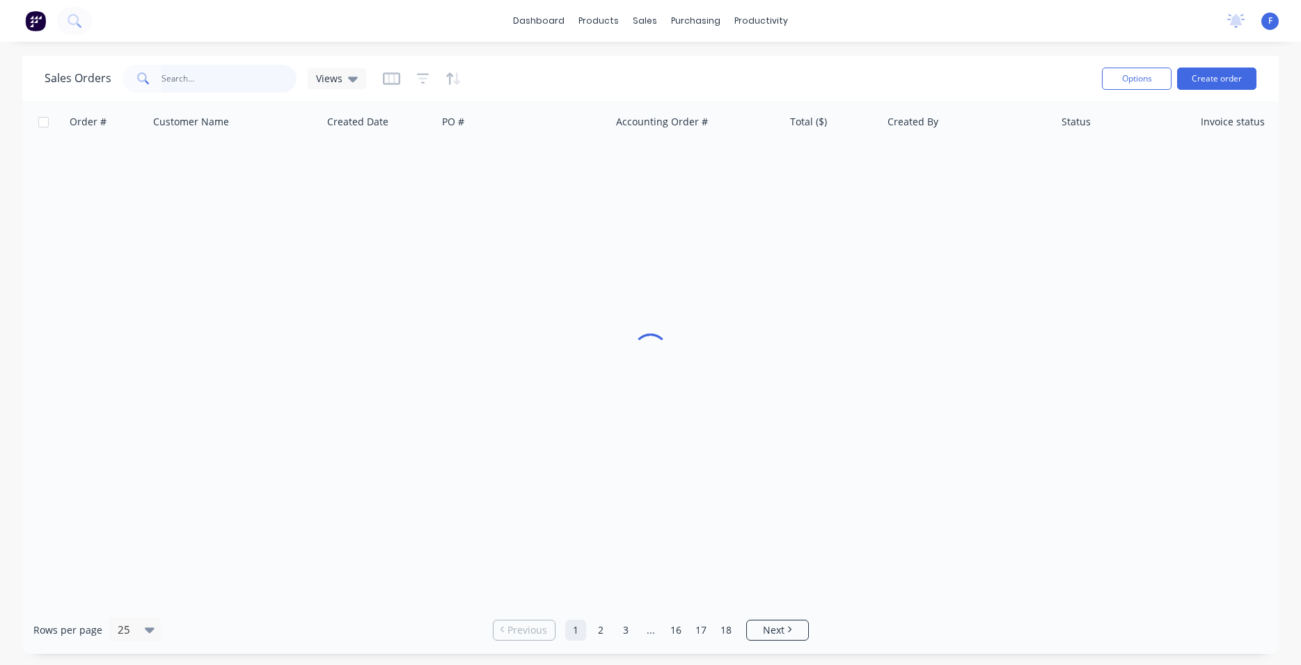
click at [202, 80] on input "text" at bounding box center [229, 79] width 136 height 28
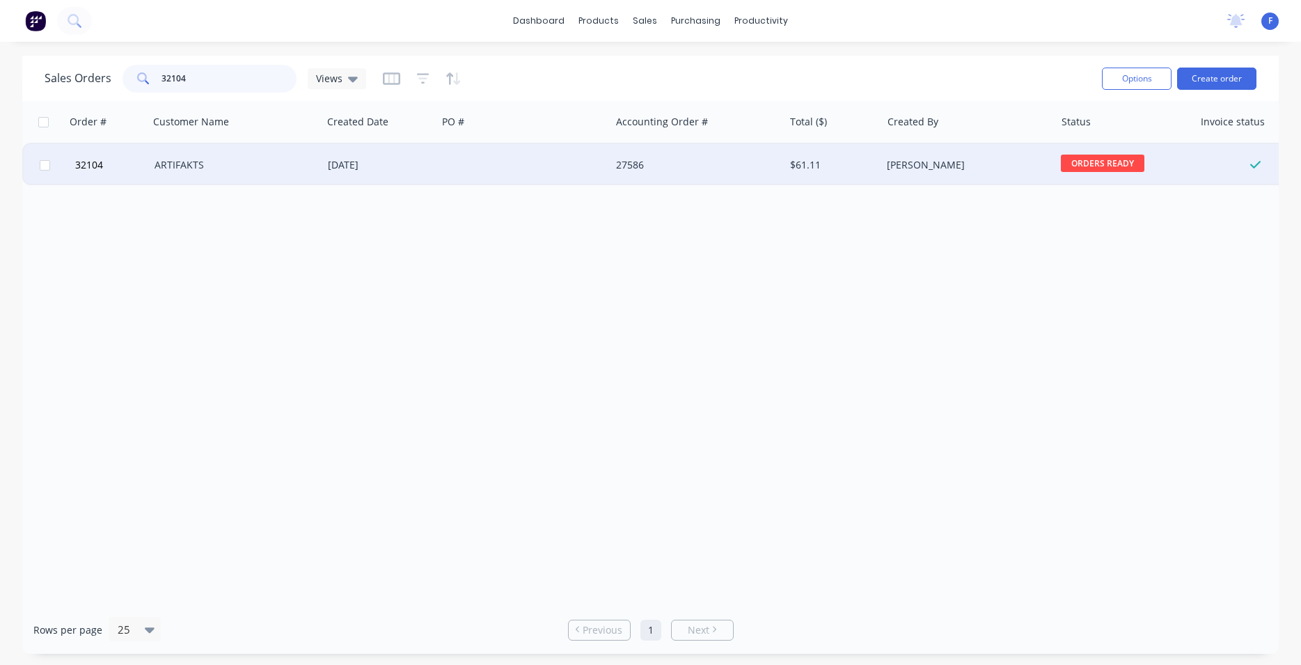
type input "32104"
click at [987, 169] on div "[PERSON_NAME]" at bounding box center [964, 165] width 155 height 14
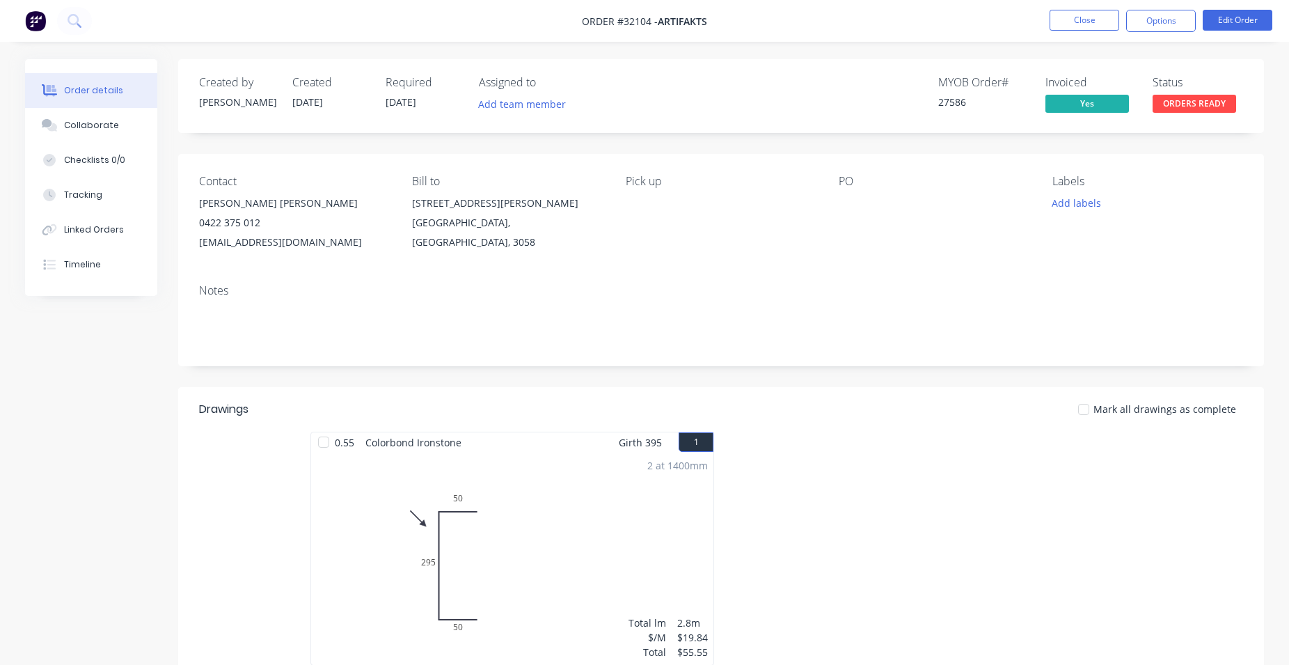
click at [1198, 103] on span "ORDERS READY" at bounding box center [1195, 103] width 84 height 17
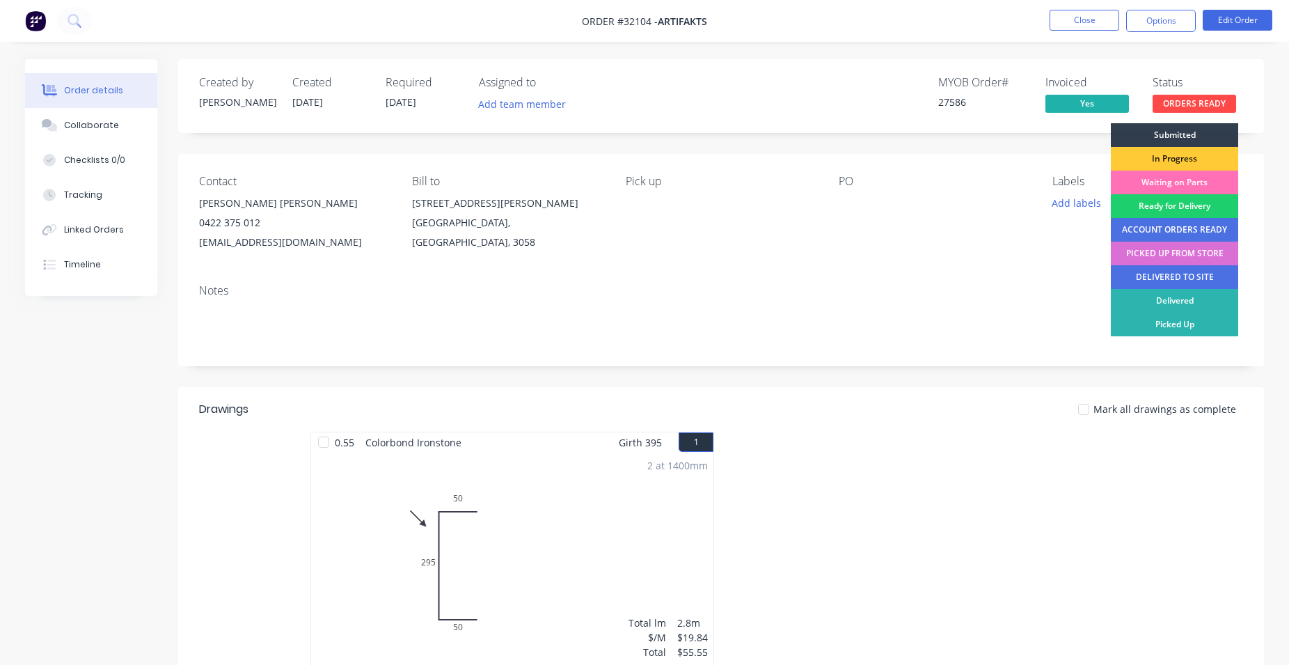
click at [1189, 255] on div "PICKED UP FROM STORE" at bounding box center [1174, 254] width 127 height 24
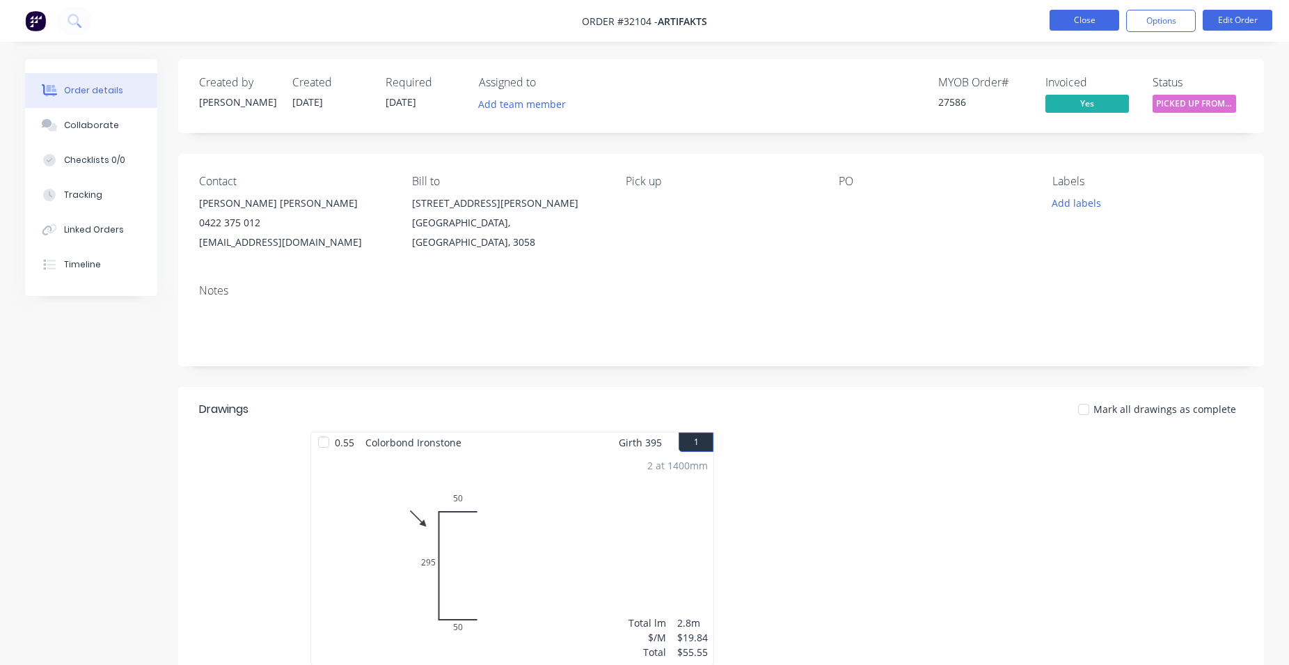
click at [1082, 24] on button "Close" at bounding box center [1085, 20] width 70 height 21
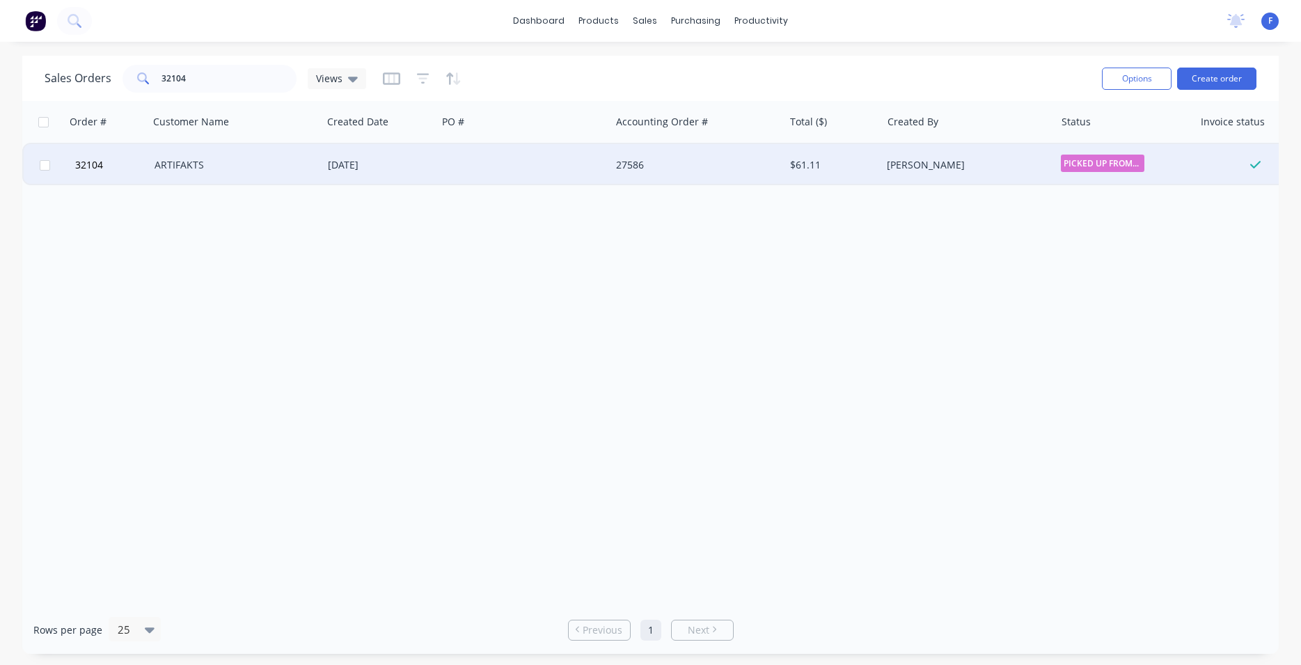
click at [997, 162] on div "[PERSON_NAME]" at bounding box center [964, 165] width 155 height 14
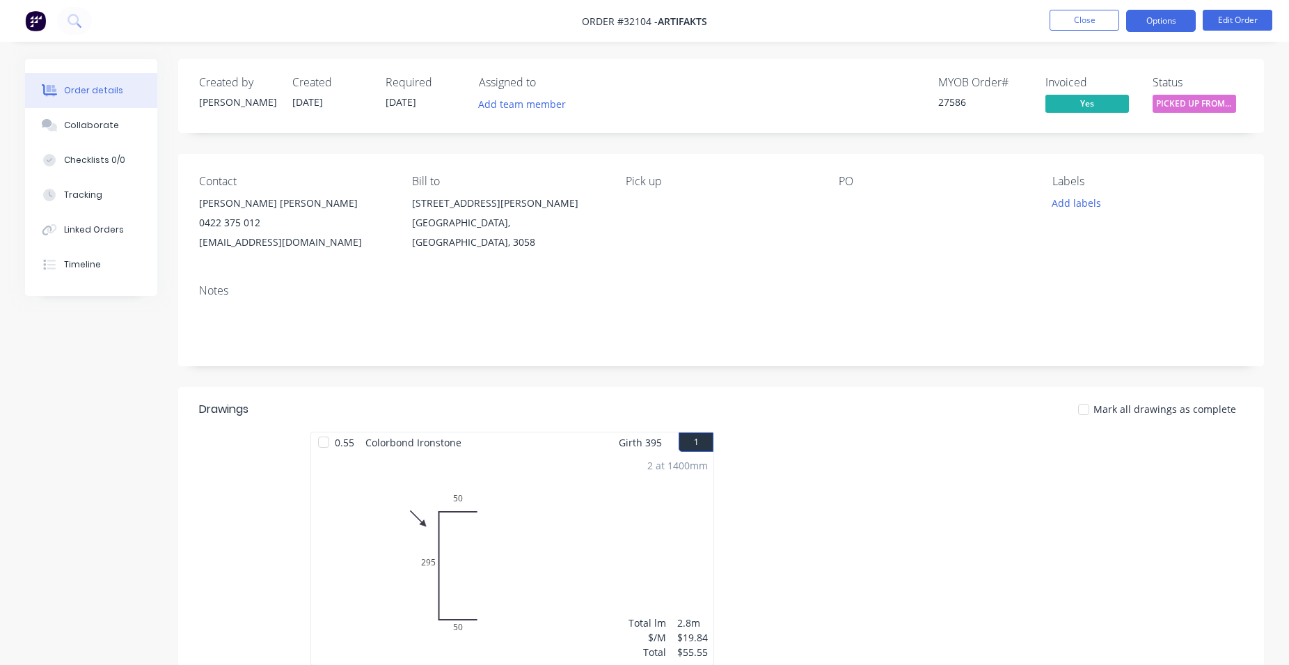
click at [1155, 27] on button "Options" at bounding box center [1161, 21] width 70 height 22
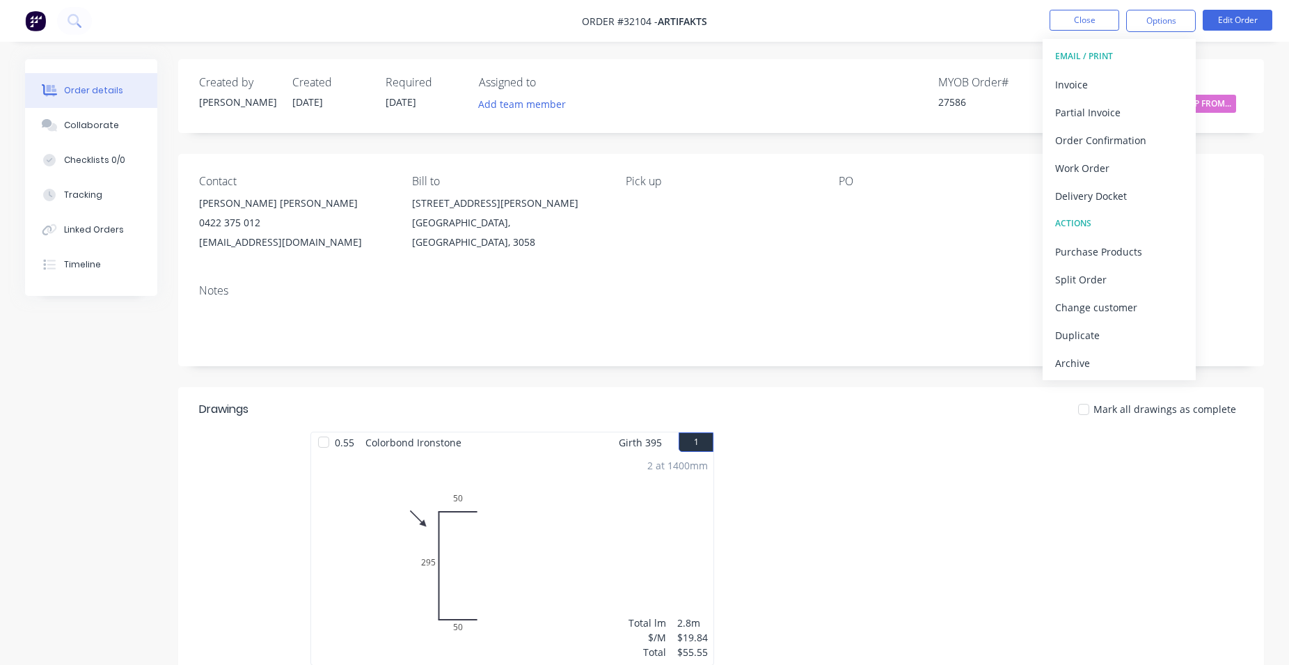
drag, startPoint x: 1146, startPoint y: 363, endPoint x: 1003, endPoint y: 264, distance: 173.2
click at [1145, 361] on div "Archive" at bounding box center [1119, 363] width 128 height 20
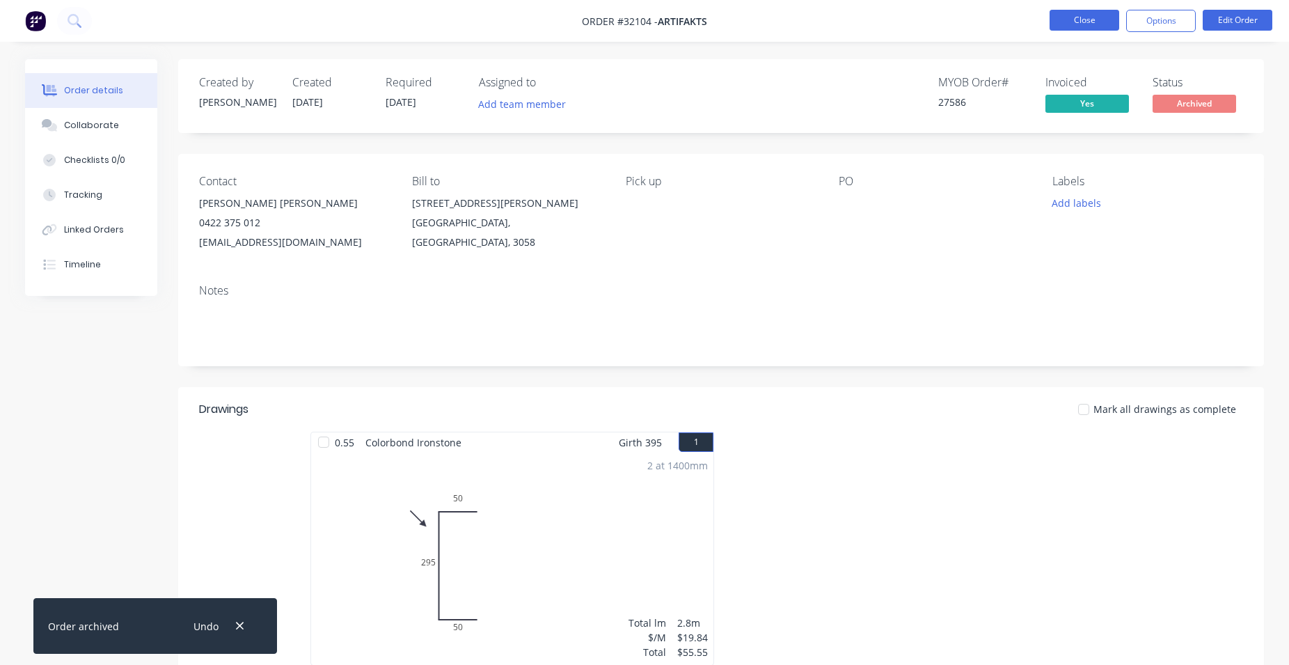
click at [1079, 22] on button "Close" at bounding box center [1085, 20] width 70 height 21
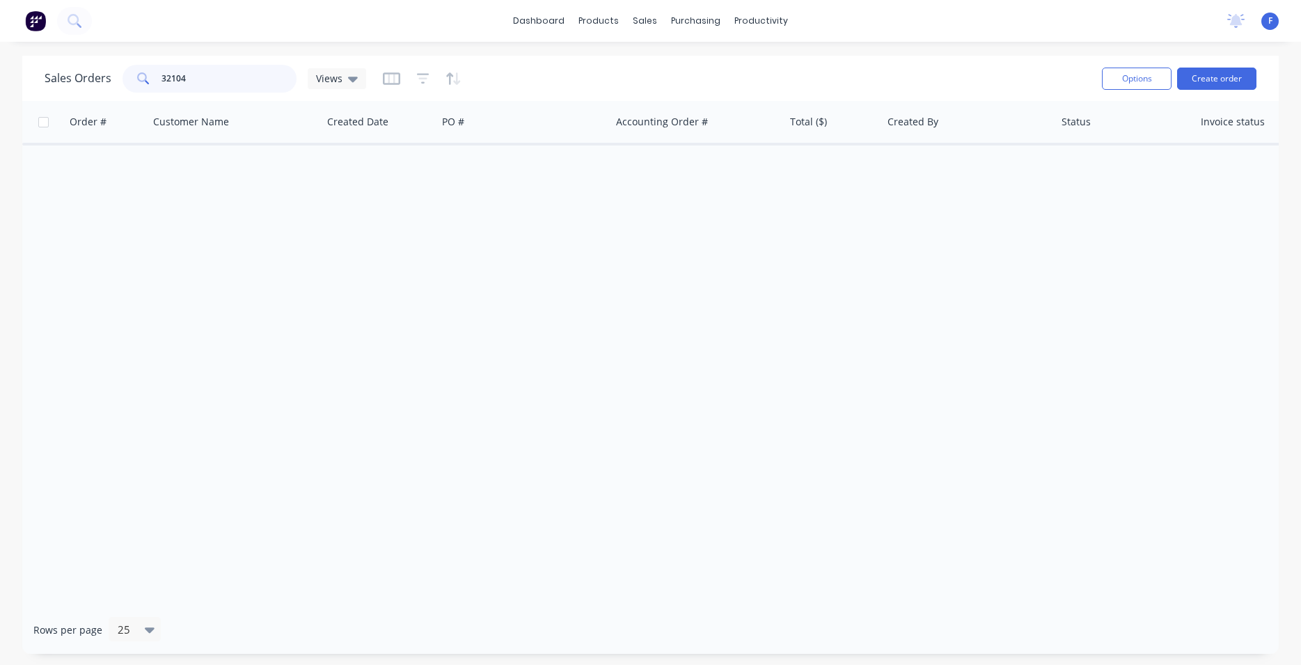
click at [240, 88] on input "32104" at bounding box center [229, 79] width 136 height 28
type input "3"
click at [29, 15] on img at bounding box center [35, 20] width 21 height 21
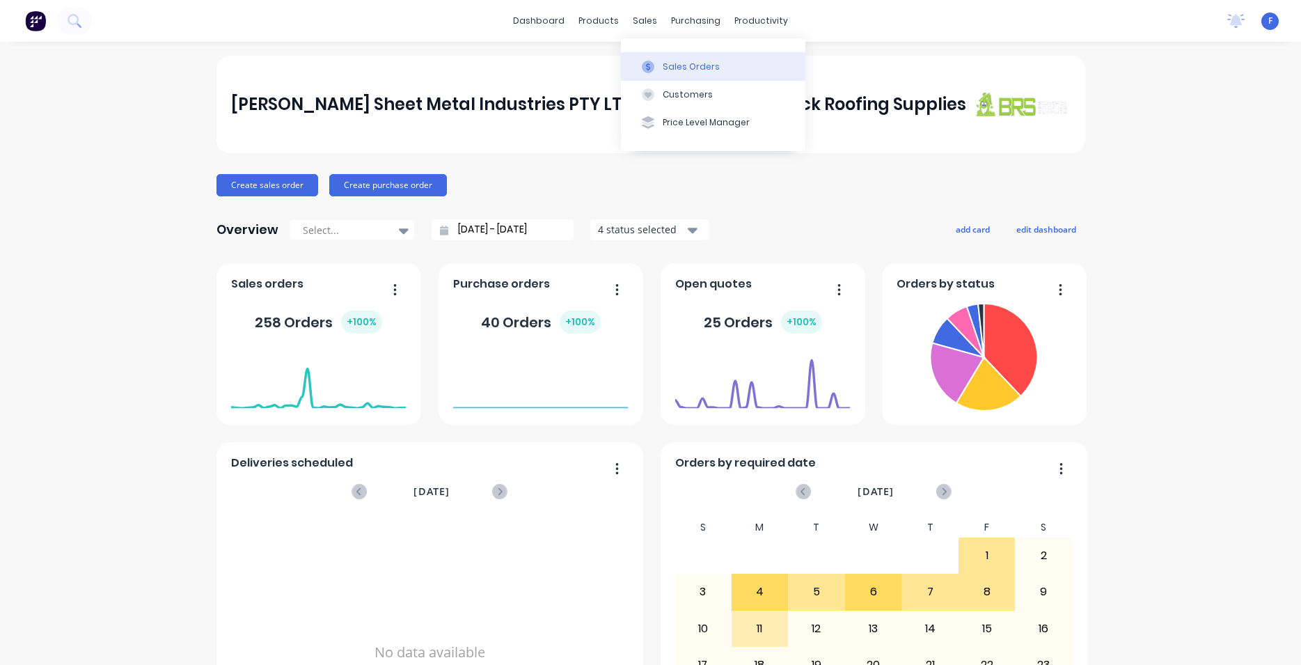
click at [729, 65] on button "Sales Orders" at bounding box center [713, 66] width 184 height 28
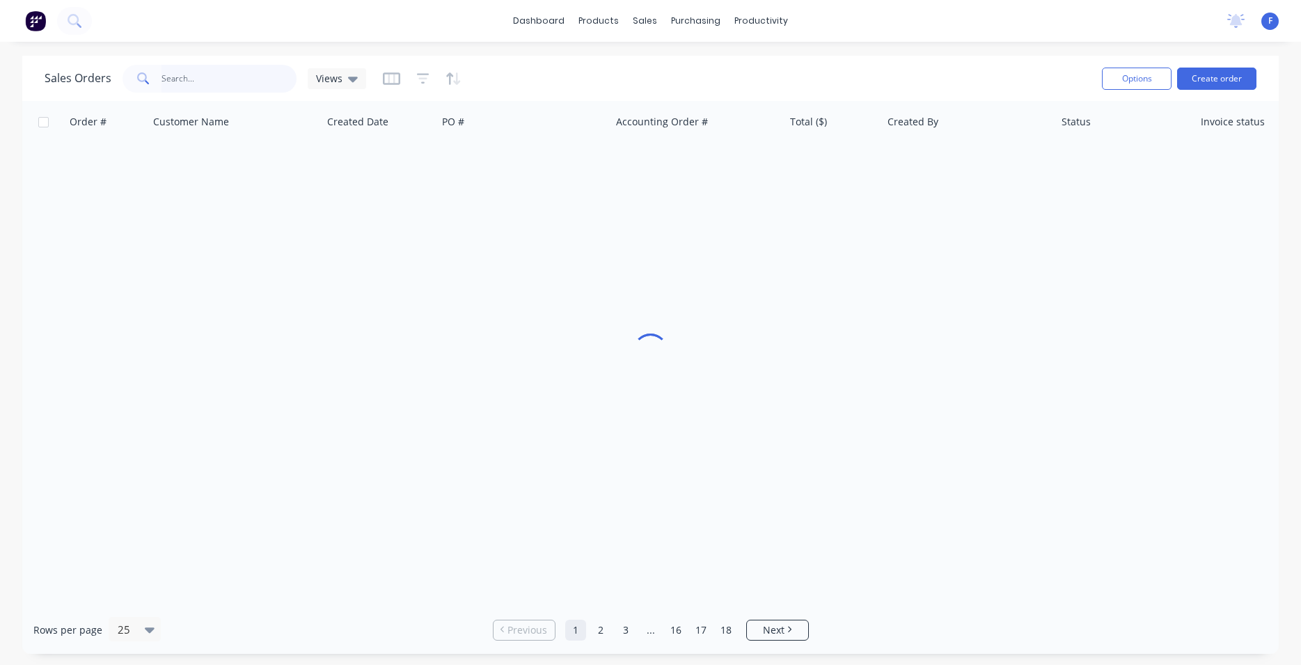
click at [236, 80] on input "text" at bounding box center [229, 79] width 136 height 28
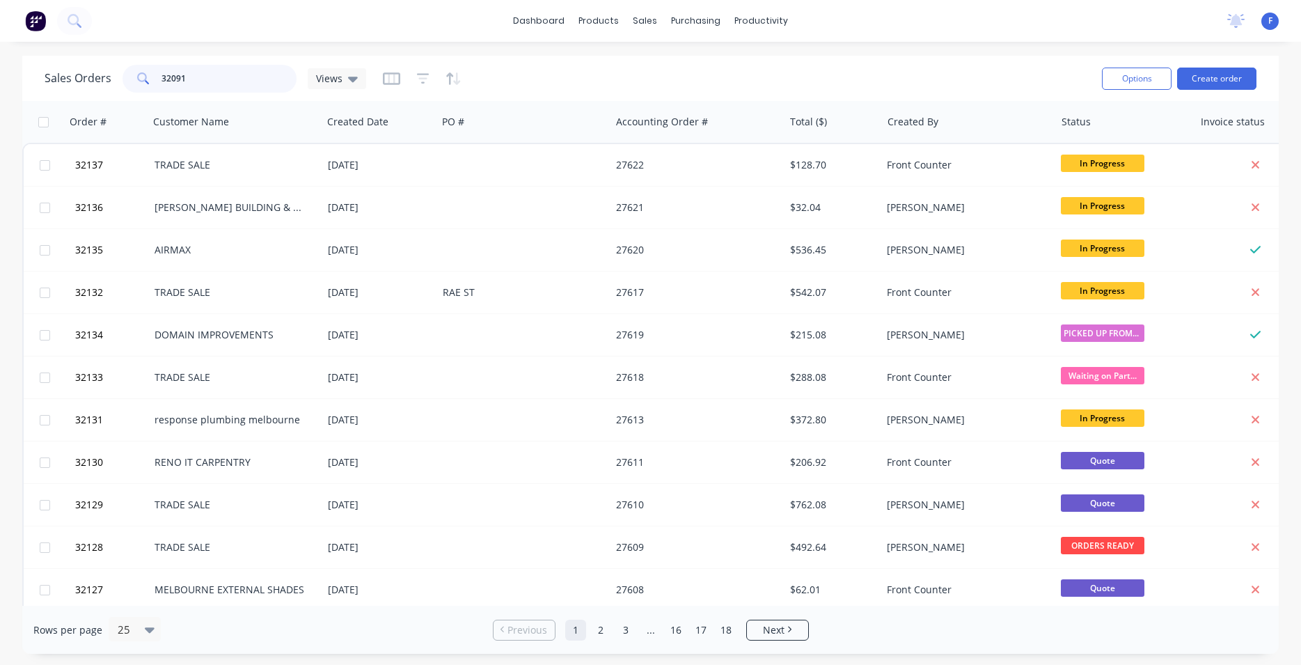
type input "32091"
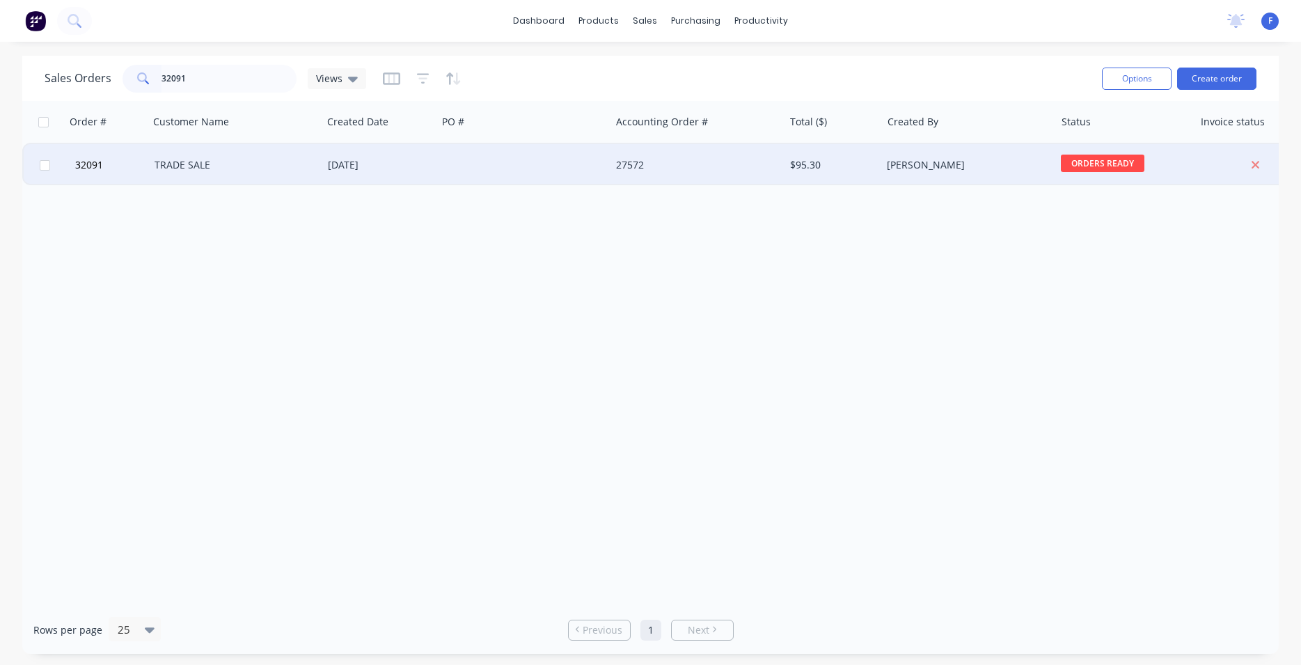
click at [580, 175] on div at bounding box center [523, 165] width 173 height 42
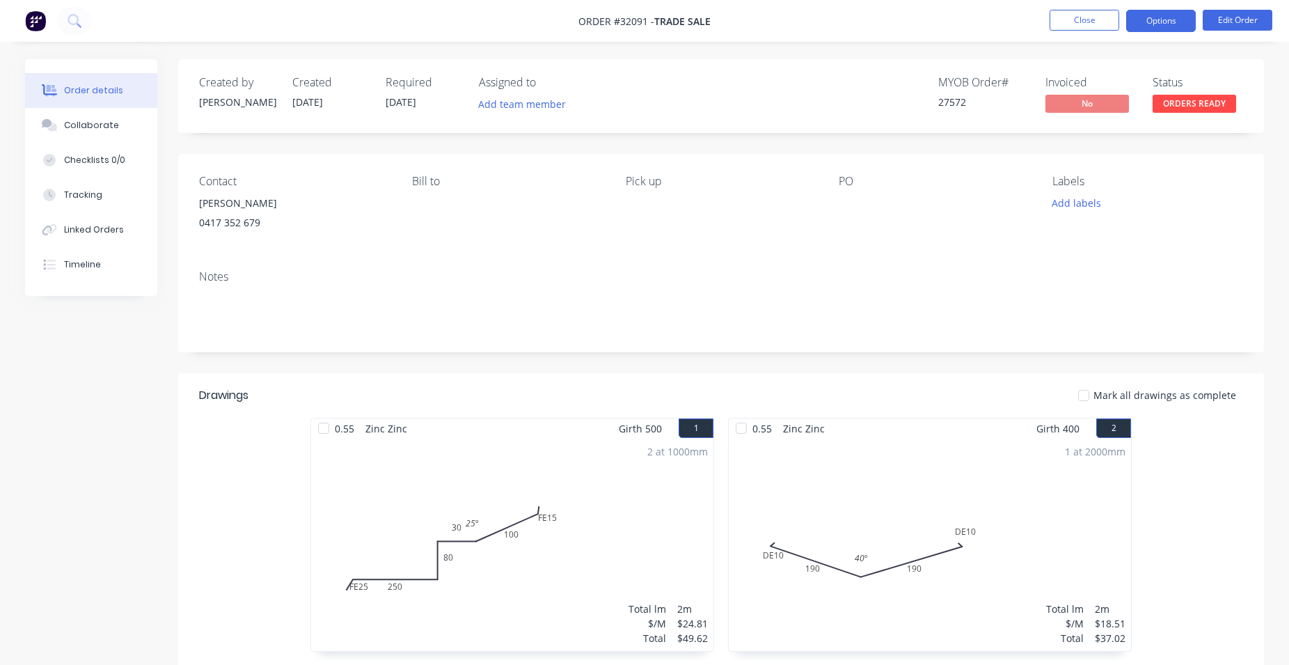
click at [1144, 15] on button "Options" at bounding box center [1161, 21] width 70 height 22
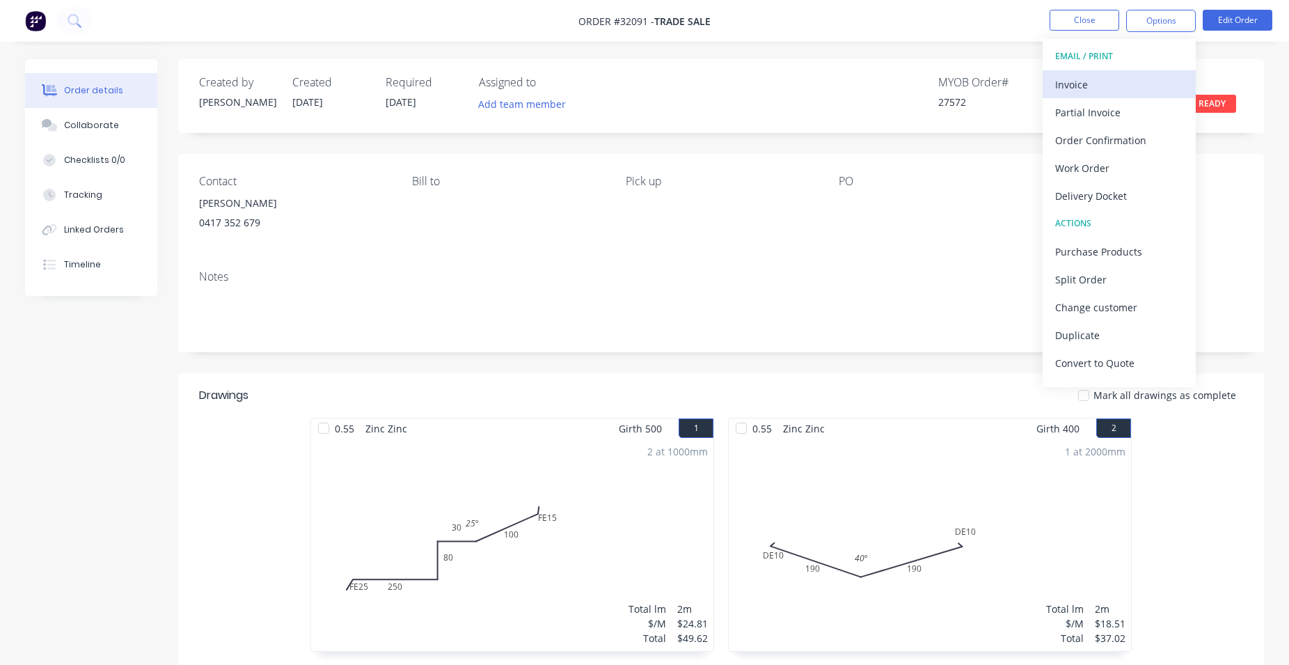
click at [1119, 74] on button "Invoice" at bounding box center [1119, 84] width 153 height 28
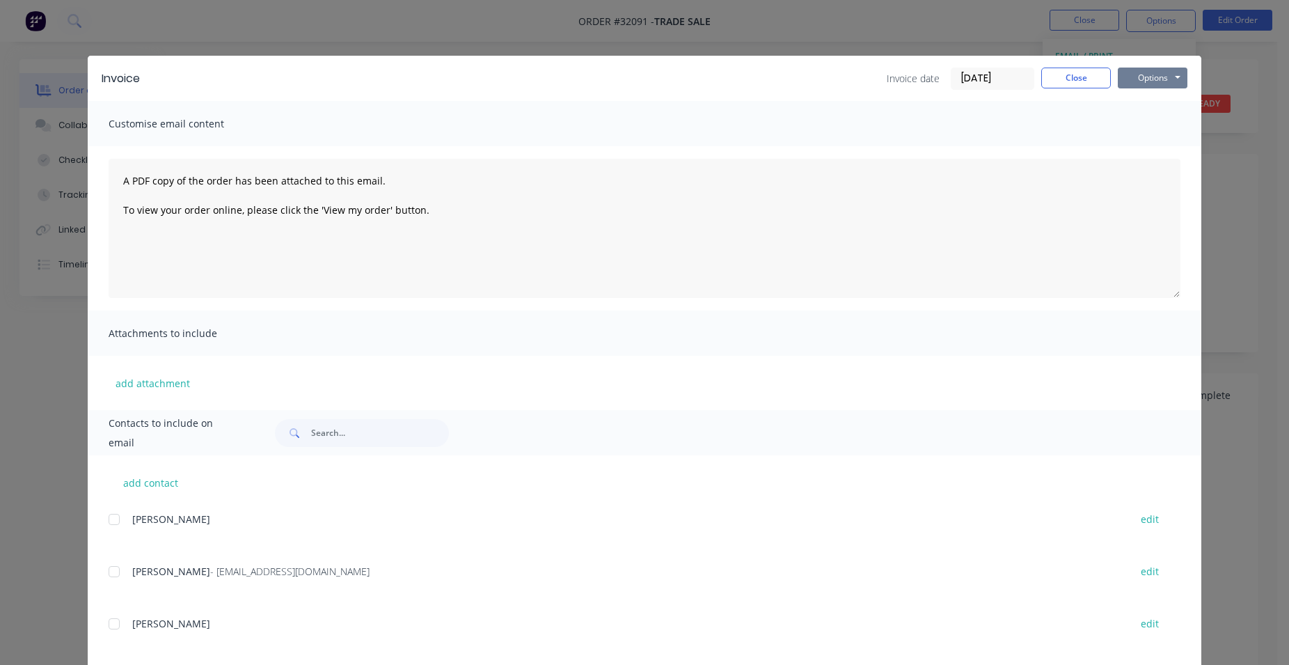
click at [1146, 79] on button "Options" at bounding box center [1153, 78] width 70 height 21
click at [1155, 125] on button "Print" at bounding box center [1162, 125] width 89 height 23
click at [1057, 80] on button "Close" at bounding box center [1076, 78] width 70 height 21
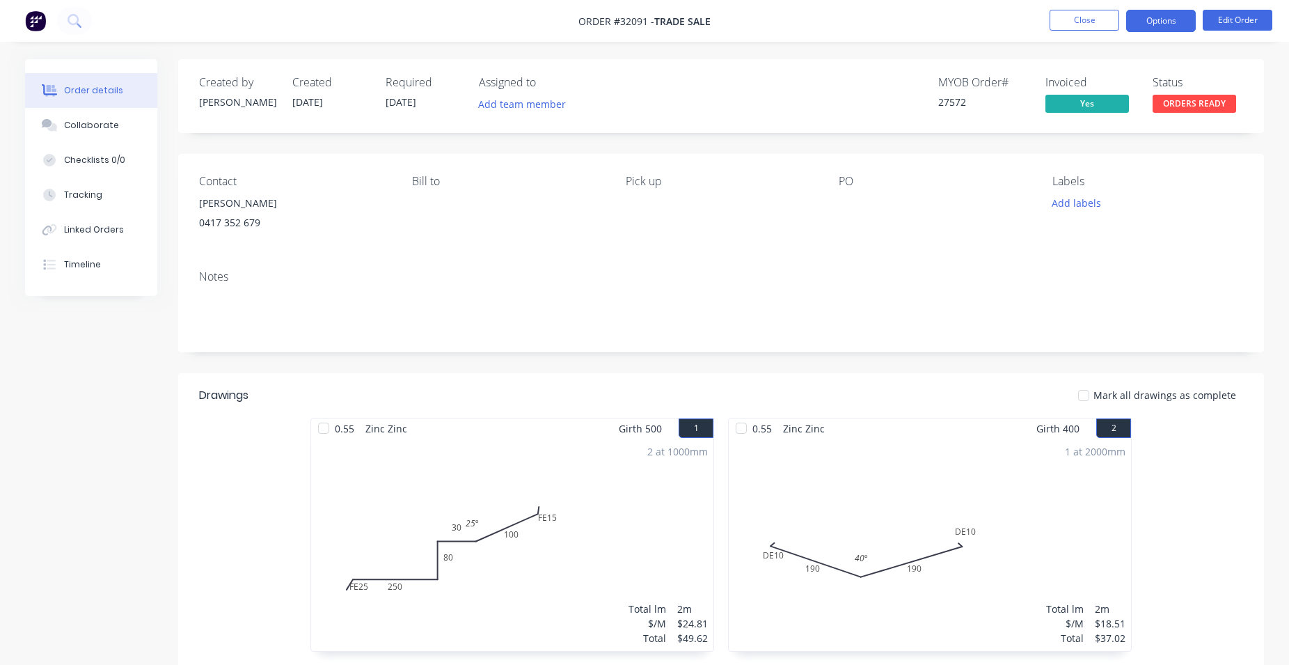
click at [1159, 26] on button "Options" at bounding box center [1161, 21] width 70 height 22
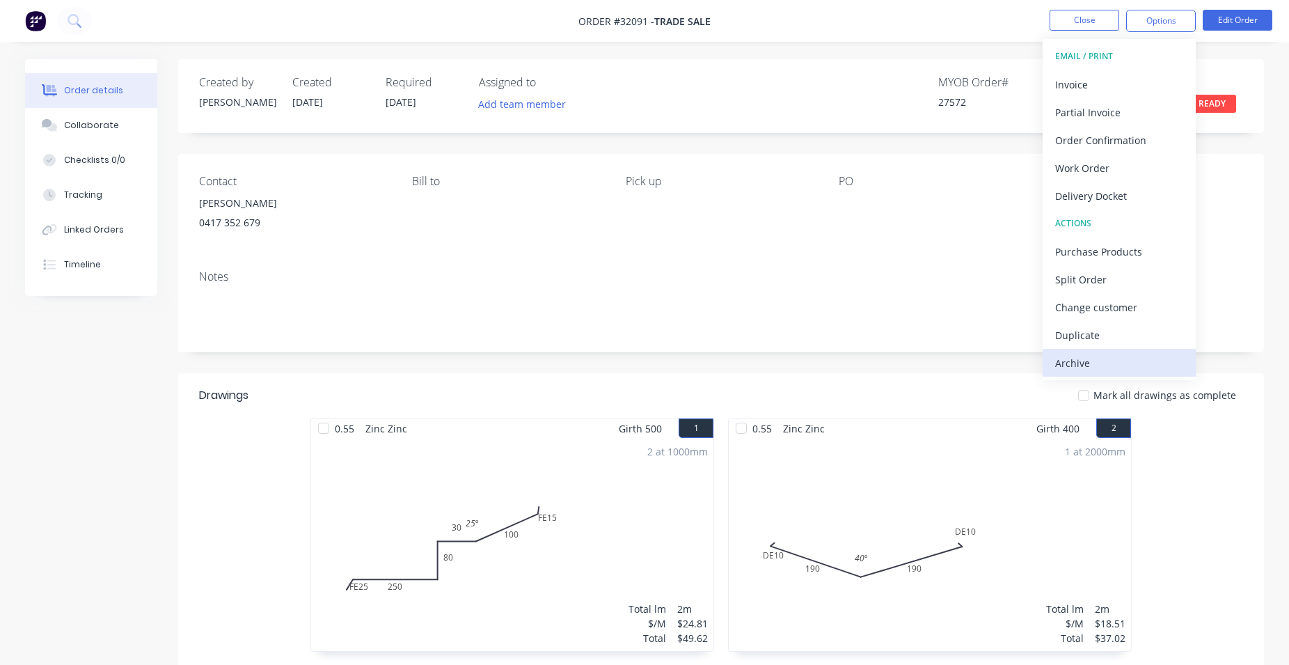
click at [1130, 357] on div "Archive" at bounding box center [1119, 363] width 128 height 20
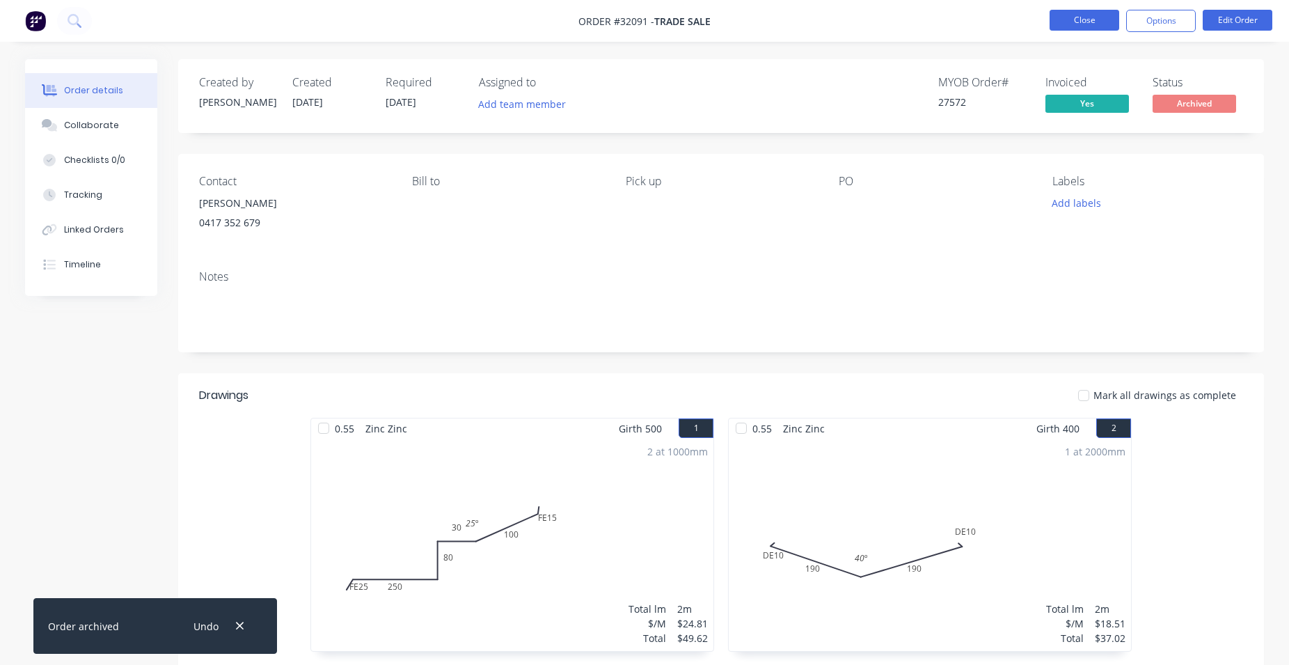
click at [1081, 17] on button "Close" at bounding box center [1085, 20] width 70 height 21
